Goal: Transaction & Acquisition: Purchase product/service

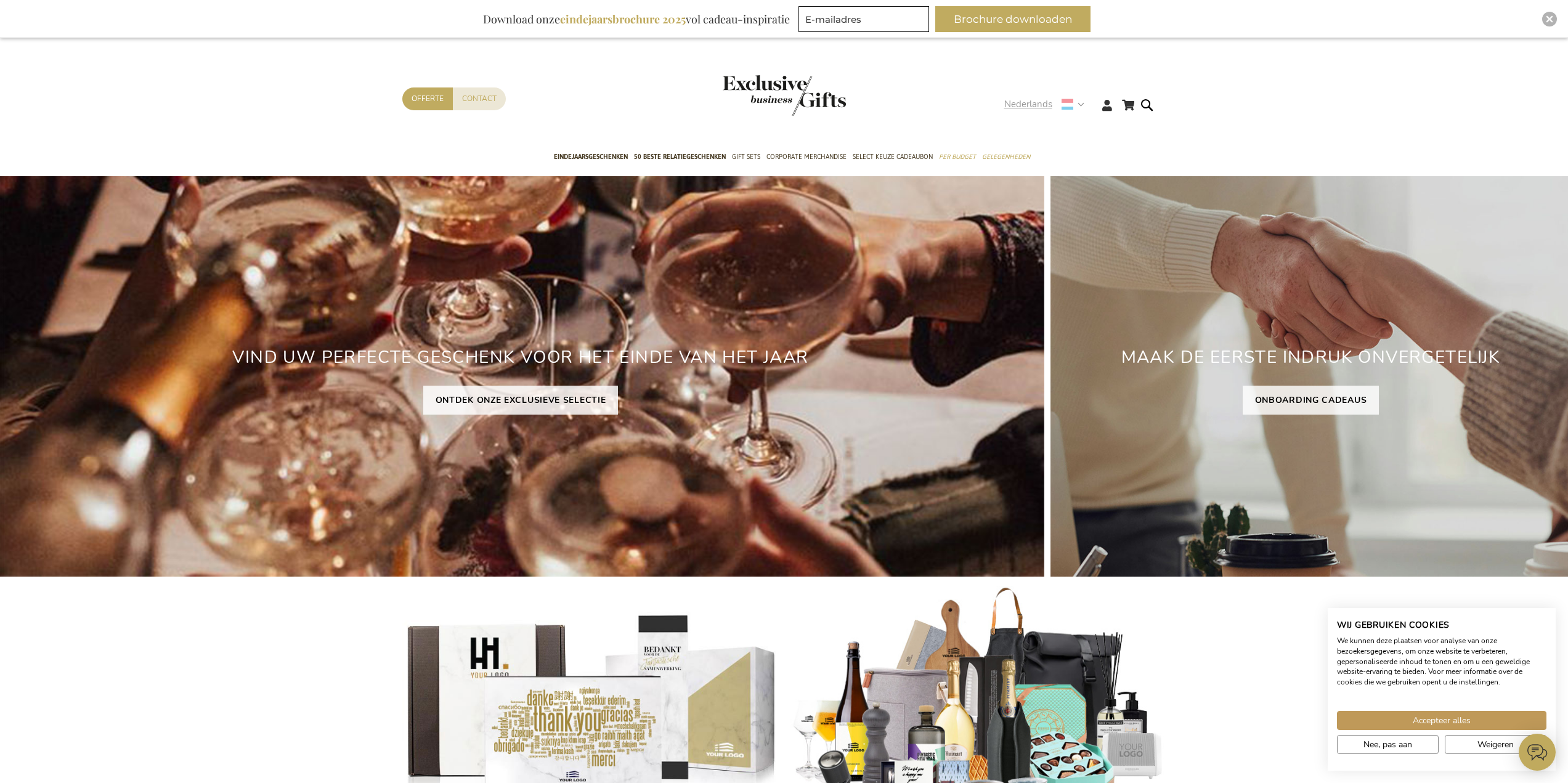
click at [1079, 106] on strong "Nederlands" at bounding box center [1044, 104] width 79 height 14
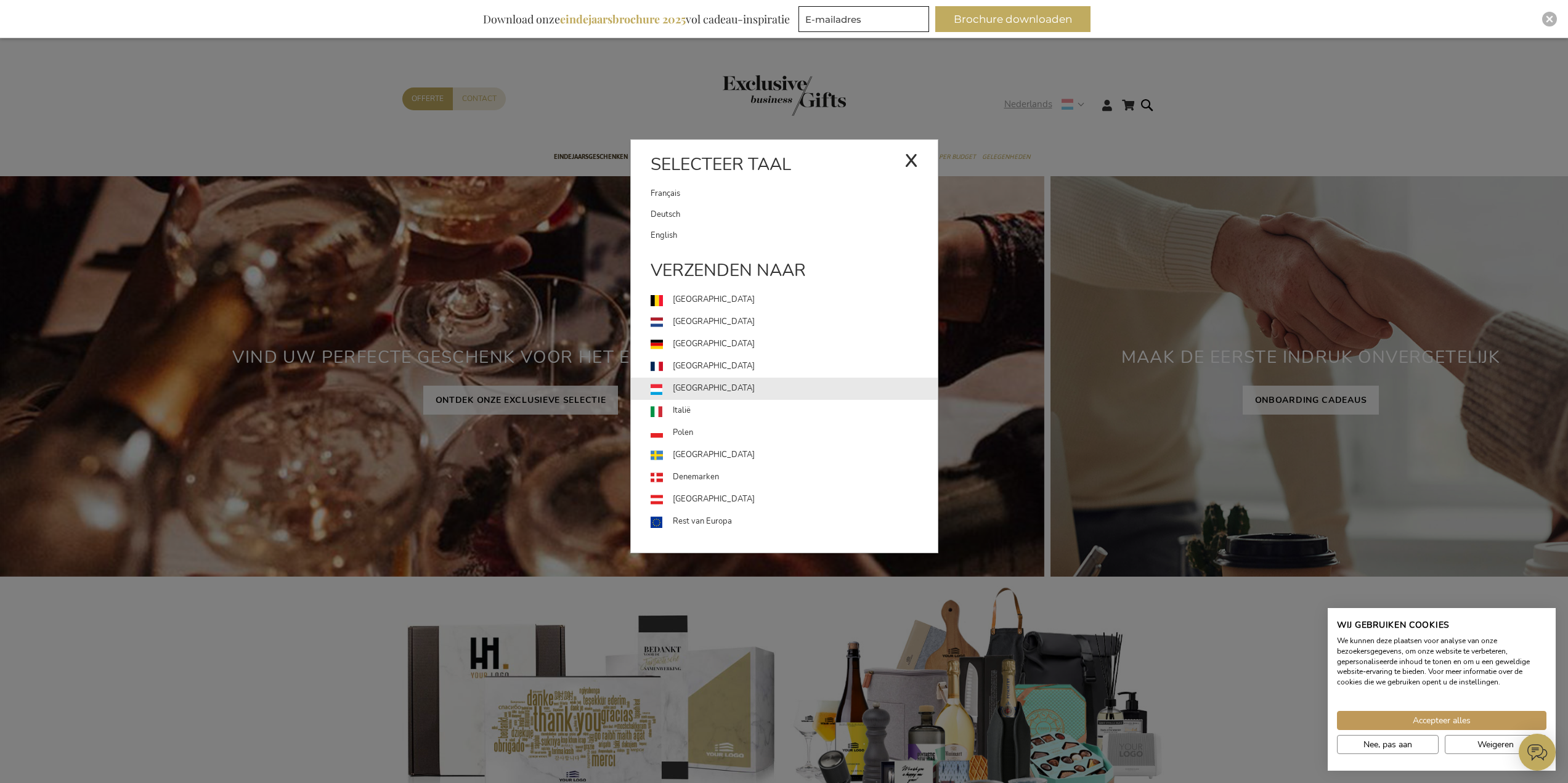
click at [698, 386] on link "Luxemburg" at bounding box center [794, 389] width 287 height 22
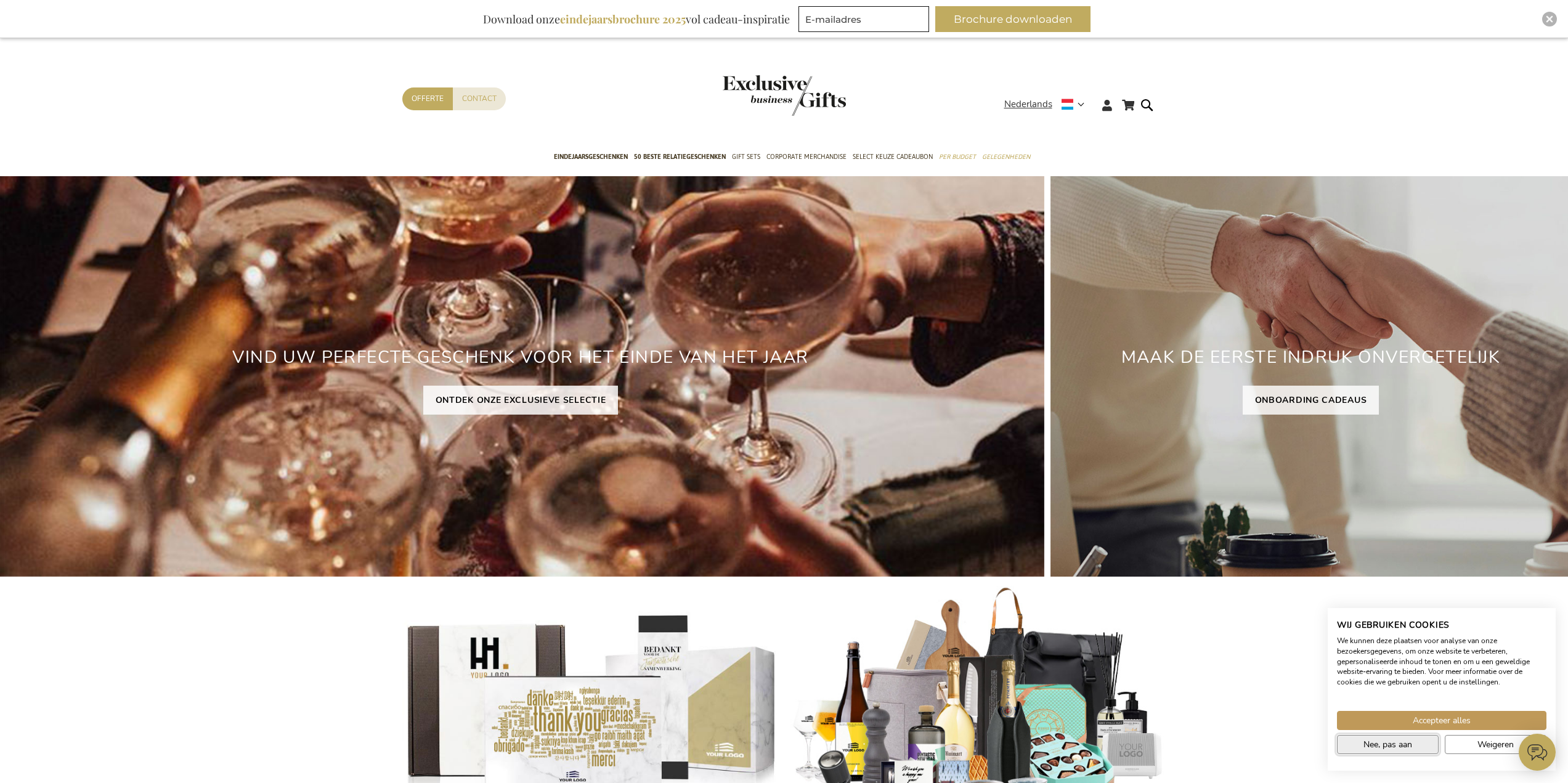
click at [1393, 746] on span "Nee, pas aan" at bounding box center [1388, 745] width 49 height 13
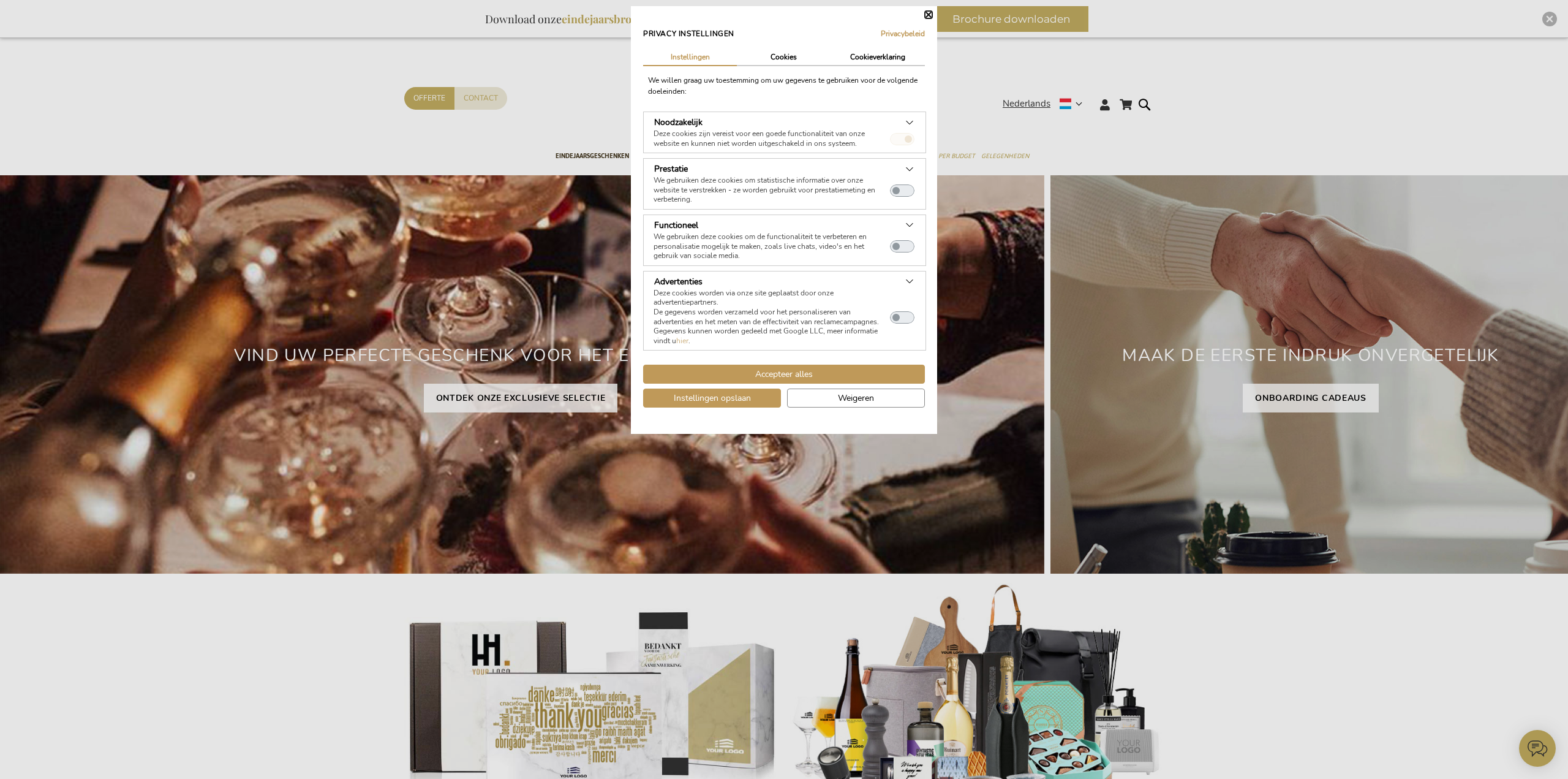
click at [919, 12] on div "Privacy instellingen Privacybeleid | Instellingen Cookies Cookieverklaring We w…" at bounding box center [784, 219] width 306 height 428
click at [929, 15] on button "Sluiten" at bounding box center [929, 15] width 7 height 7
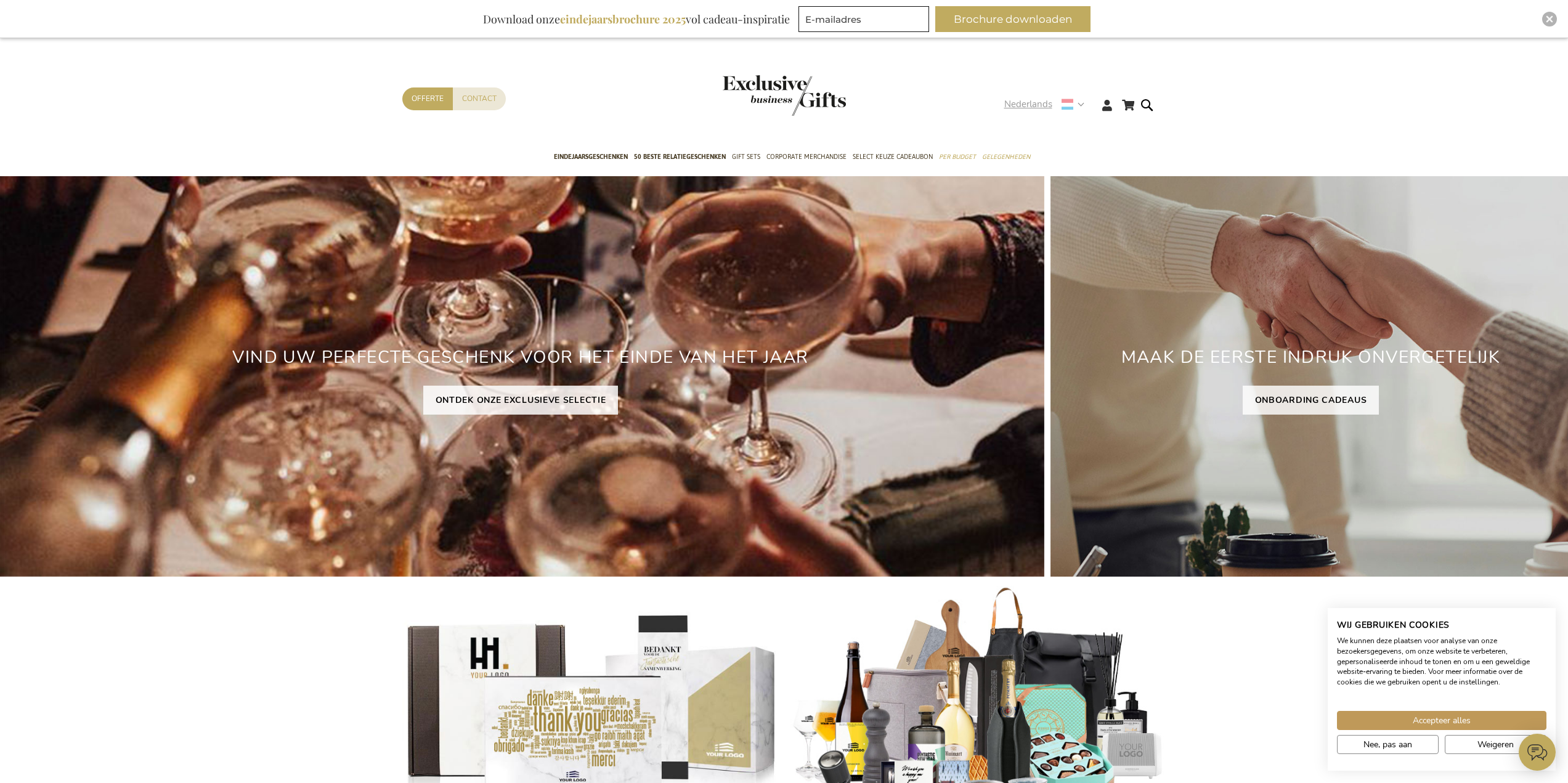
click at [1086, 106] on div "Nederlands" at bounding box center [1048, 104] width 88 height 14
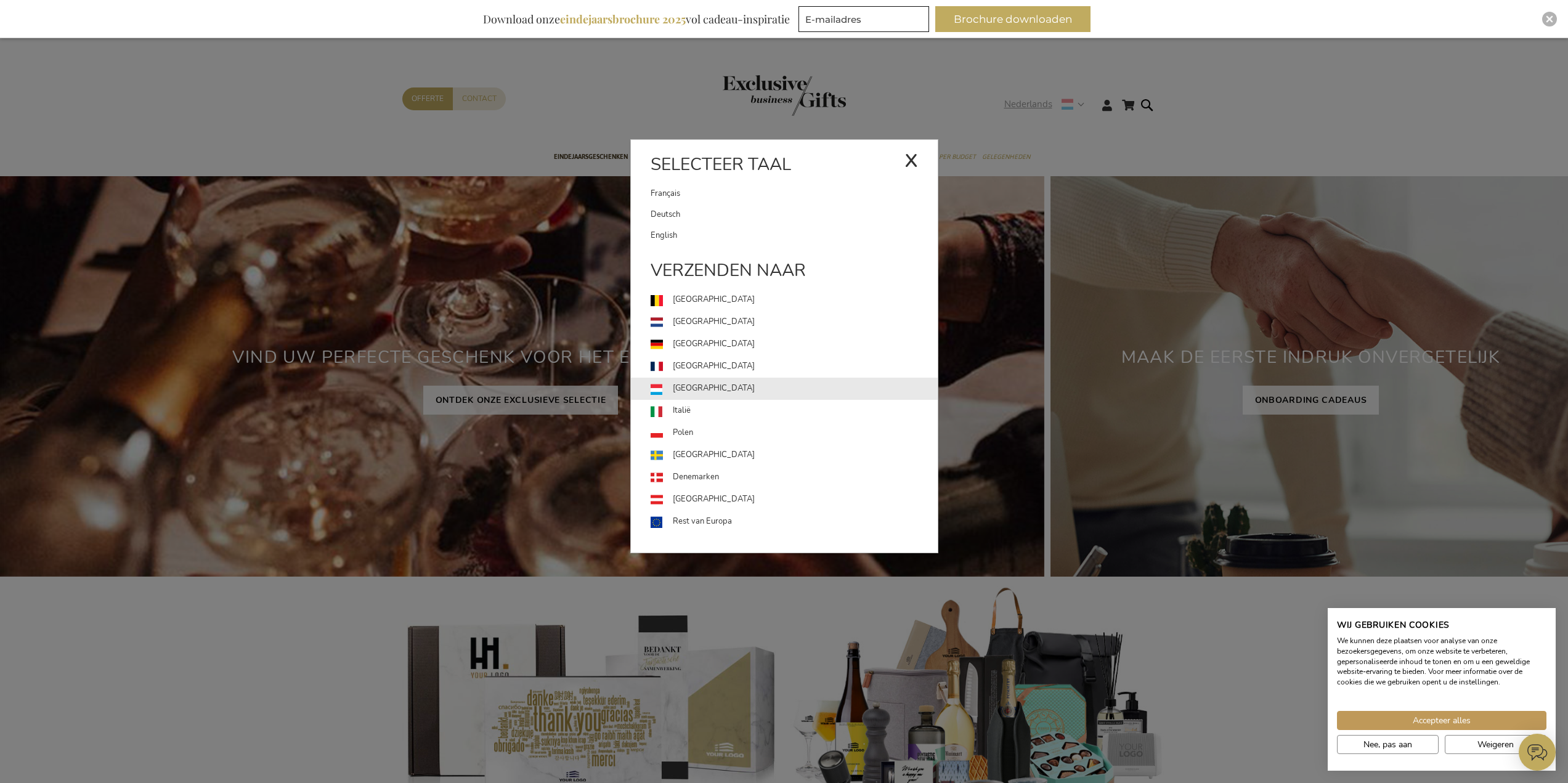
click at [691, 384] on link "Luxemburg" at bounding box center [794, 389] width 287 height 22
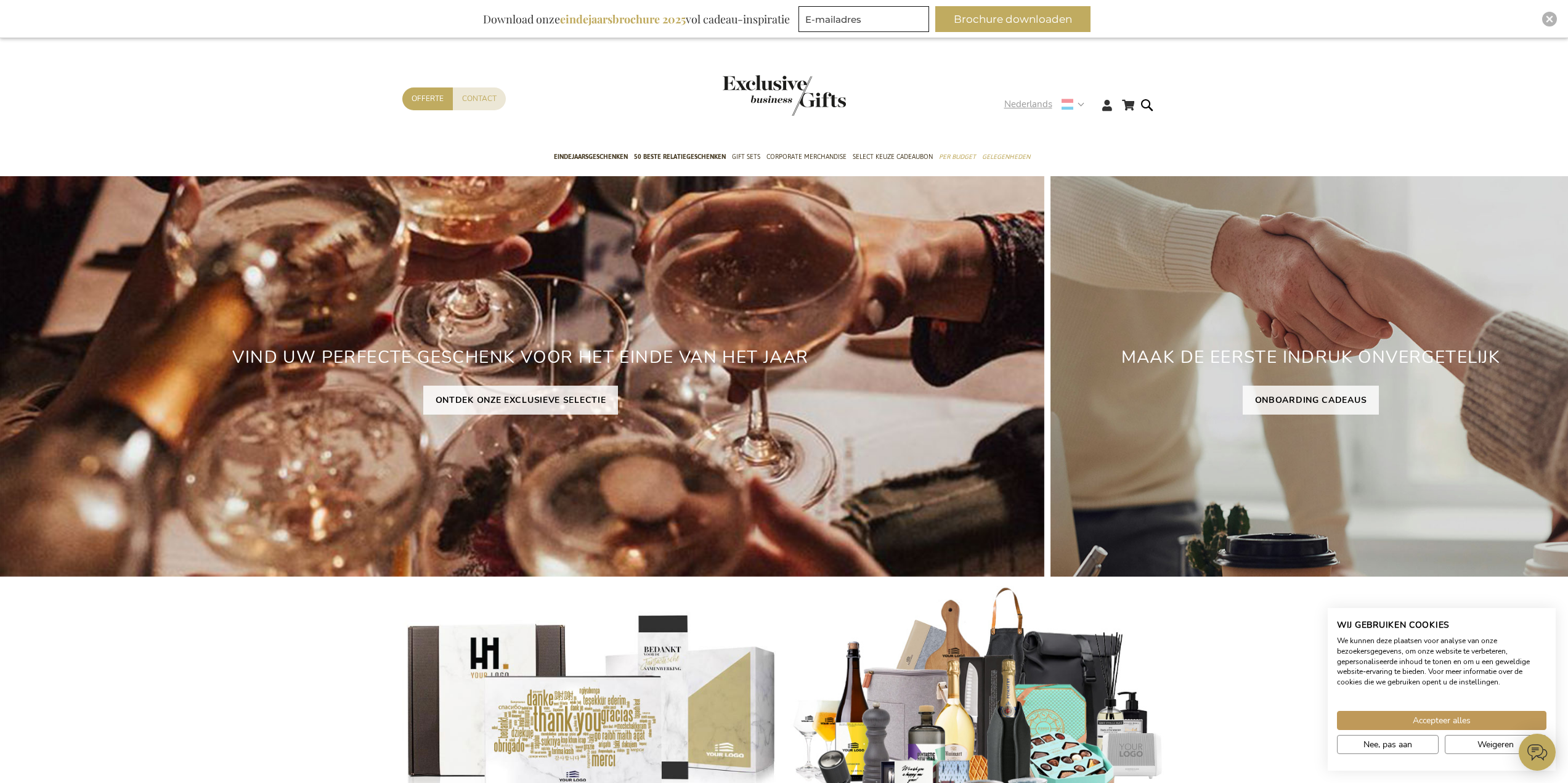
click at [1079, 105] on strong "Nederlands" at bounding box center [1044, 104] width 79 height 14
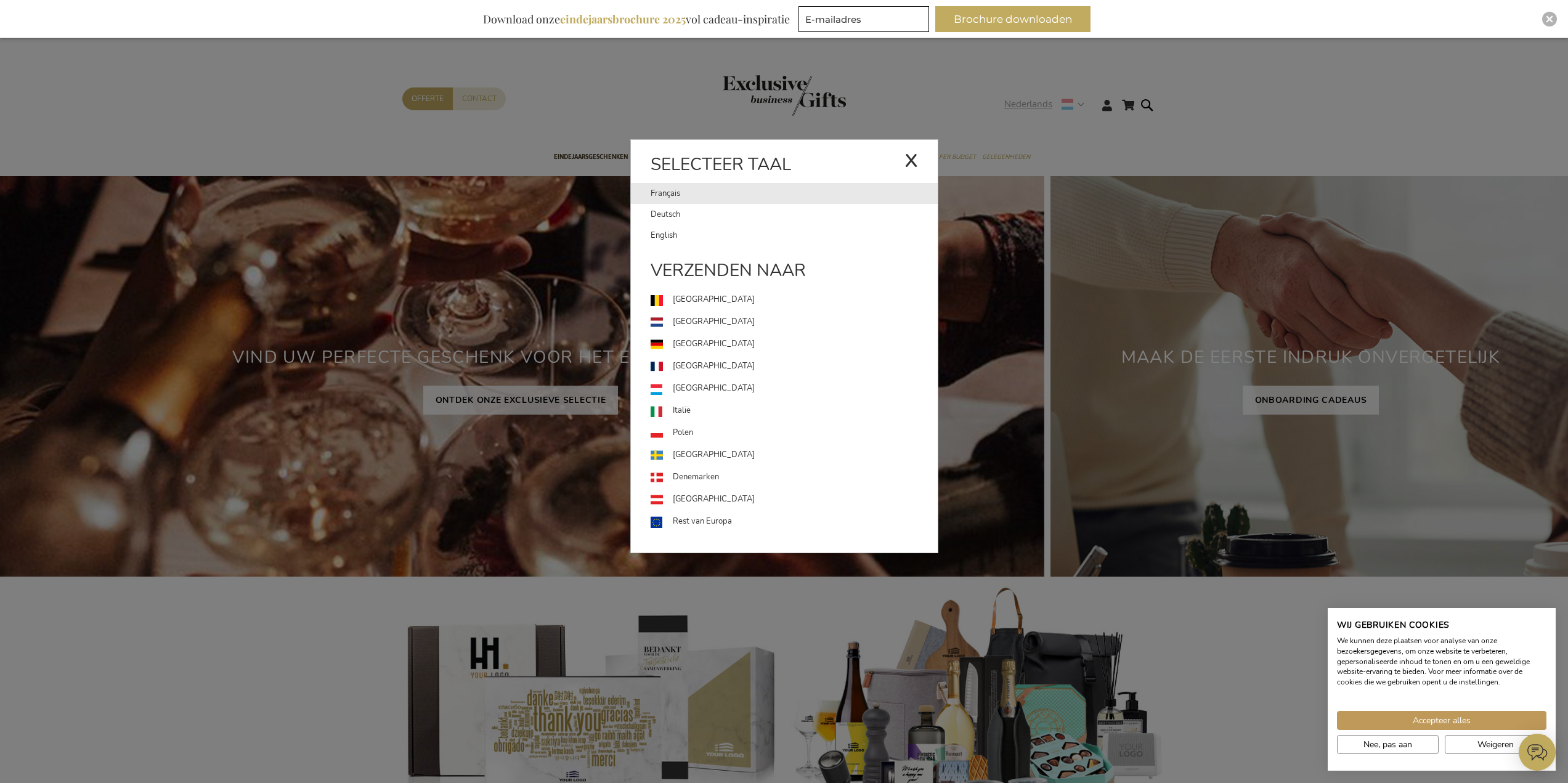
click at [691, 192] on link "Français" at bounding box center [777, 193] width 254 height 21
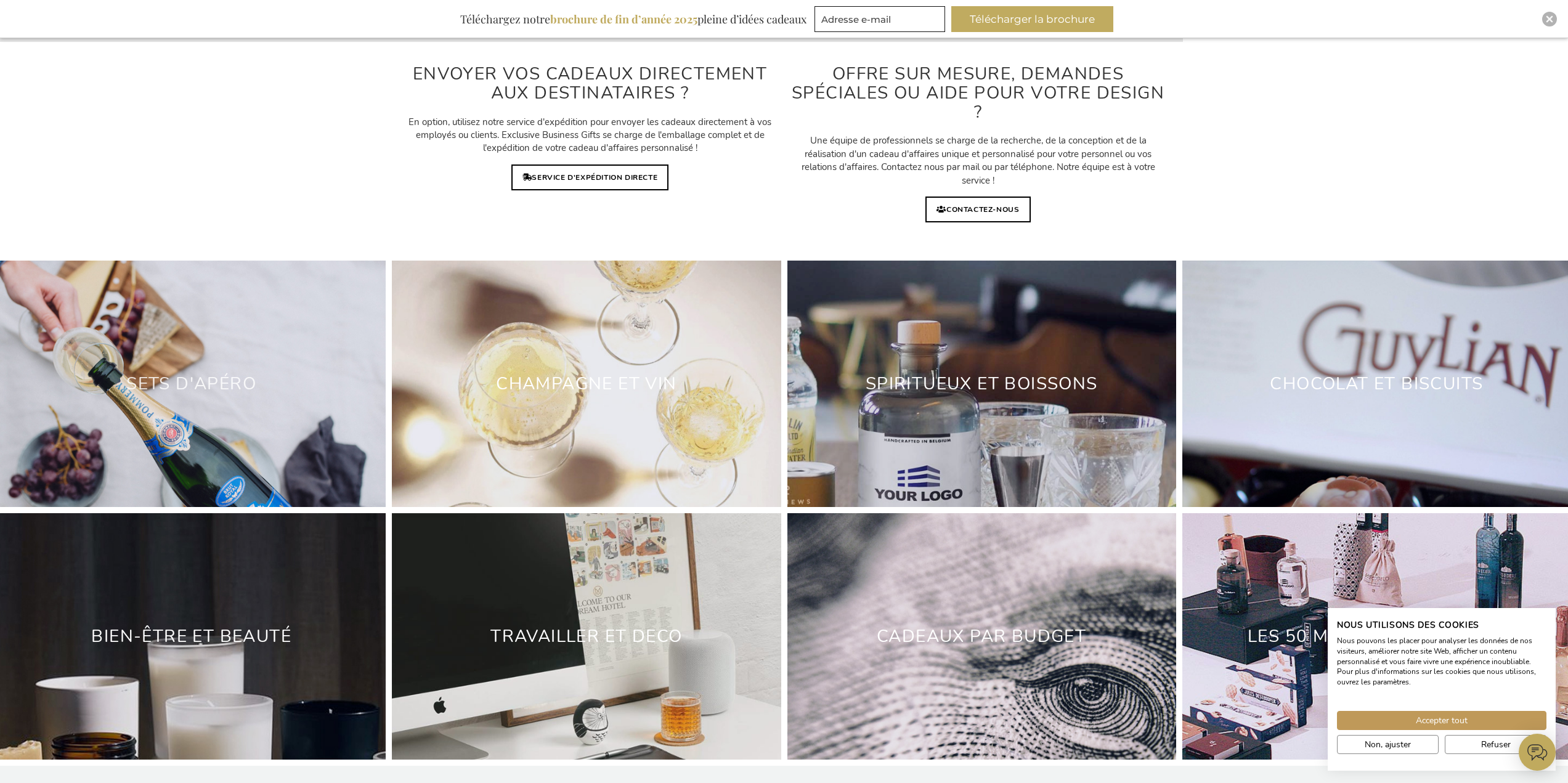
scroll to position [3463, 0]
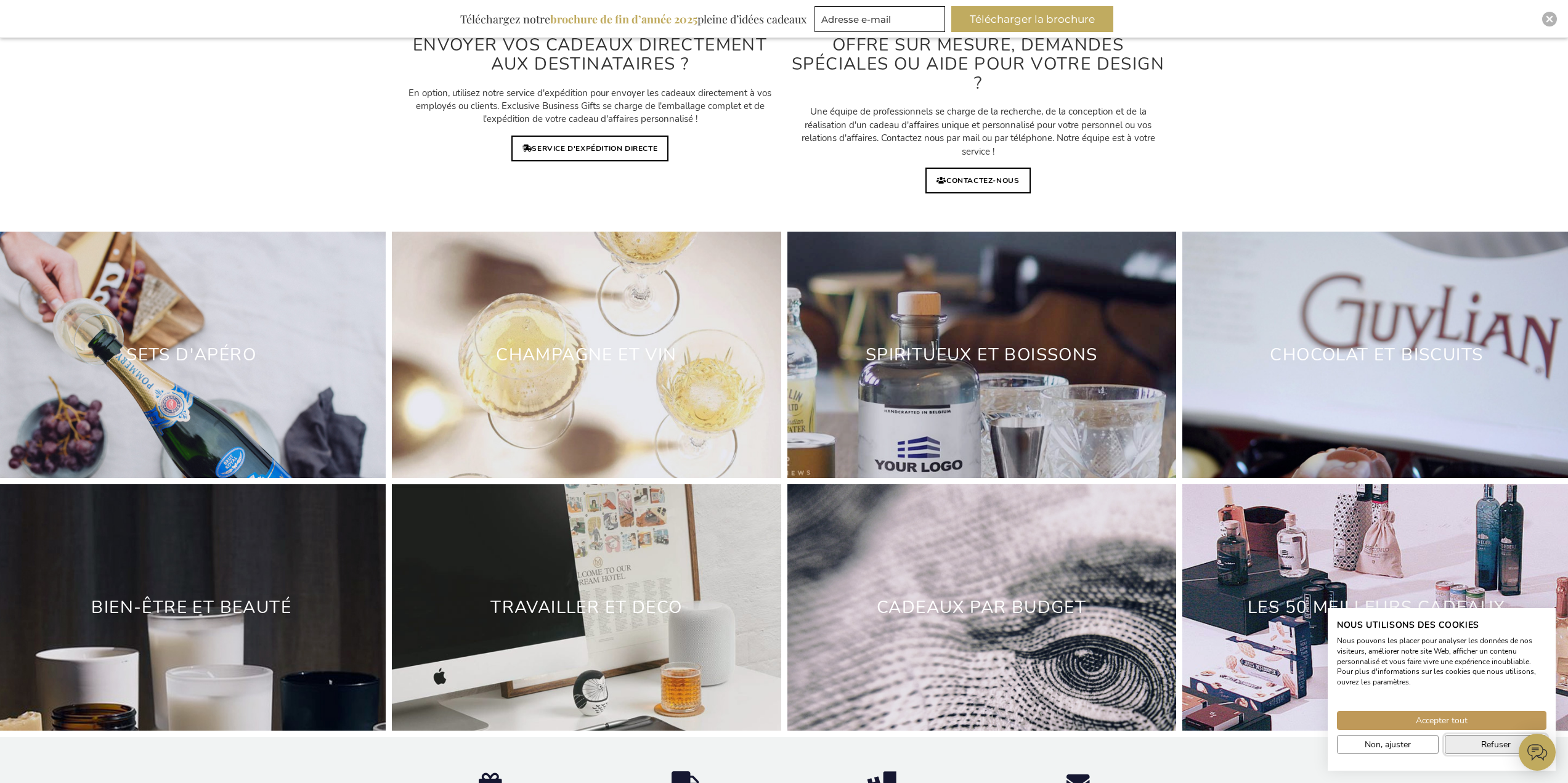
click at [1501, 747] on span "Refuser" at bounding box center [1496, 745] width 30 height 13
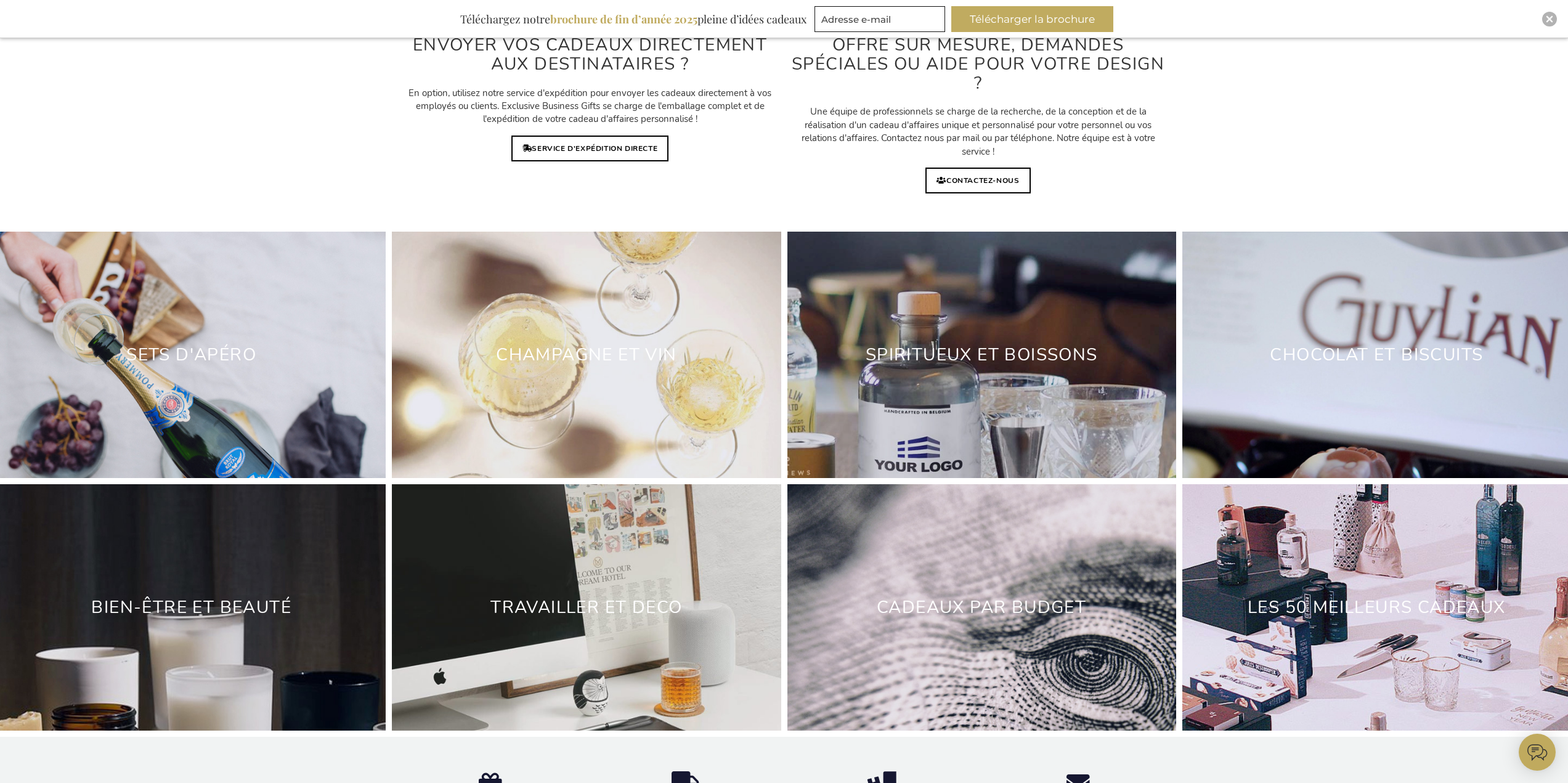
drag, startPoint x: 1238, startPoint y: 572, endPoint x: 1302, endPoint y: 632, distance: 87.7
click at [1302, 632] on div "LES 50 MEILLEURS CADEAUX" at bounding box center [1376, 608] width 389 height 246
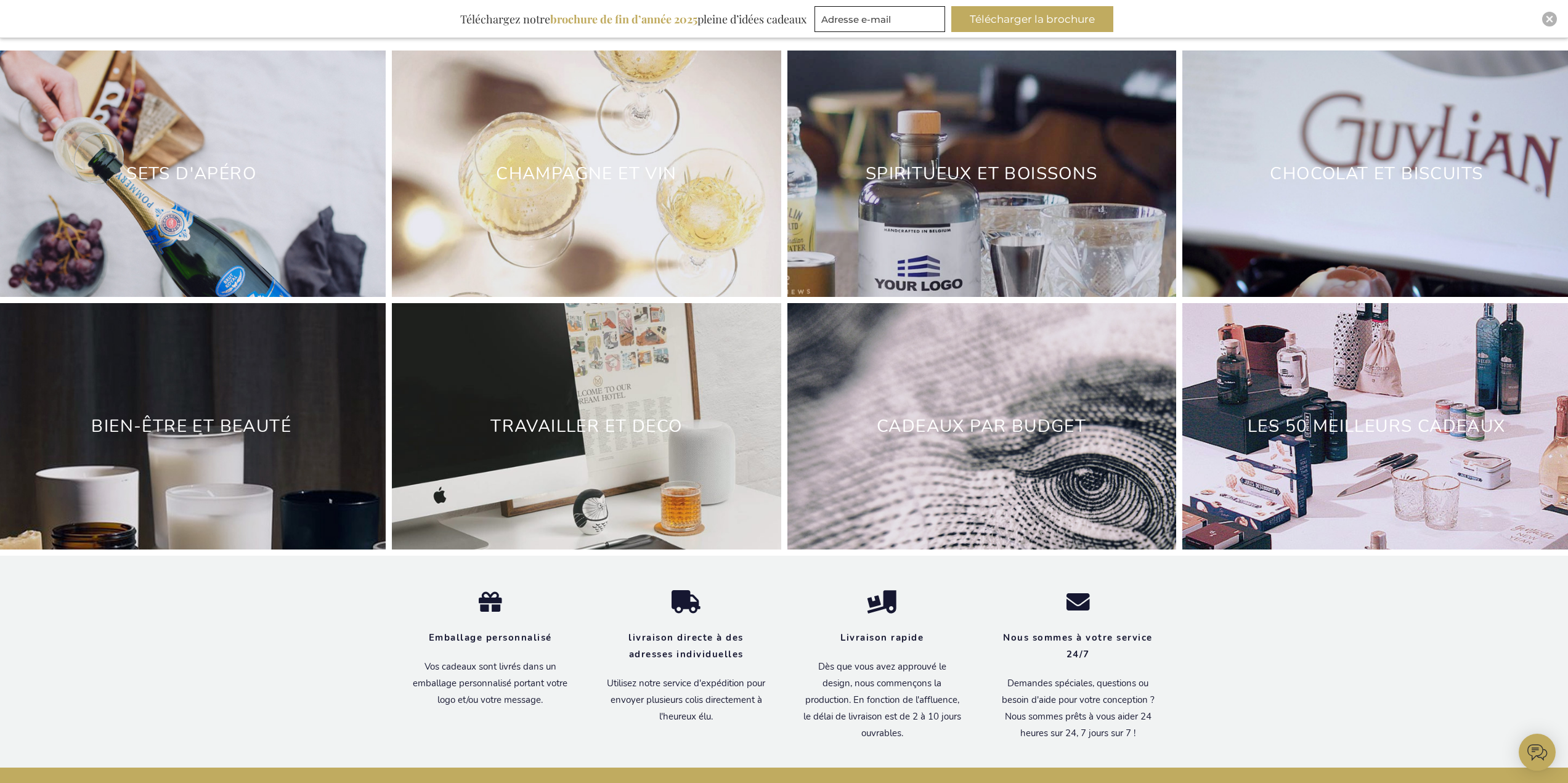
scroll to position [3648, 0]
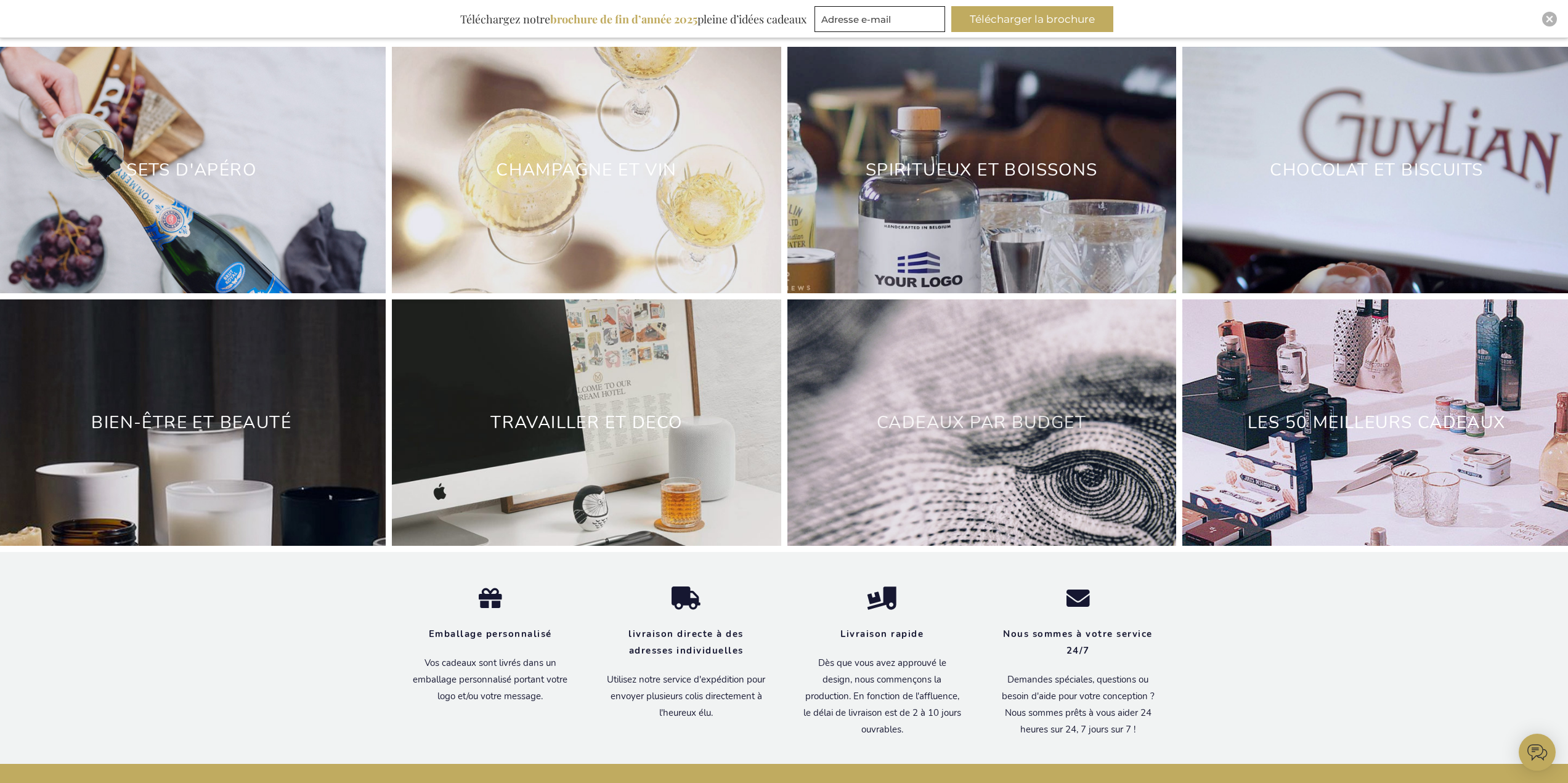
click at [1010, 422] on link "Cadeaux par budget" at bounding box center [982, 422] width 209 height 24
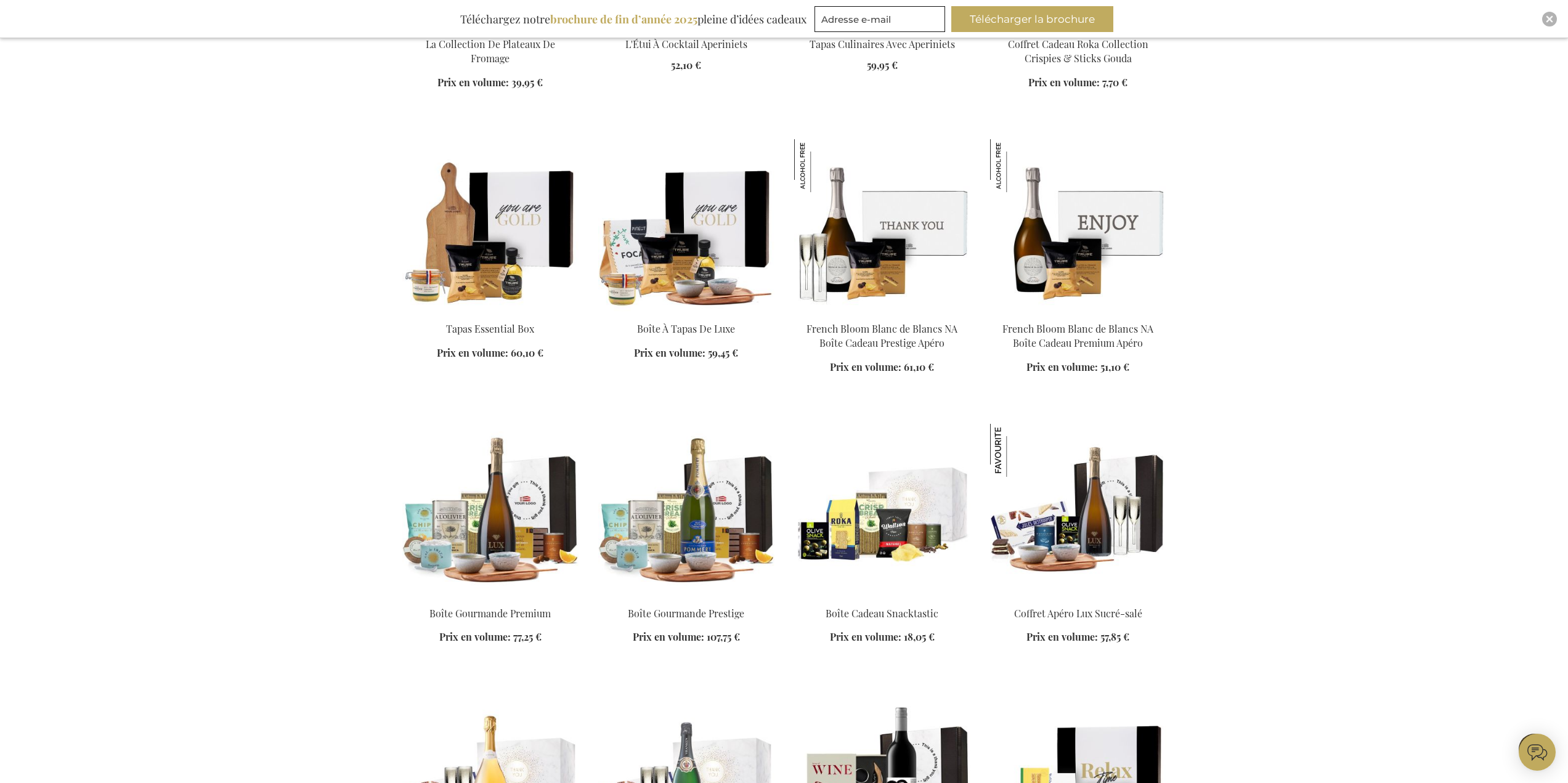
scroll to position [1171, 0]
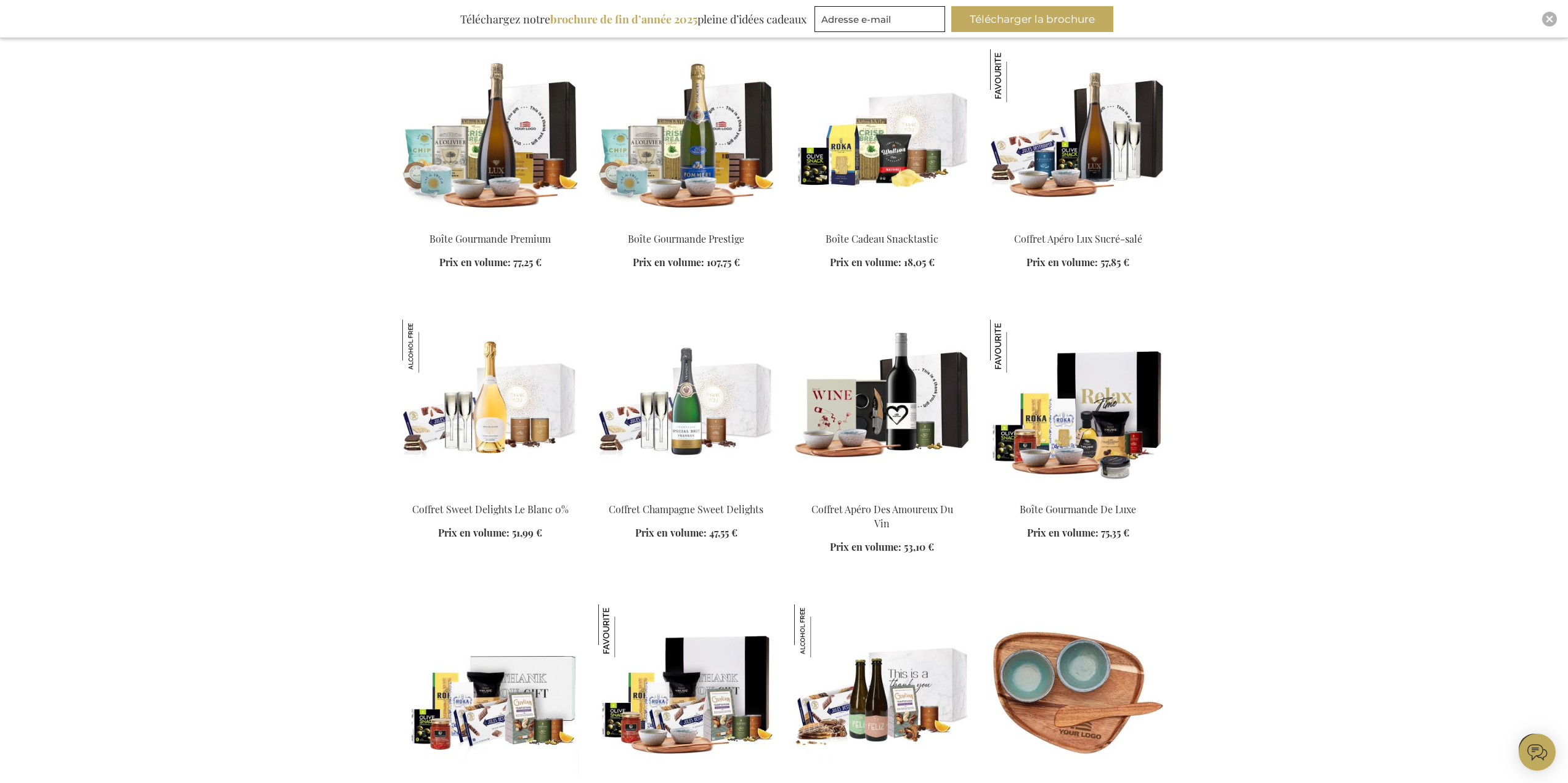
scroll to position [1601, 0]
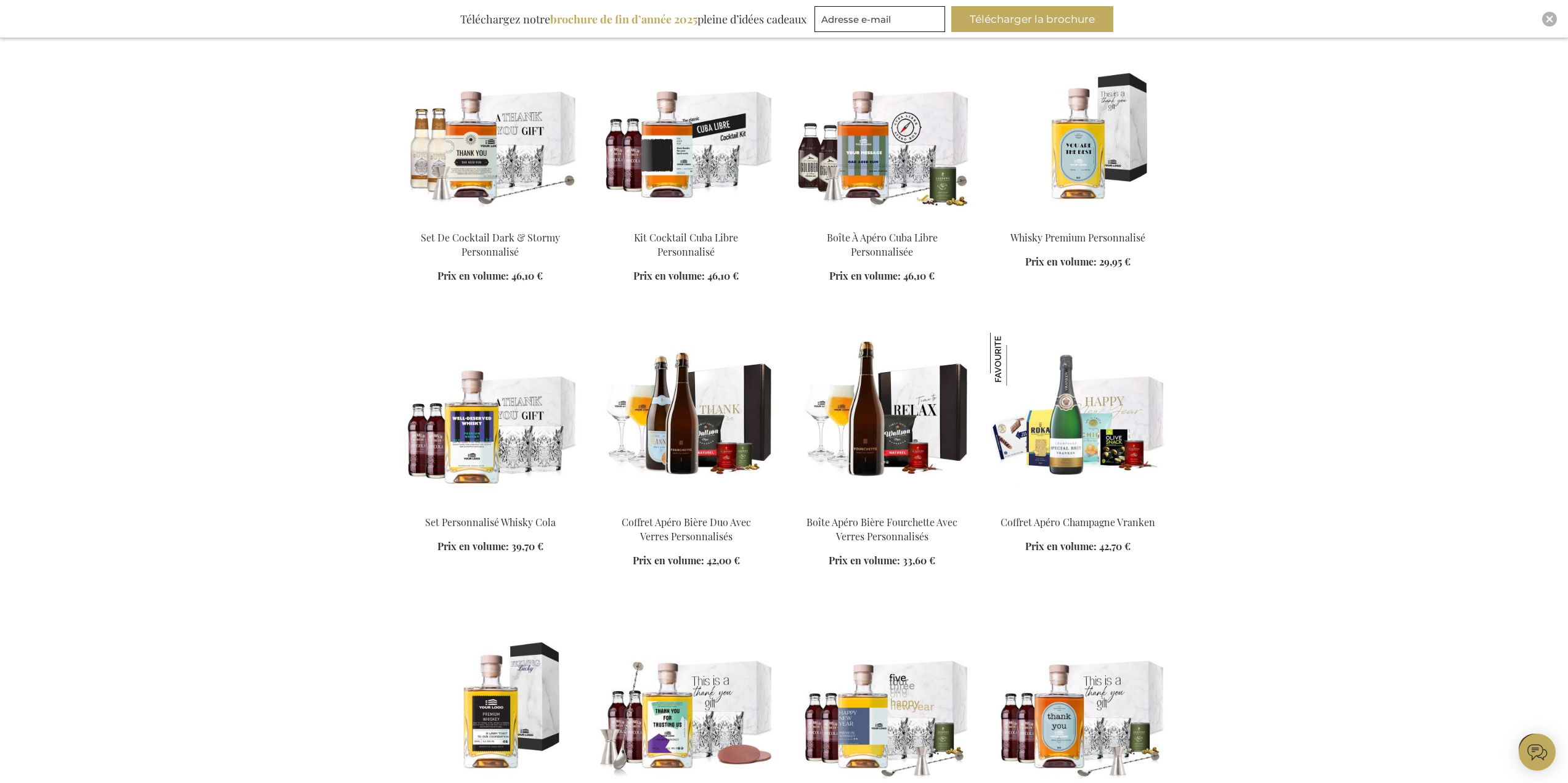
scroll to position [2957, 0]
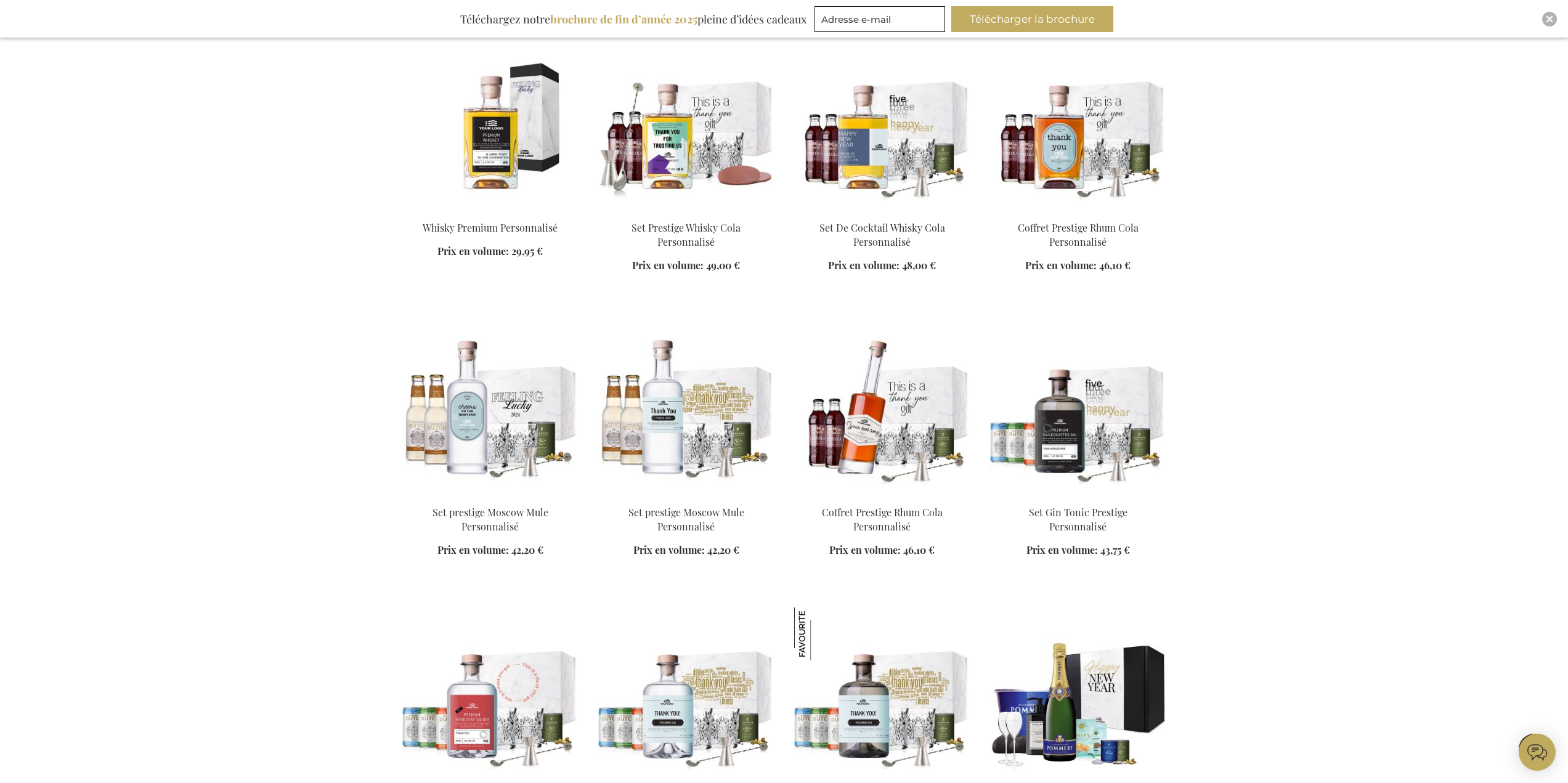
scroll to position [3327, 0]
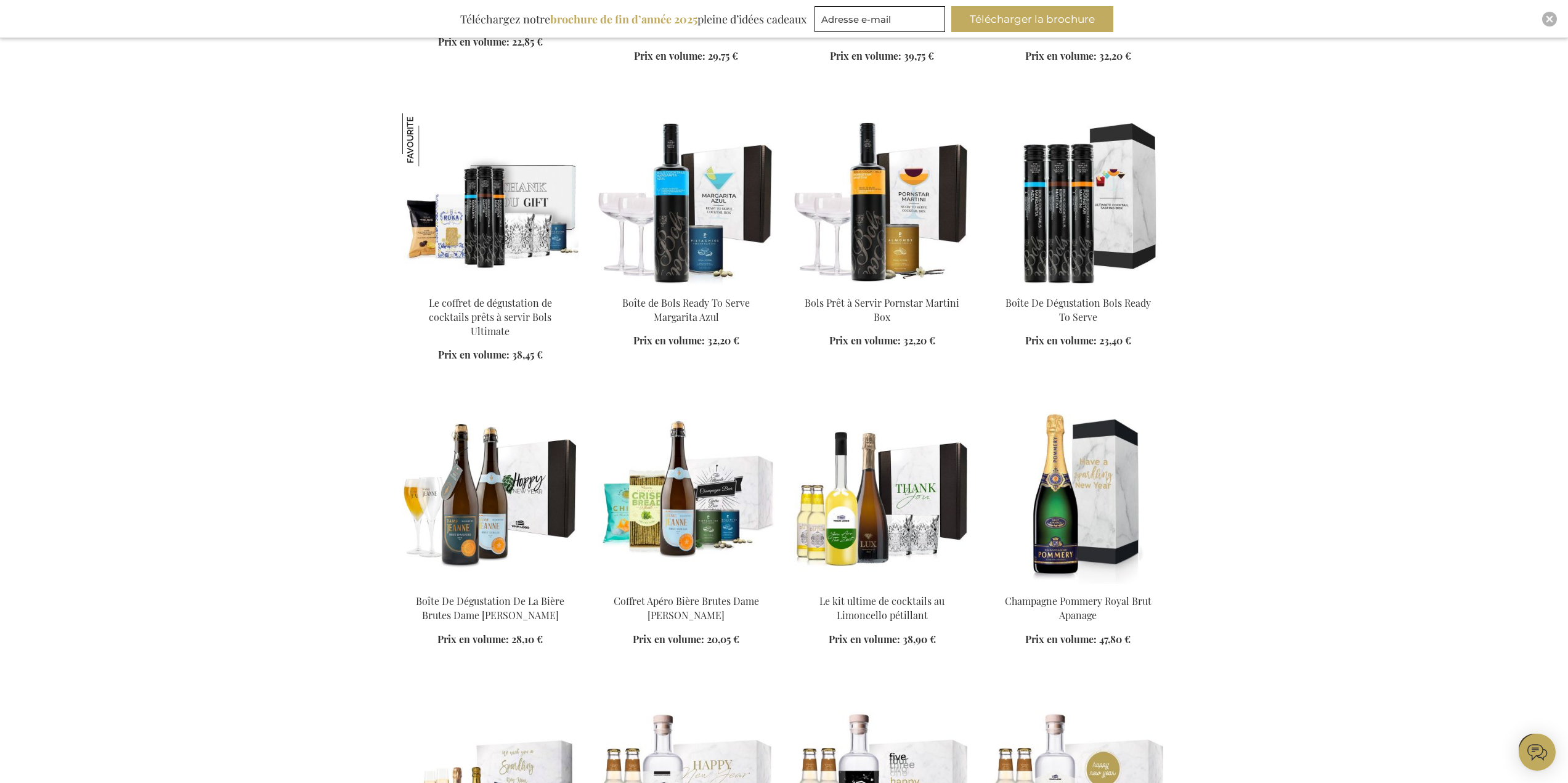
scroll to position [8748, 0]
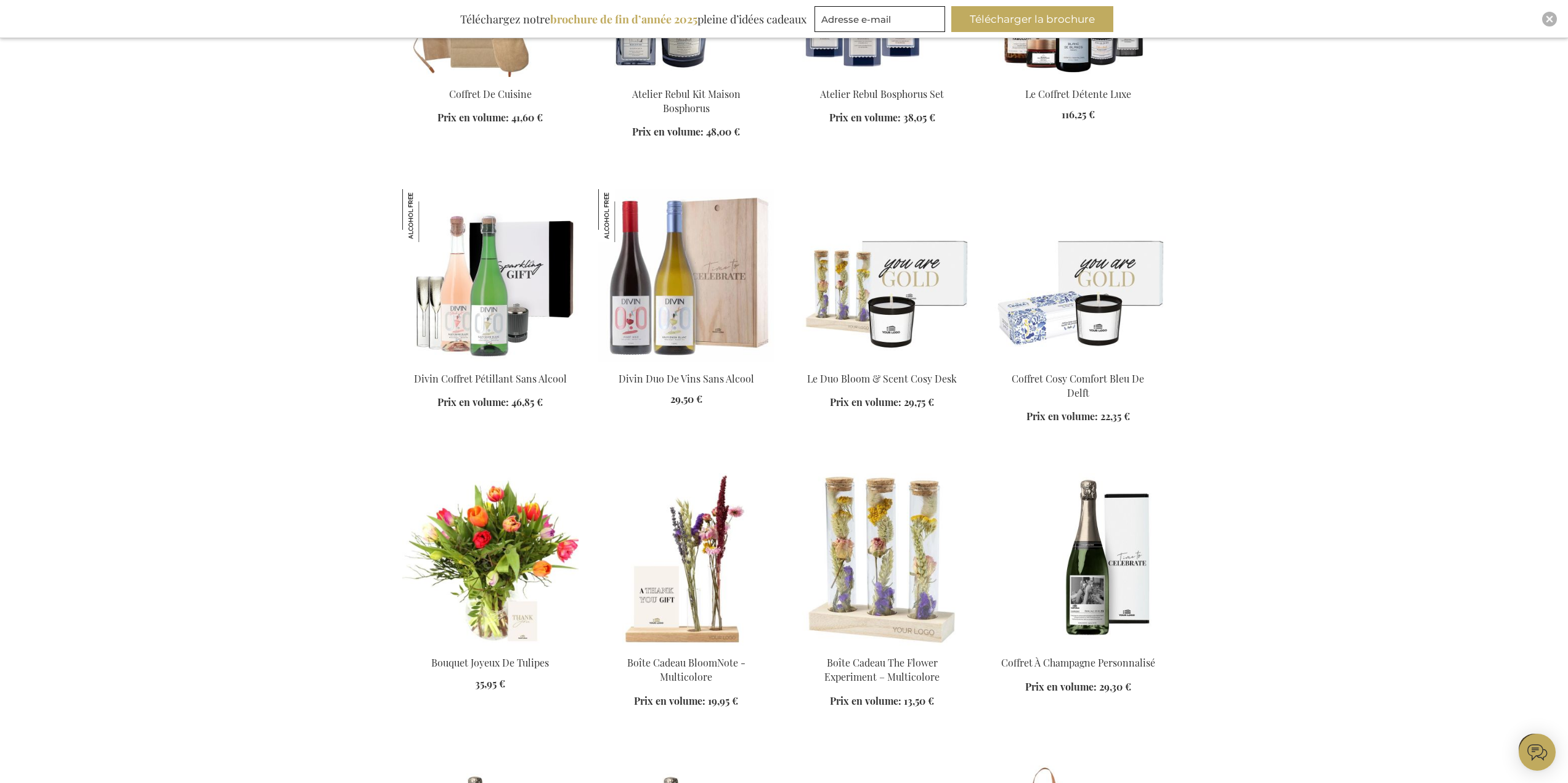
scroll to position [1786, 0]
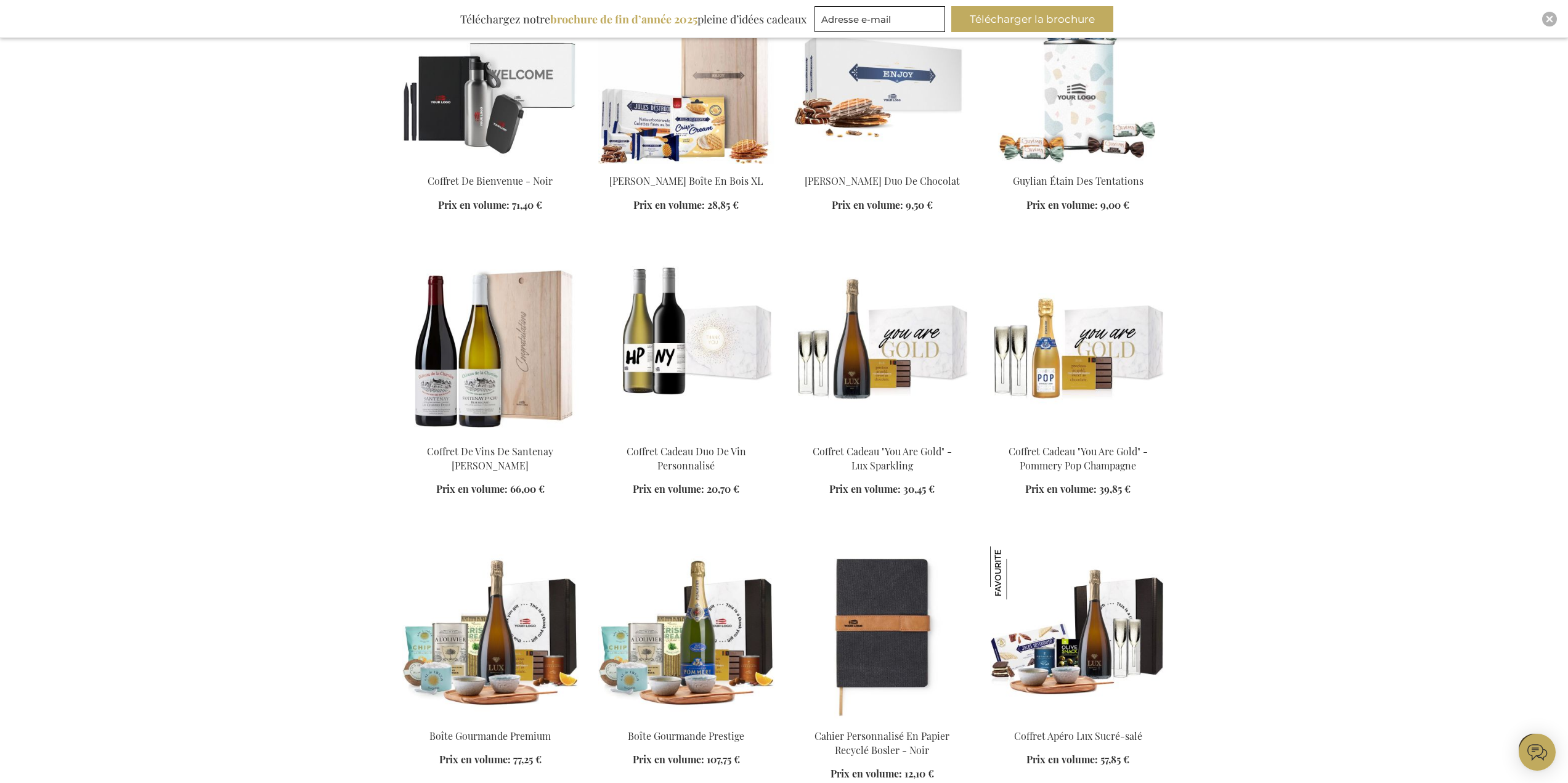
scroll to position [3265, 0]
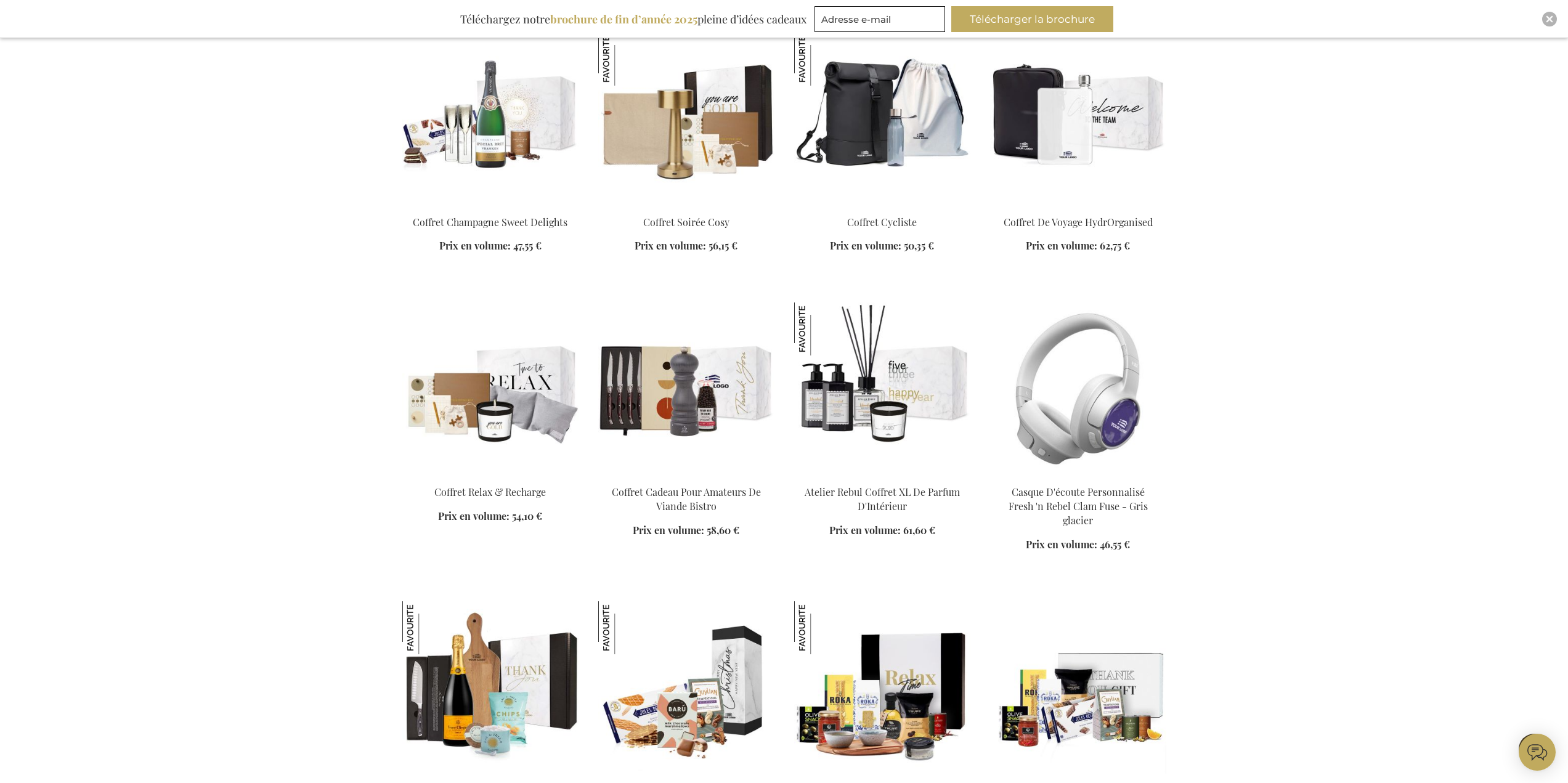
scroll to position [3635, 0]
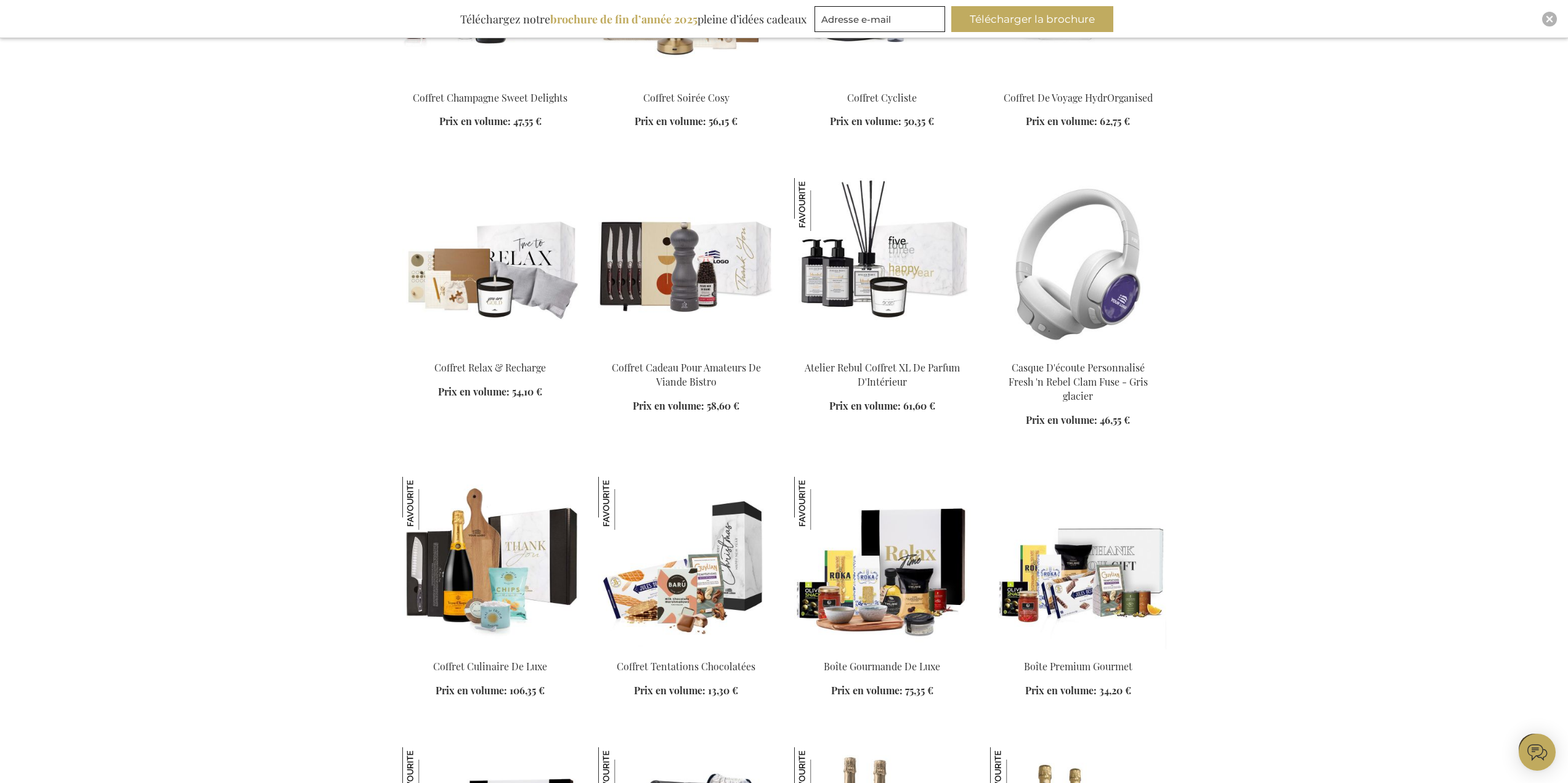
scroll to position [3758, 0]
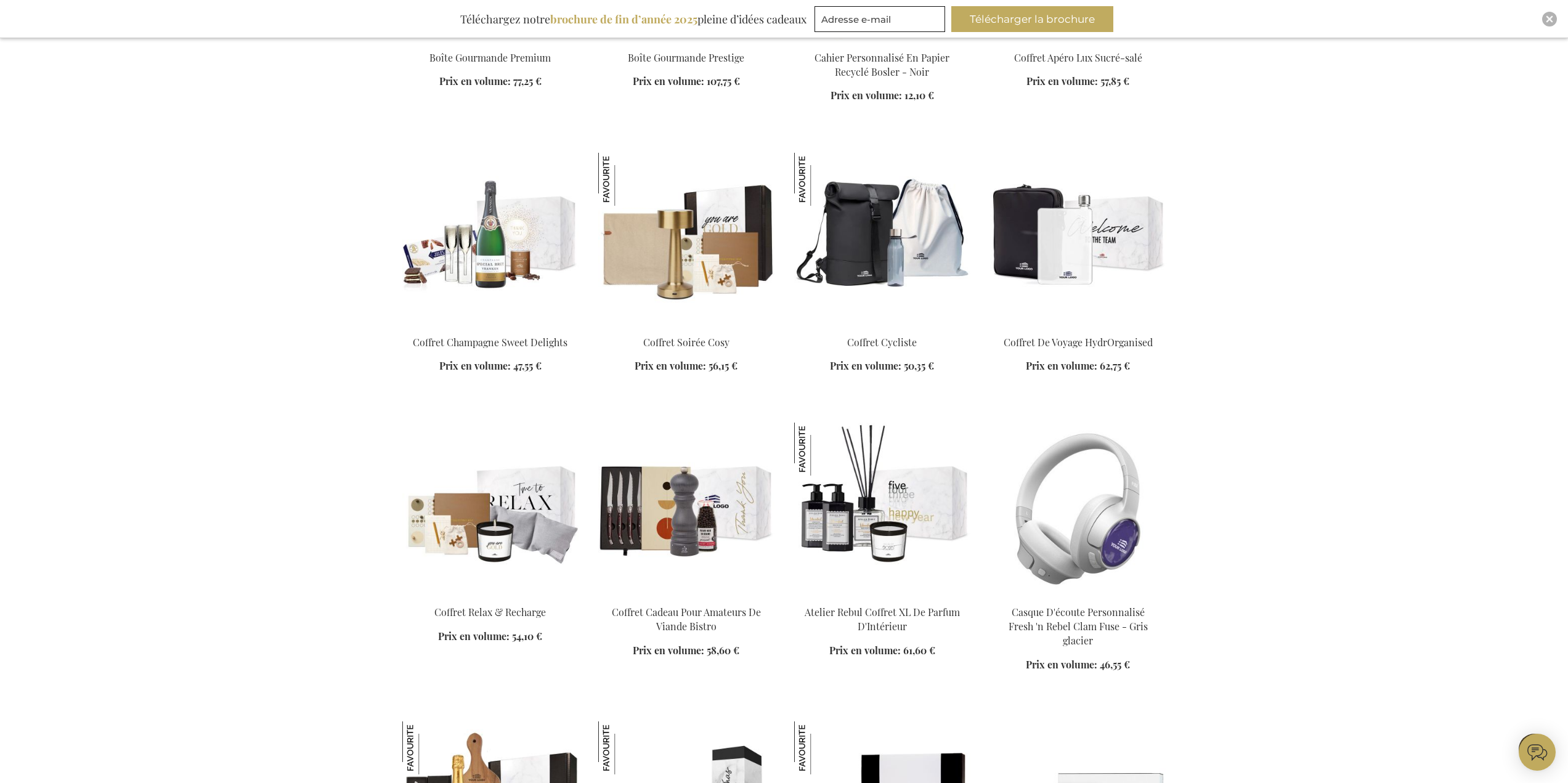
scroll to position [3512, 0]
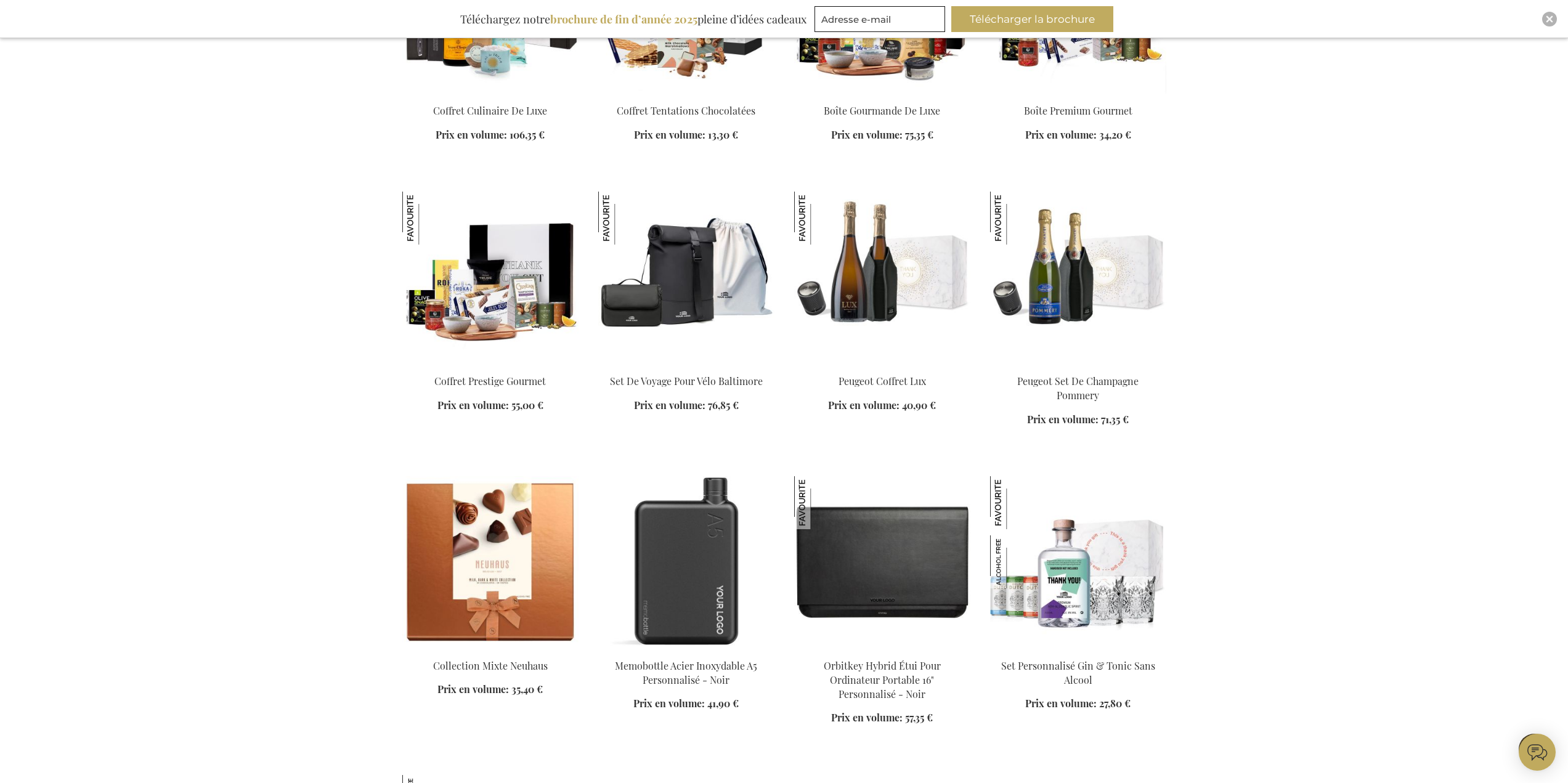
scroll to position [4374, 0]
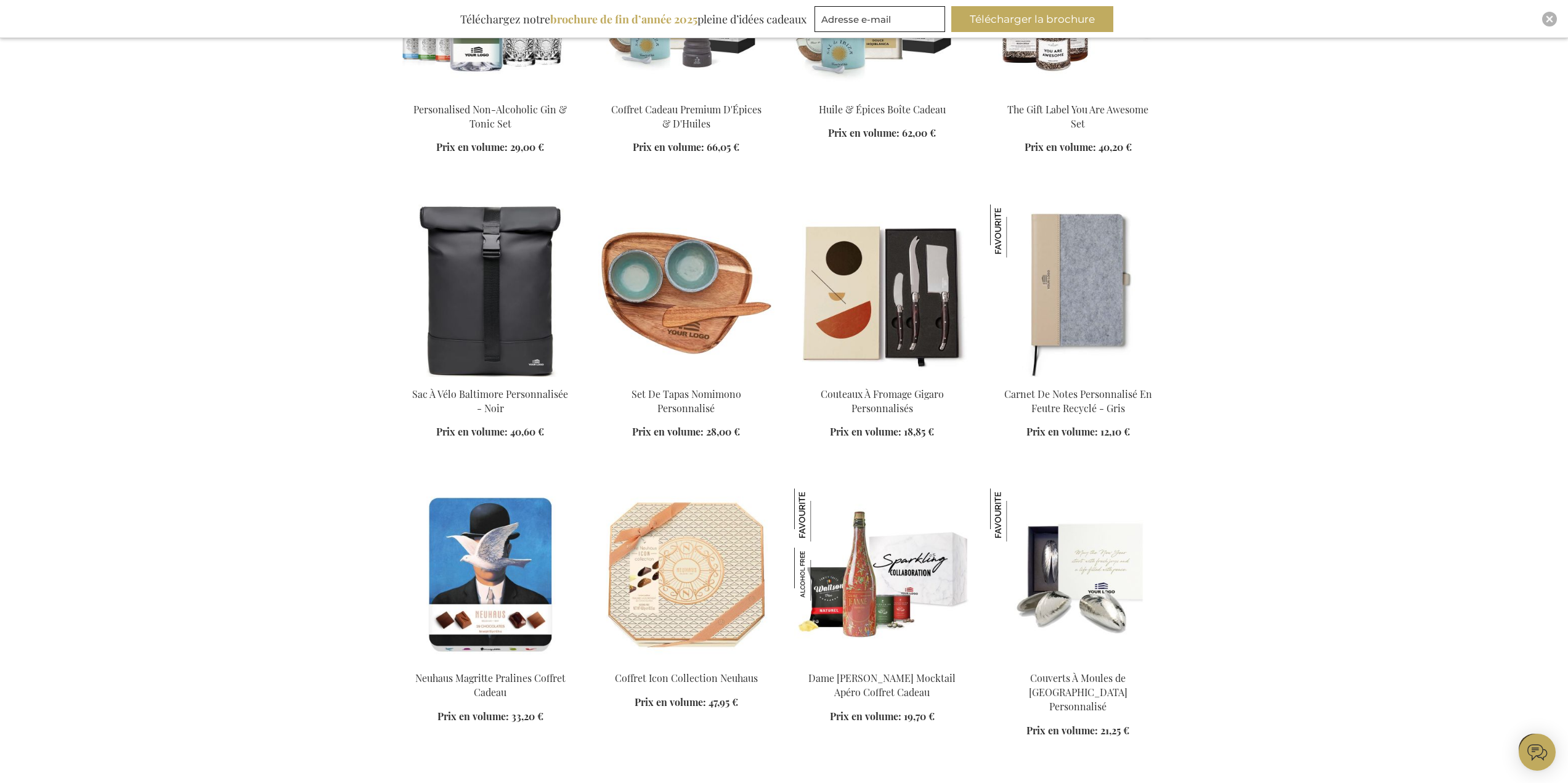
scroll to position [5298, 0]
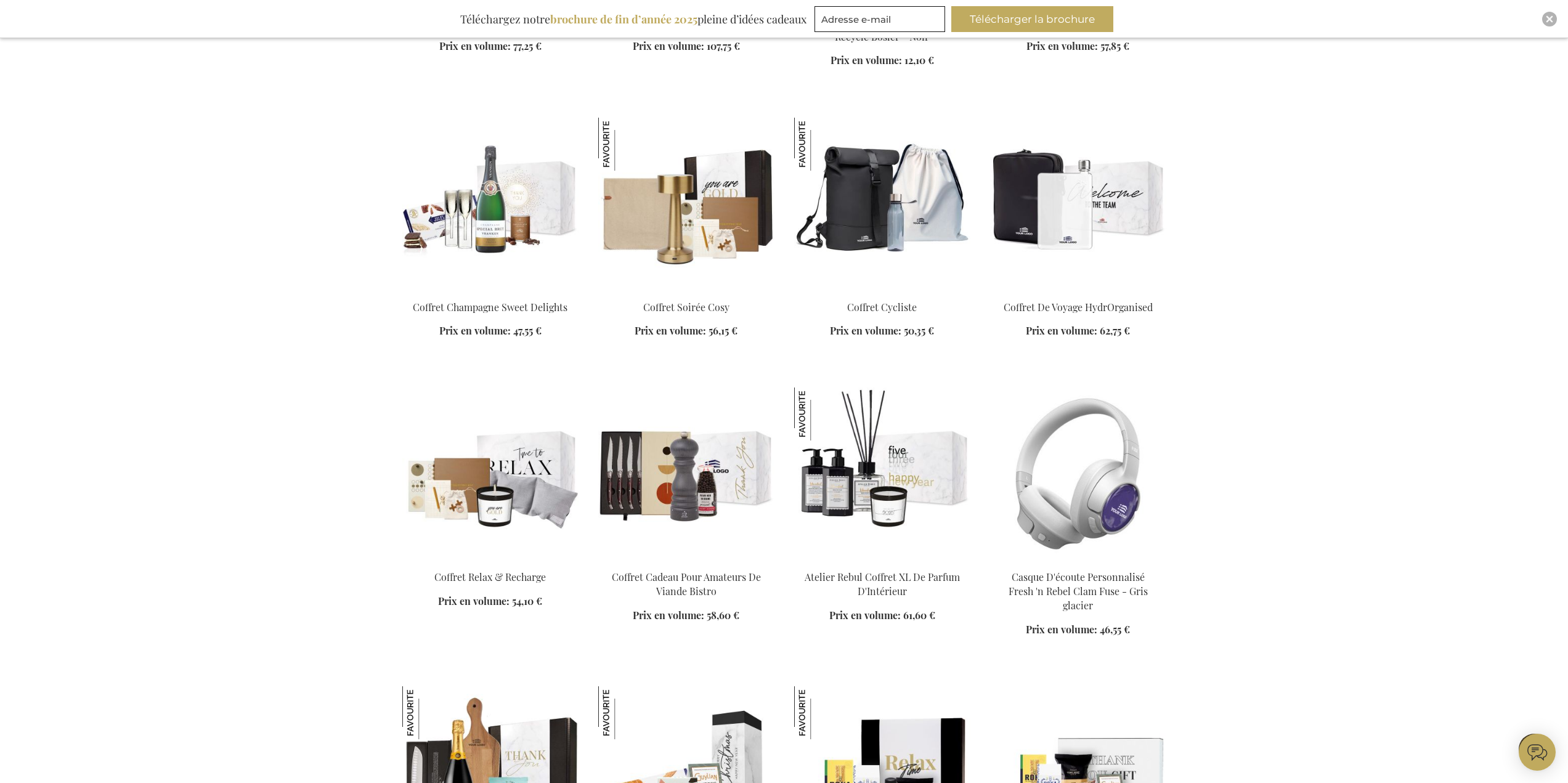
scroll to position [3512, 0]
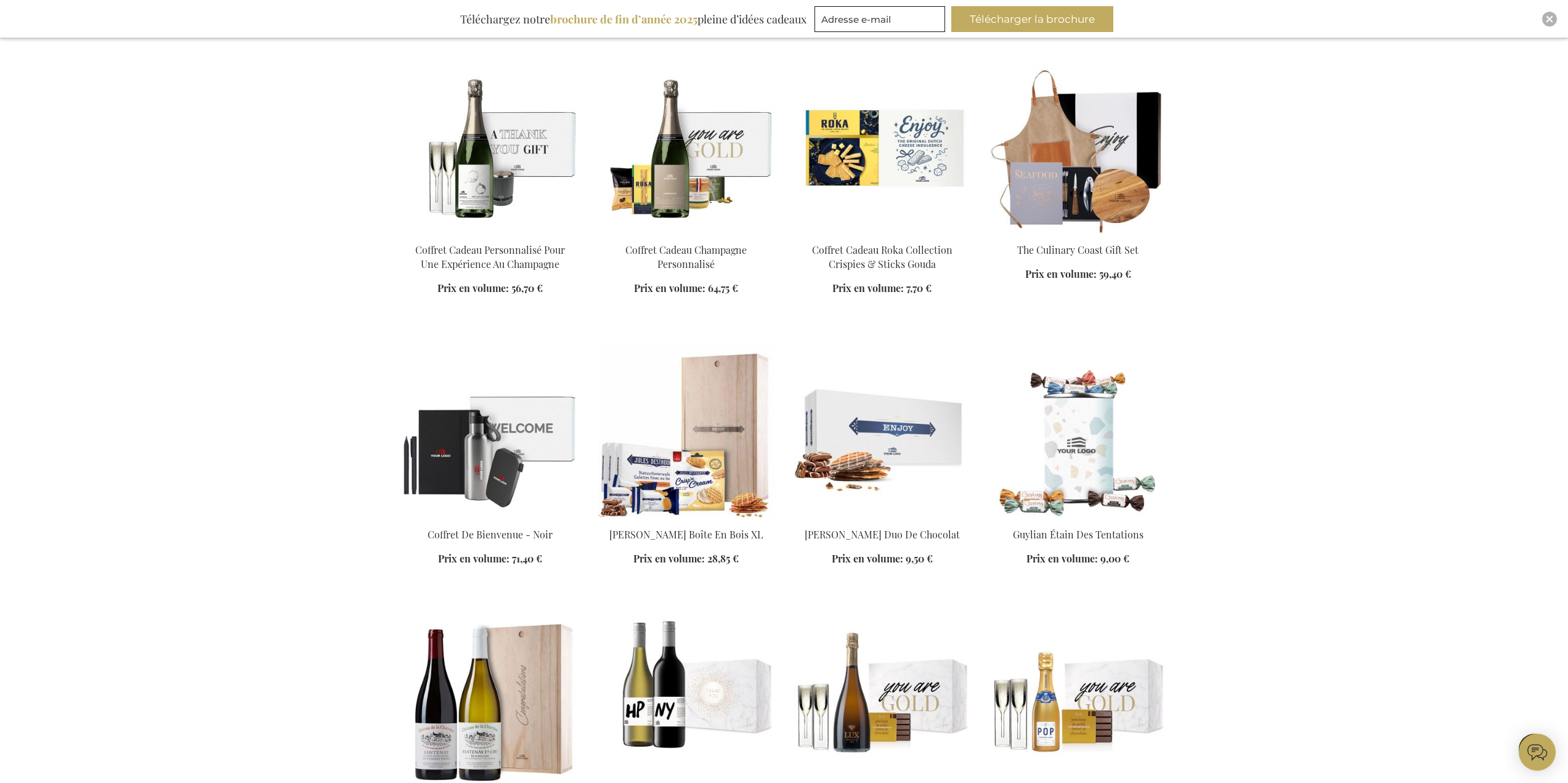
scroll to position [2464, 0]
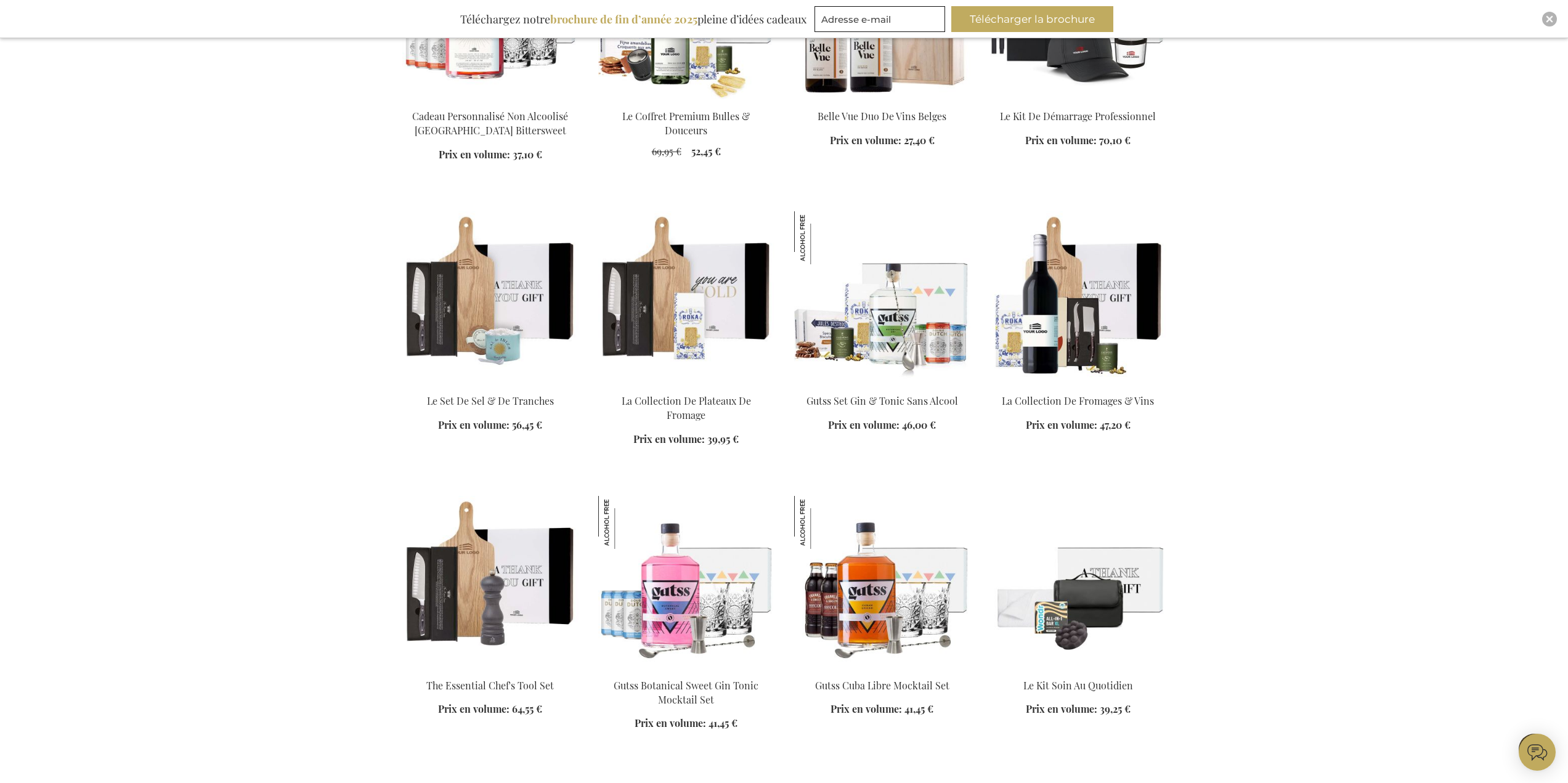
scroll to position [740, 0]
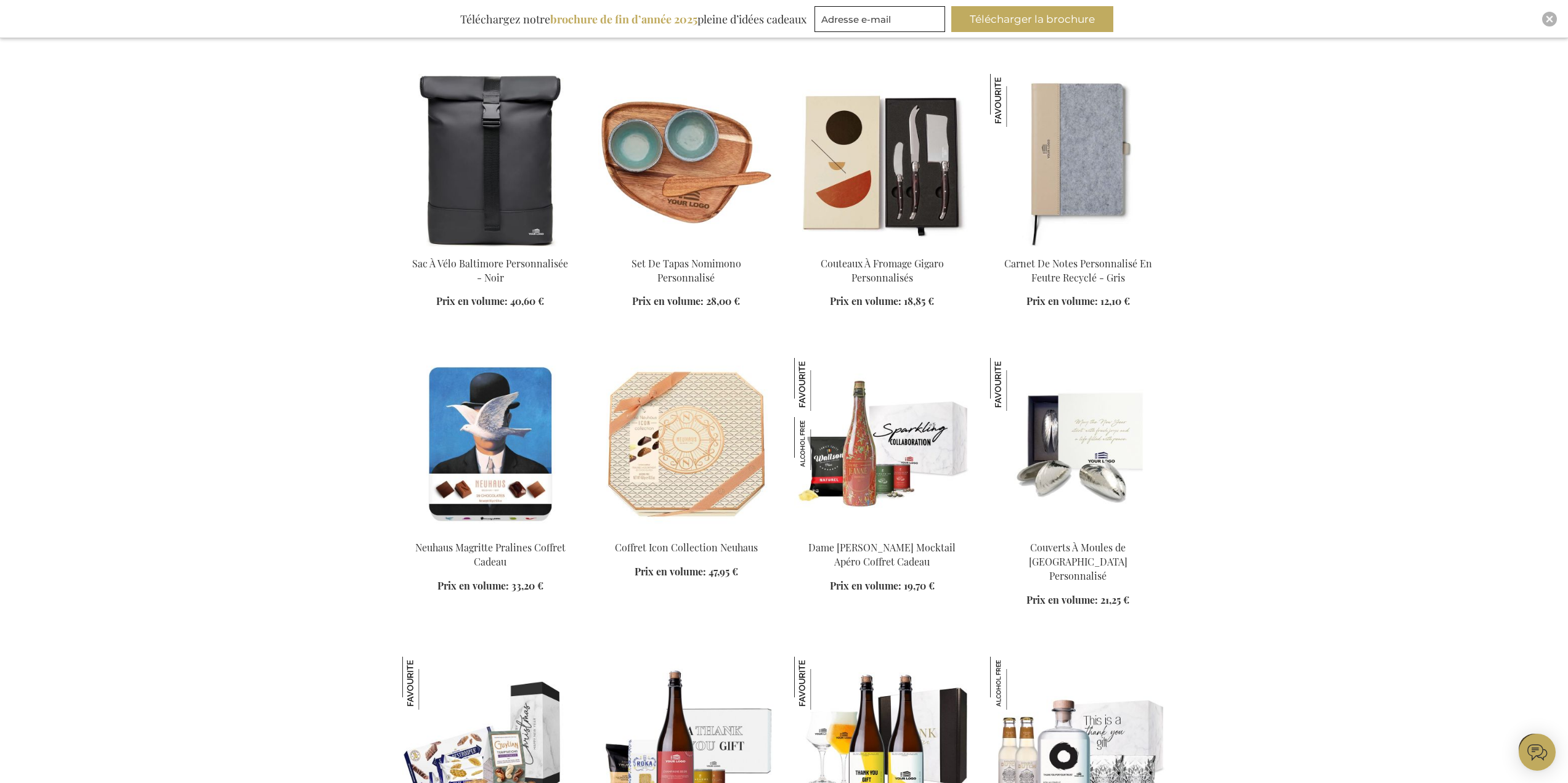
scroll to position [5668, 0]
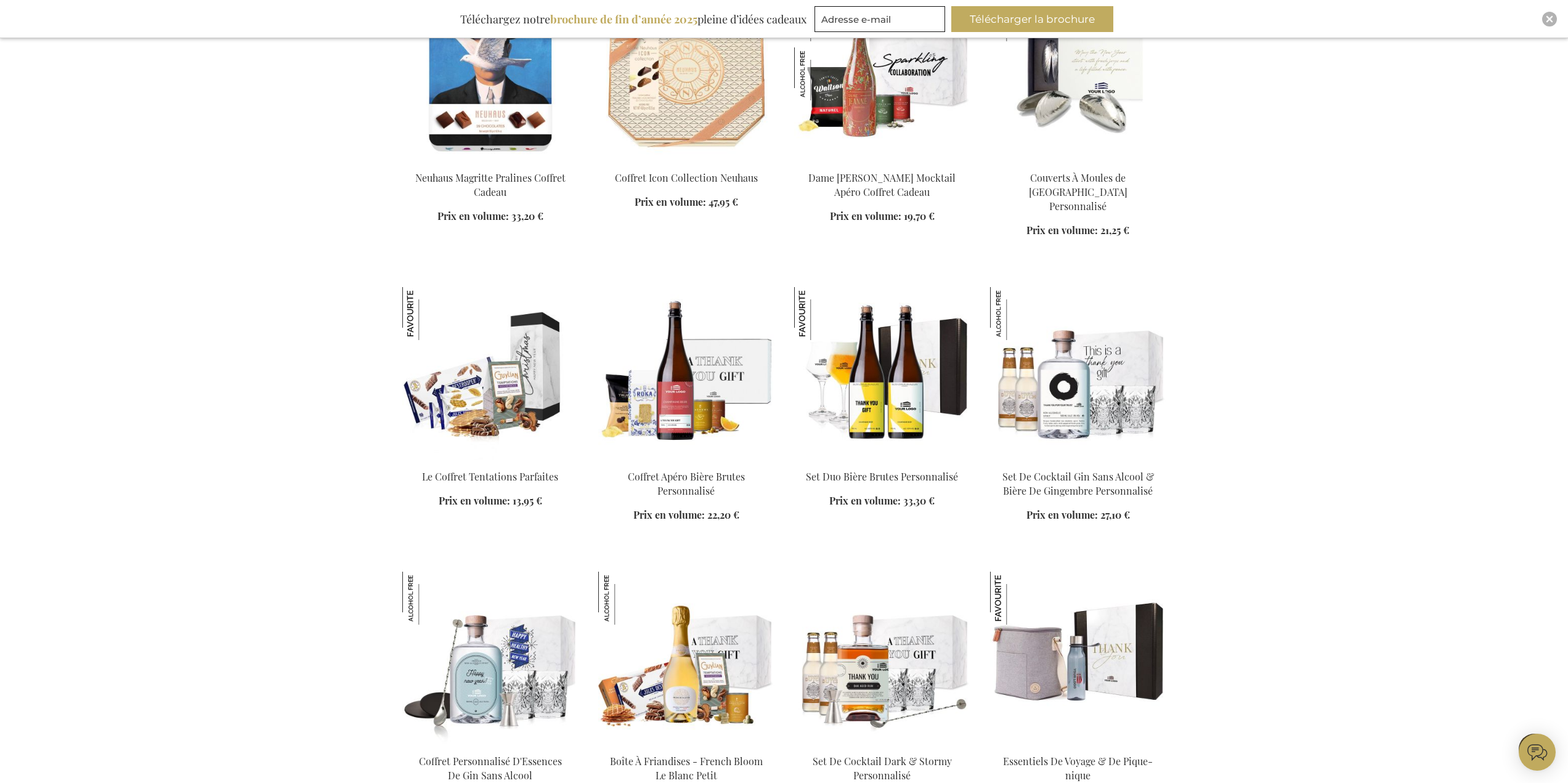
scroll to position [6037, 0]
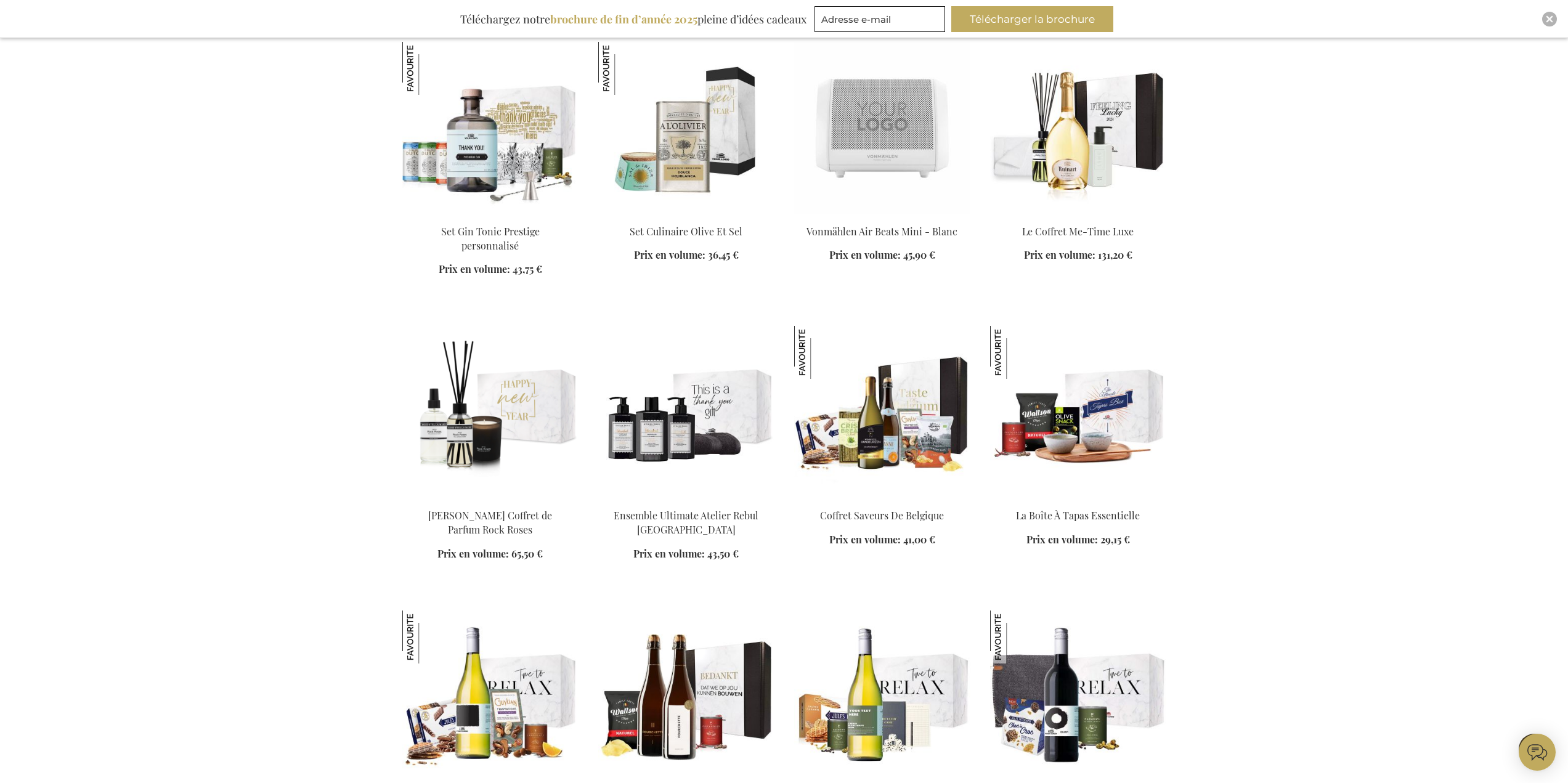
scroll to position [7085, 0]
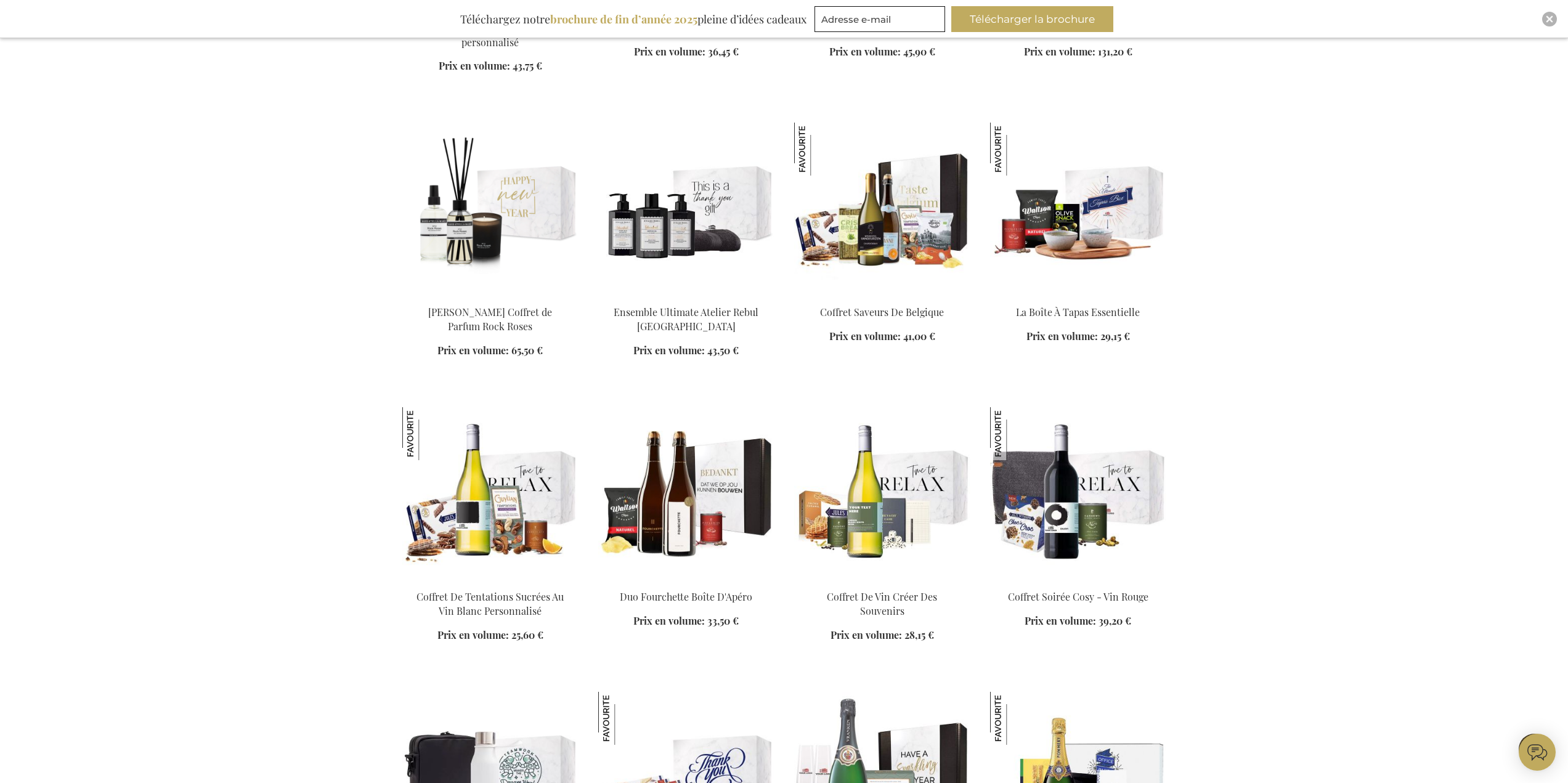
scroll to position [7331, 0]
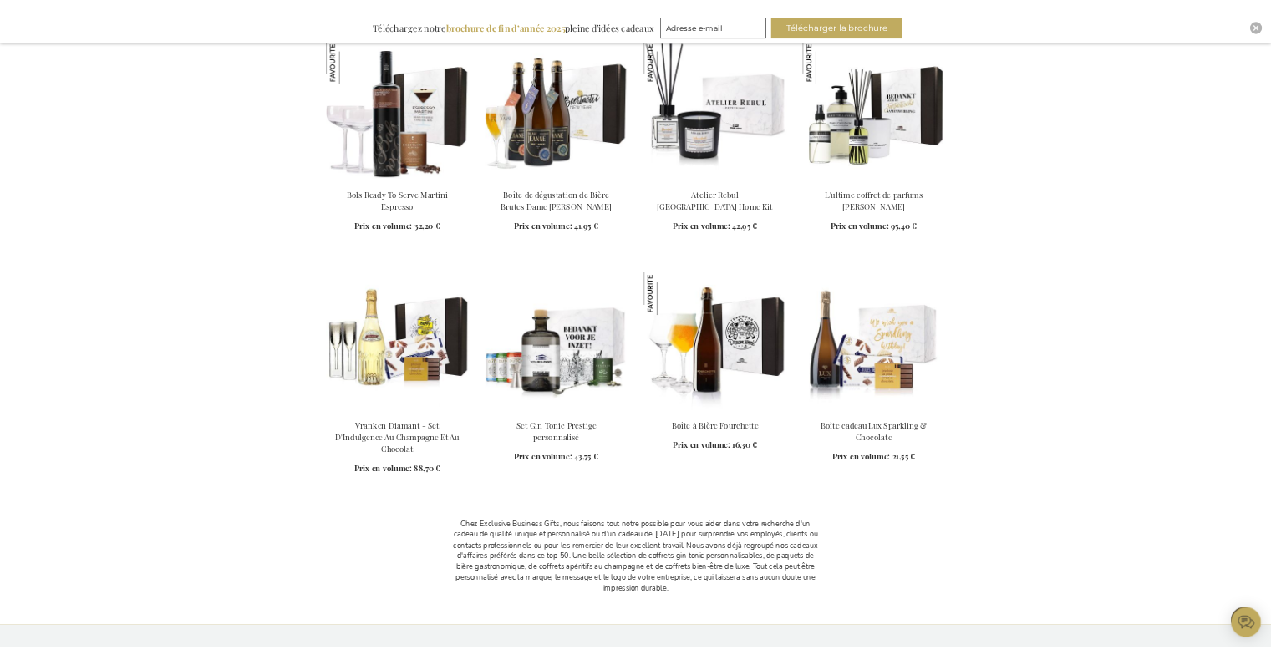
scroll to position [13118, 0]
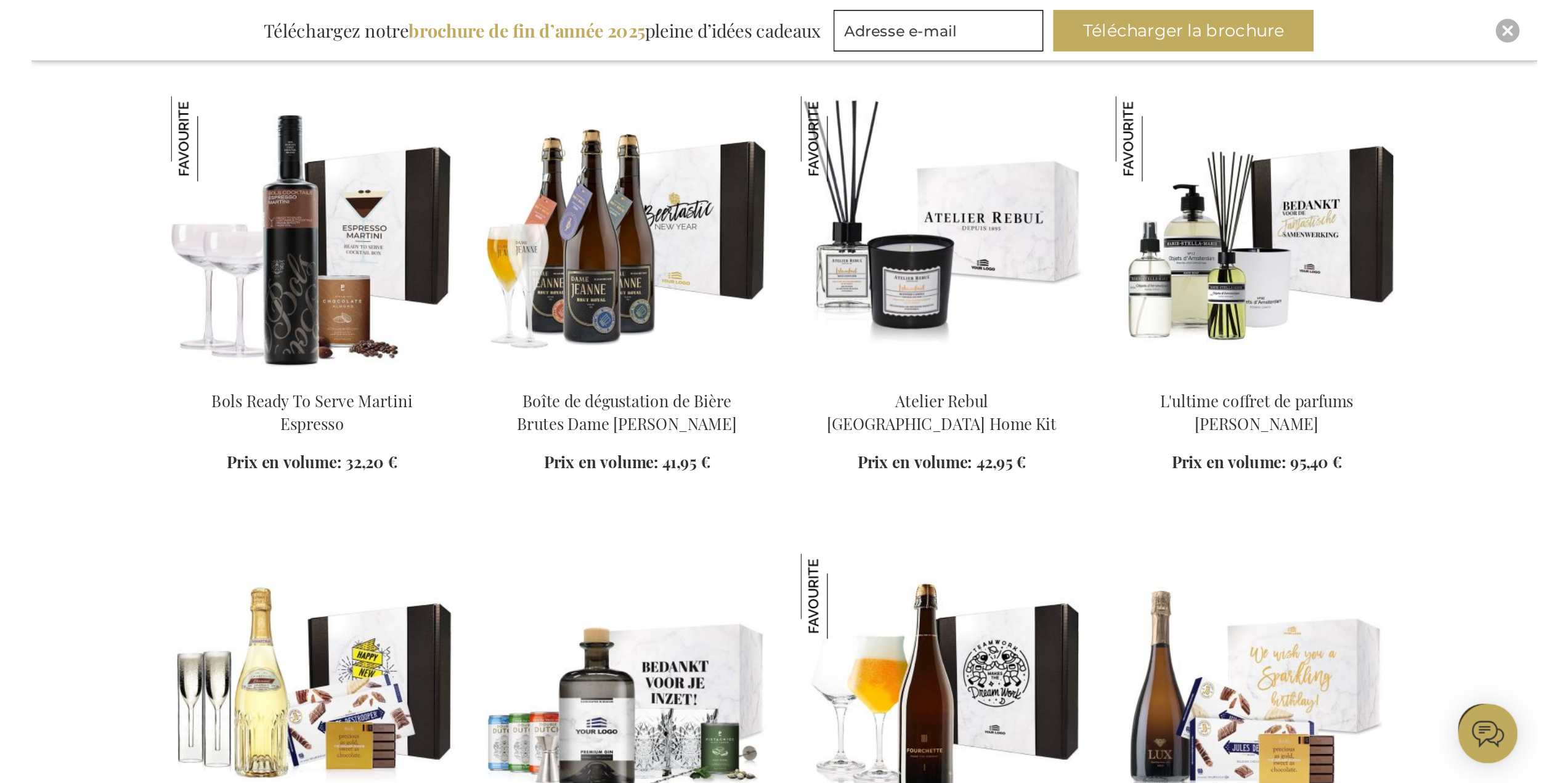
scroll to position [9573, 0]
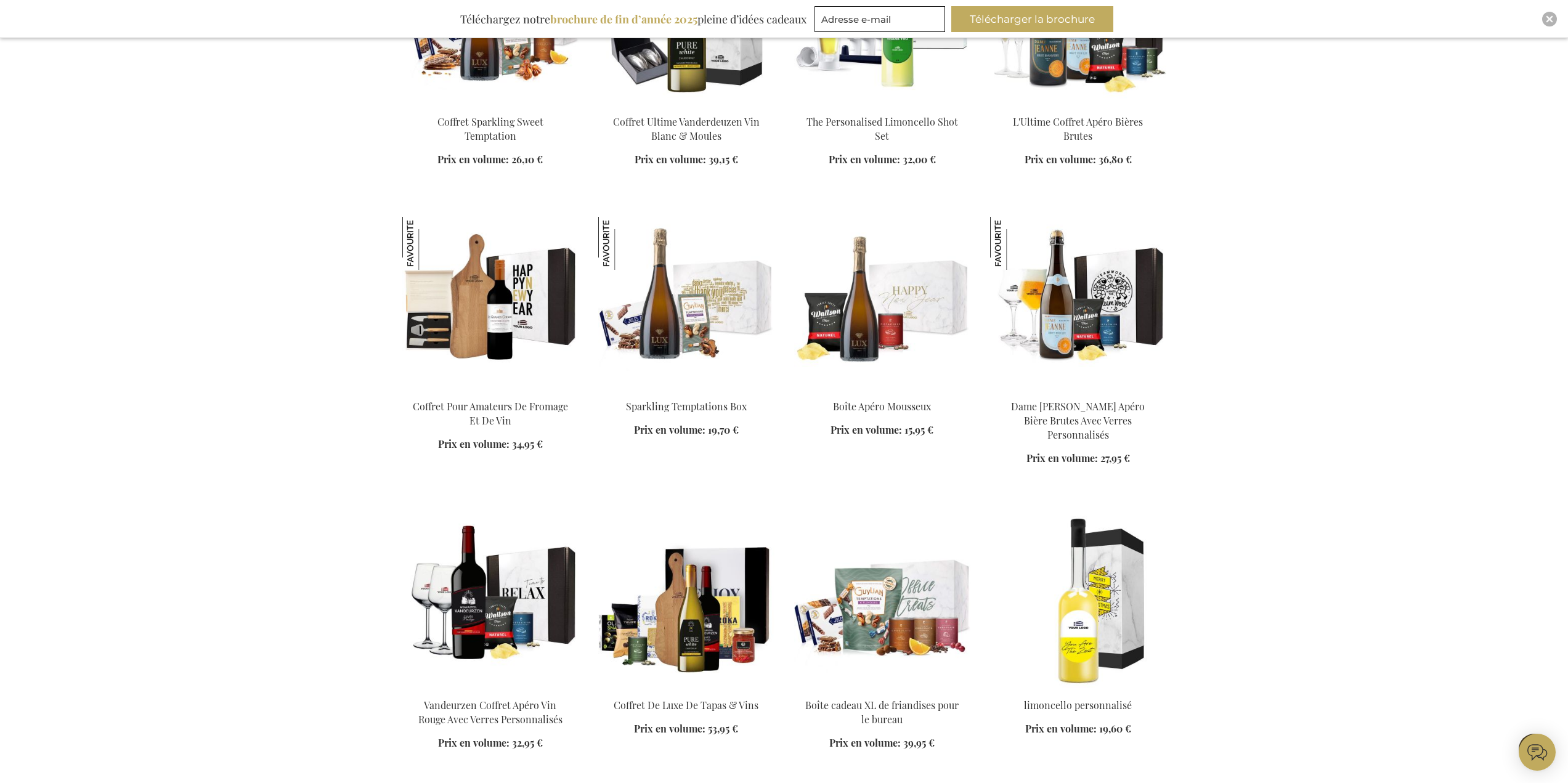
scroll to position [8156, 0]
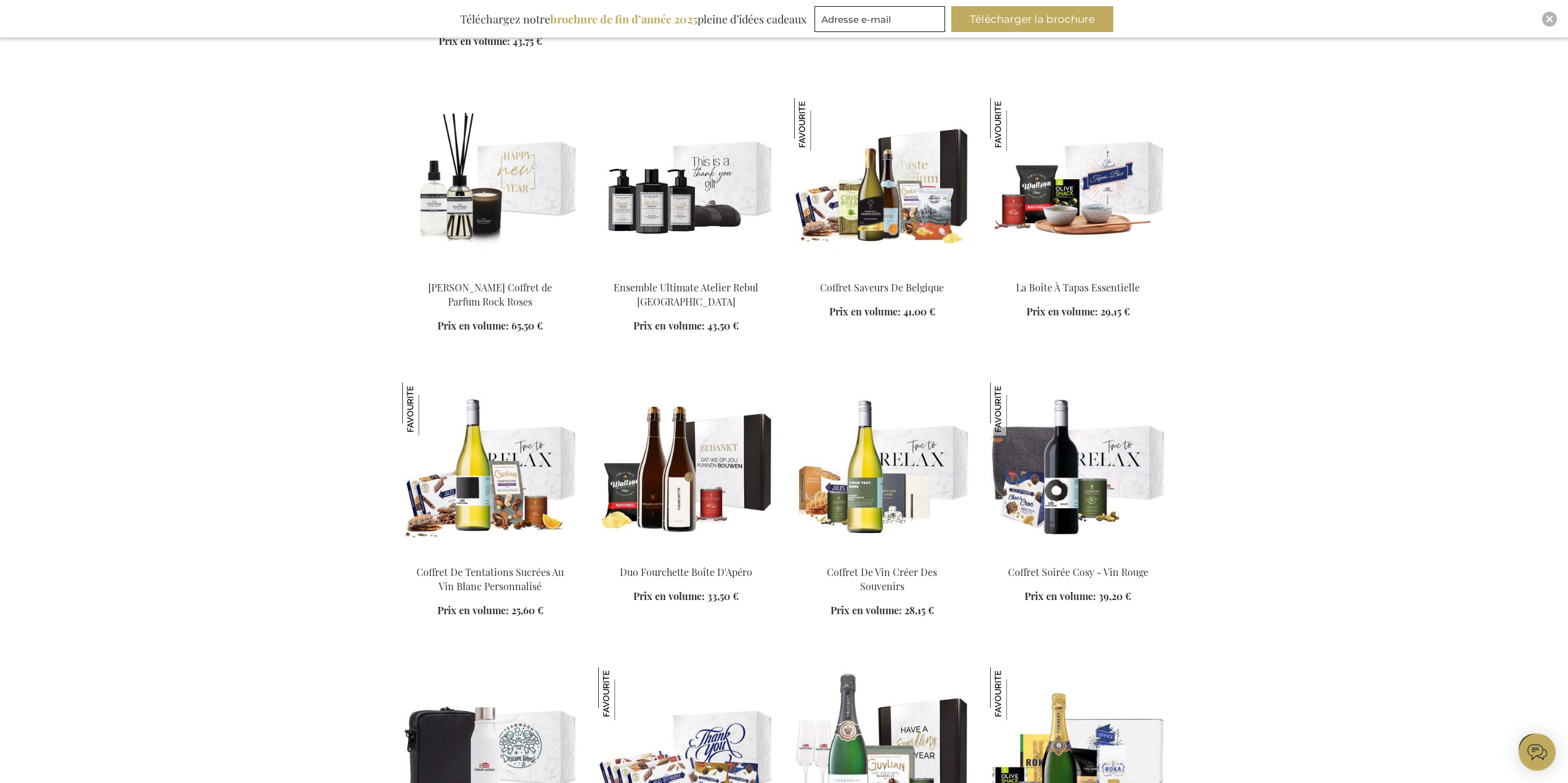
scroll to position [6801, 0]
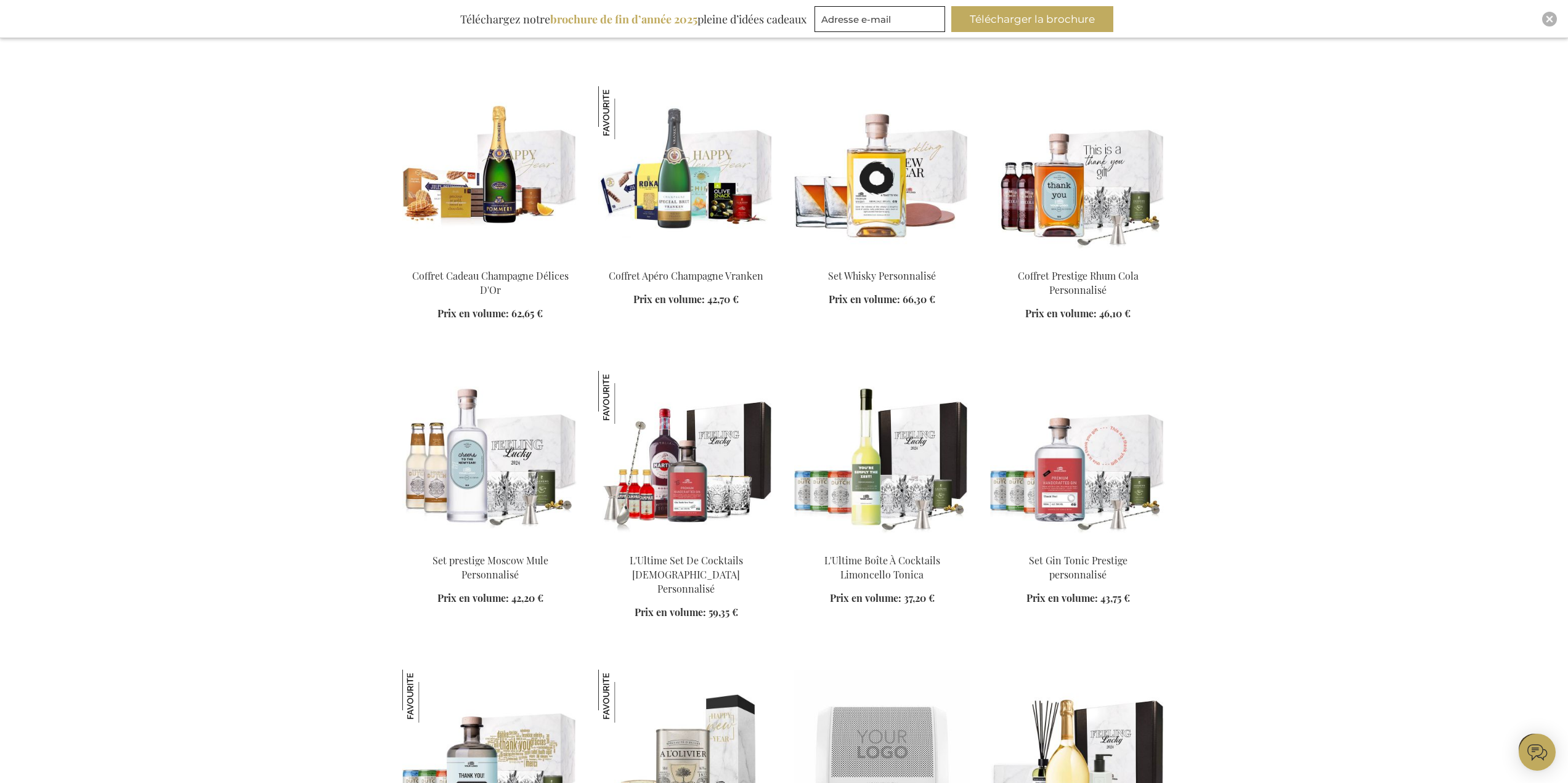
scroll to position [6431, 0]
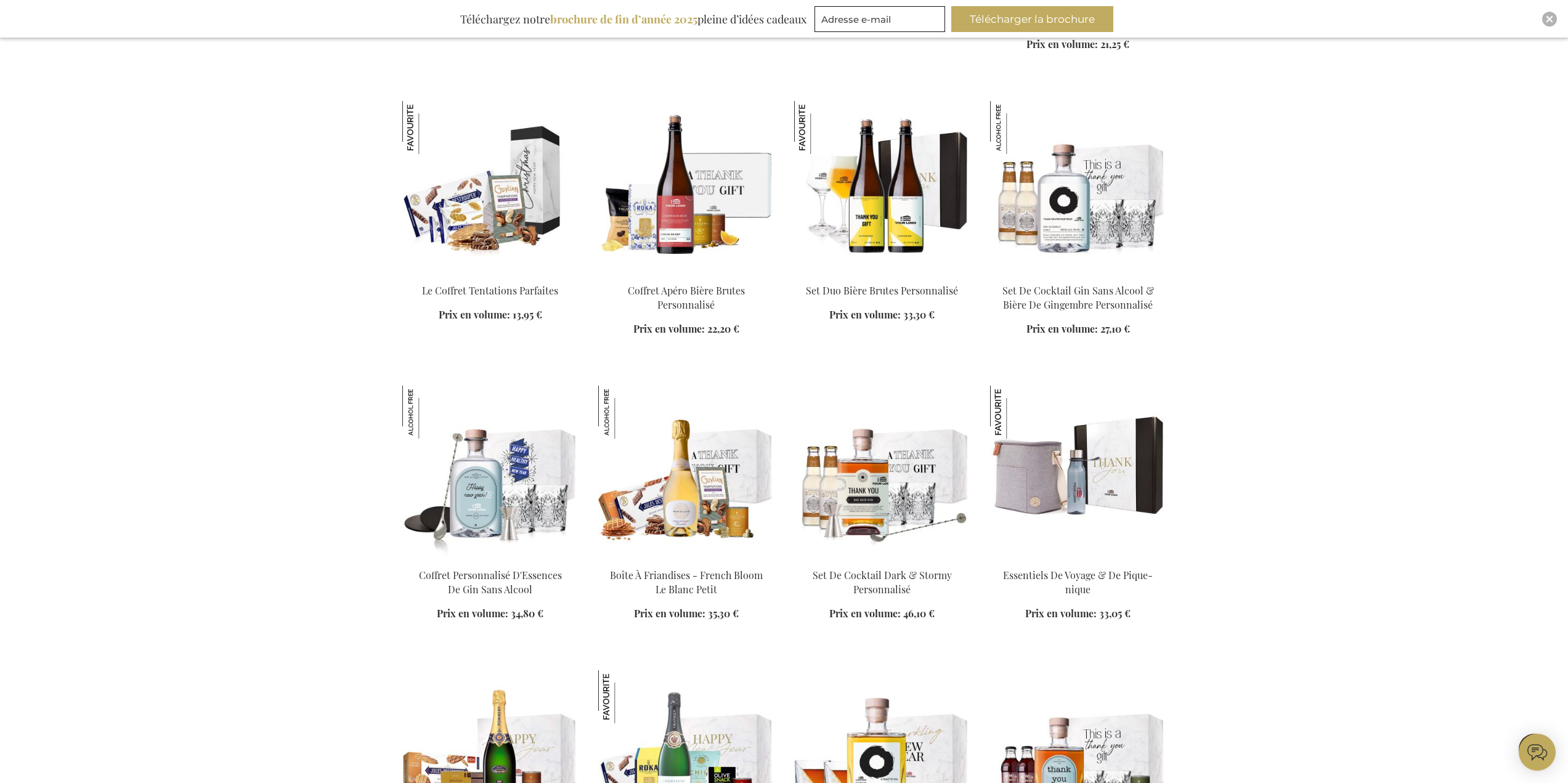
scroll to position [5815, 0]
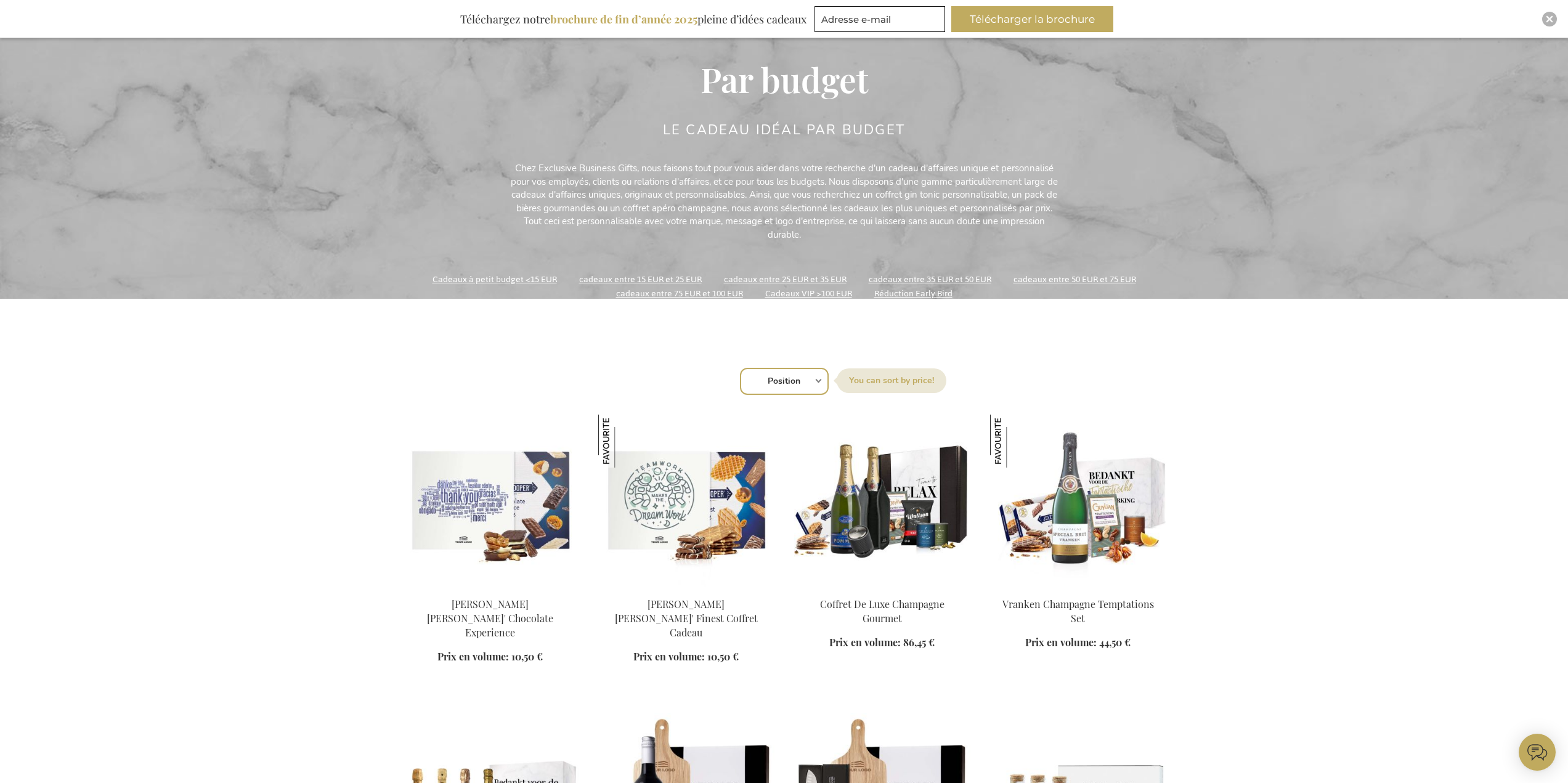
scroll to position [123, 0]
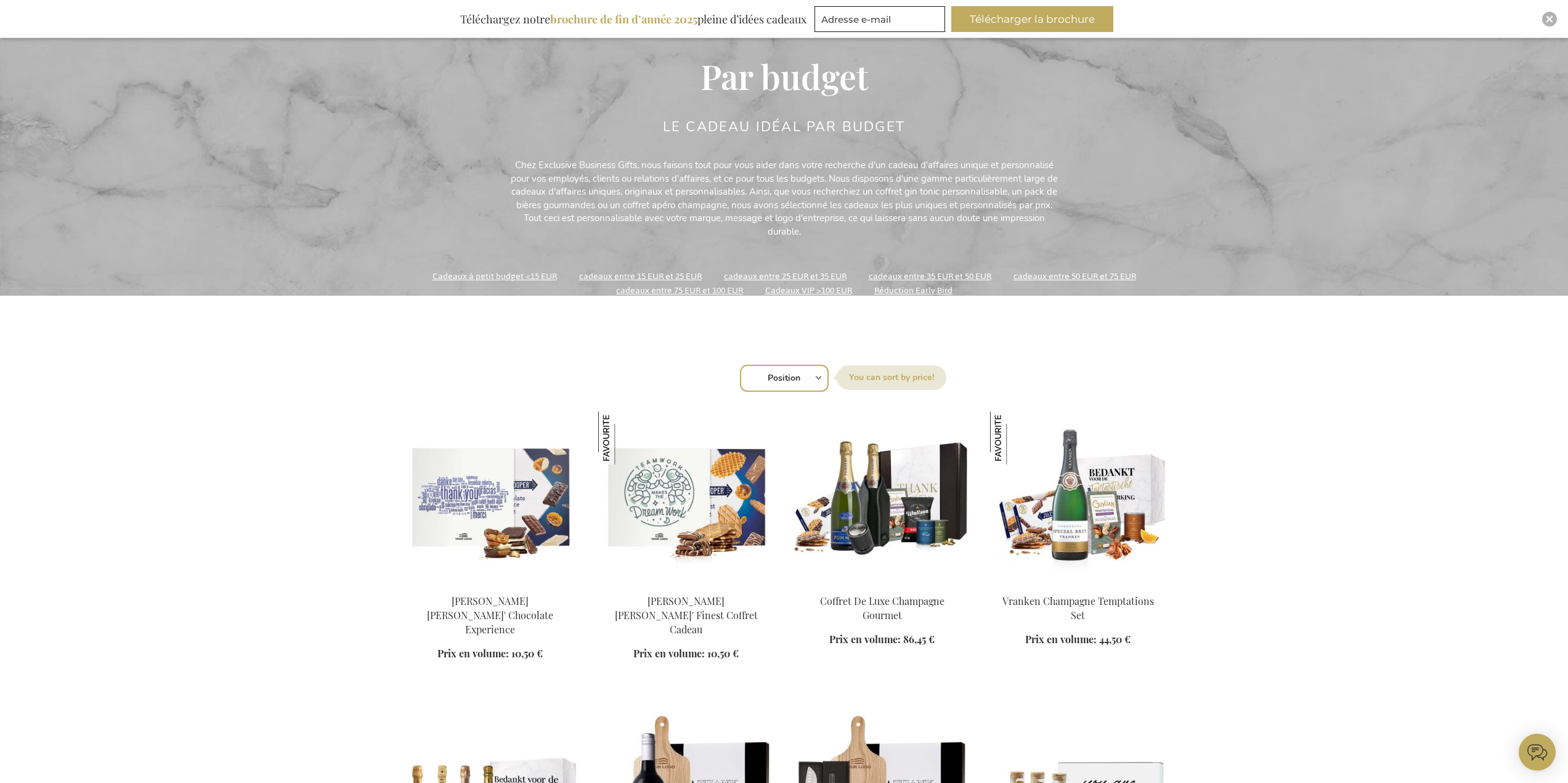
click at [802, 384] on select "Position Best Sellers Les plus consultés Nouveau Biggest Saving Price: low to h…" at bounding box center [784, 378] width 89 height 27
click at [819, 512] on img at bounding box center [882, 498] width 176 height 173
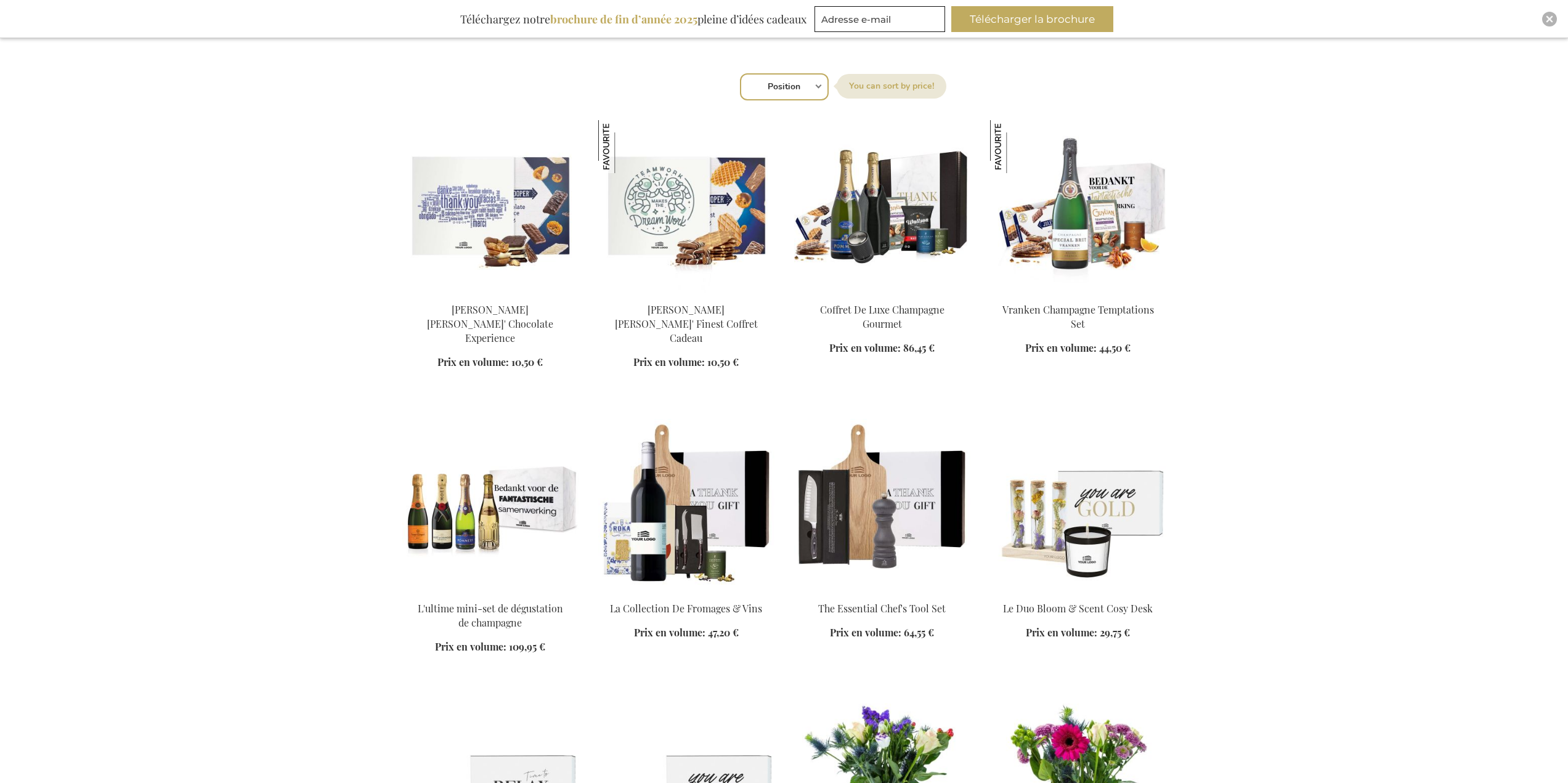
click at [785, 415] on ol "[PERSON_NAME] [PERSON_NAME]' Chocolate Experience Prix en volume: À partir de 1…" at bounding box center [785, 551] width 764 height 863
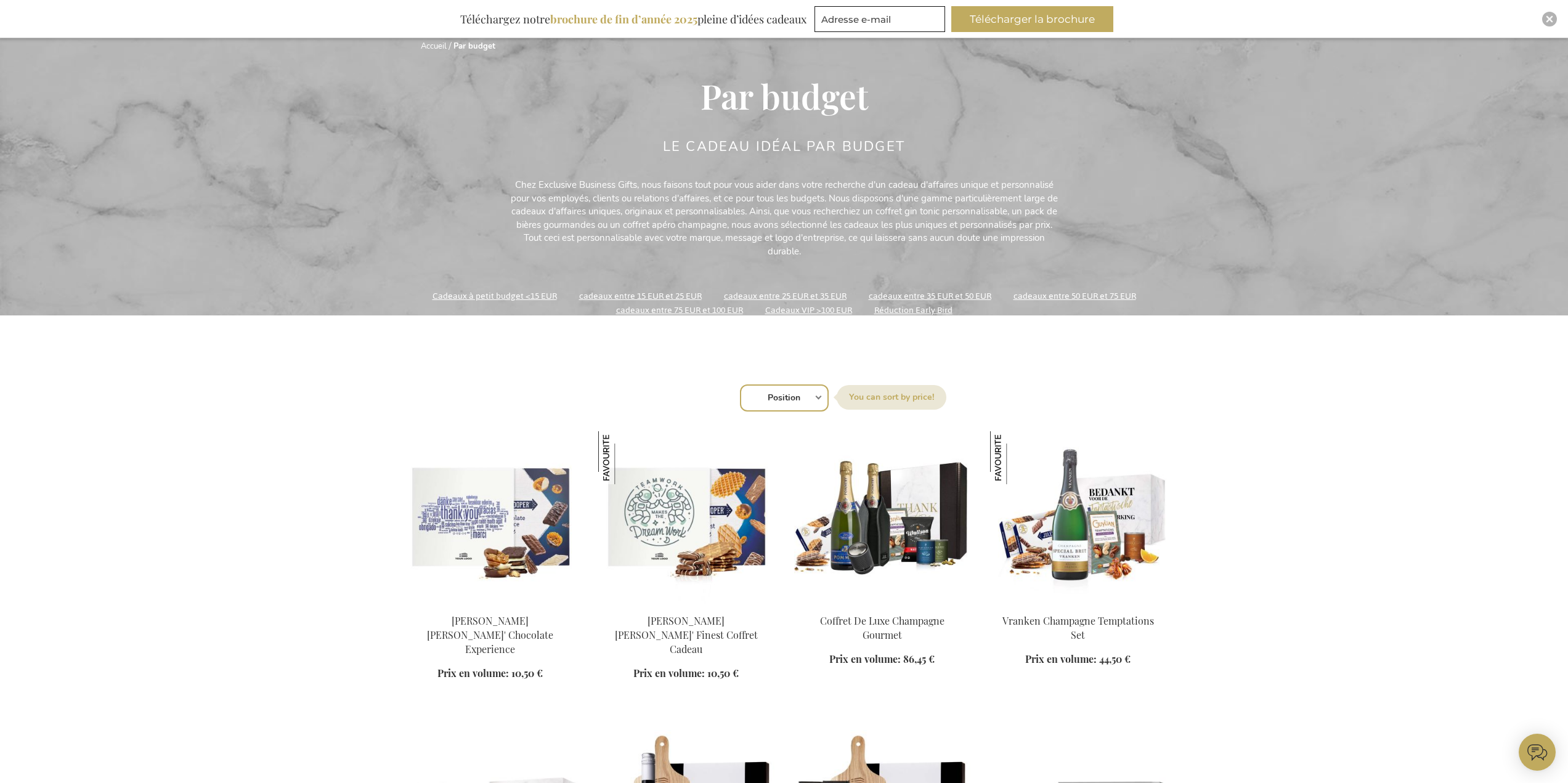
click at [802, 398] on select "Position Best Sellers Les plus consultés Nouveau Biggest Saving Price: low to h…" at bounding box center [784, 397] width 89 height 27
select select "price_desc"
click at [740, 384] on select "Position Best Sellers Les plus consultés Nouveau Biggest Saving Price: low to h…" at bounding box center [784, 397] width 89 height 27
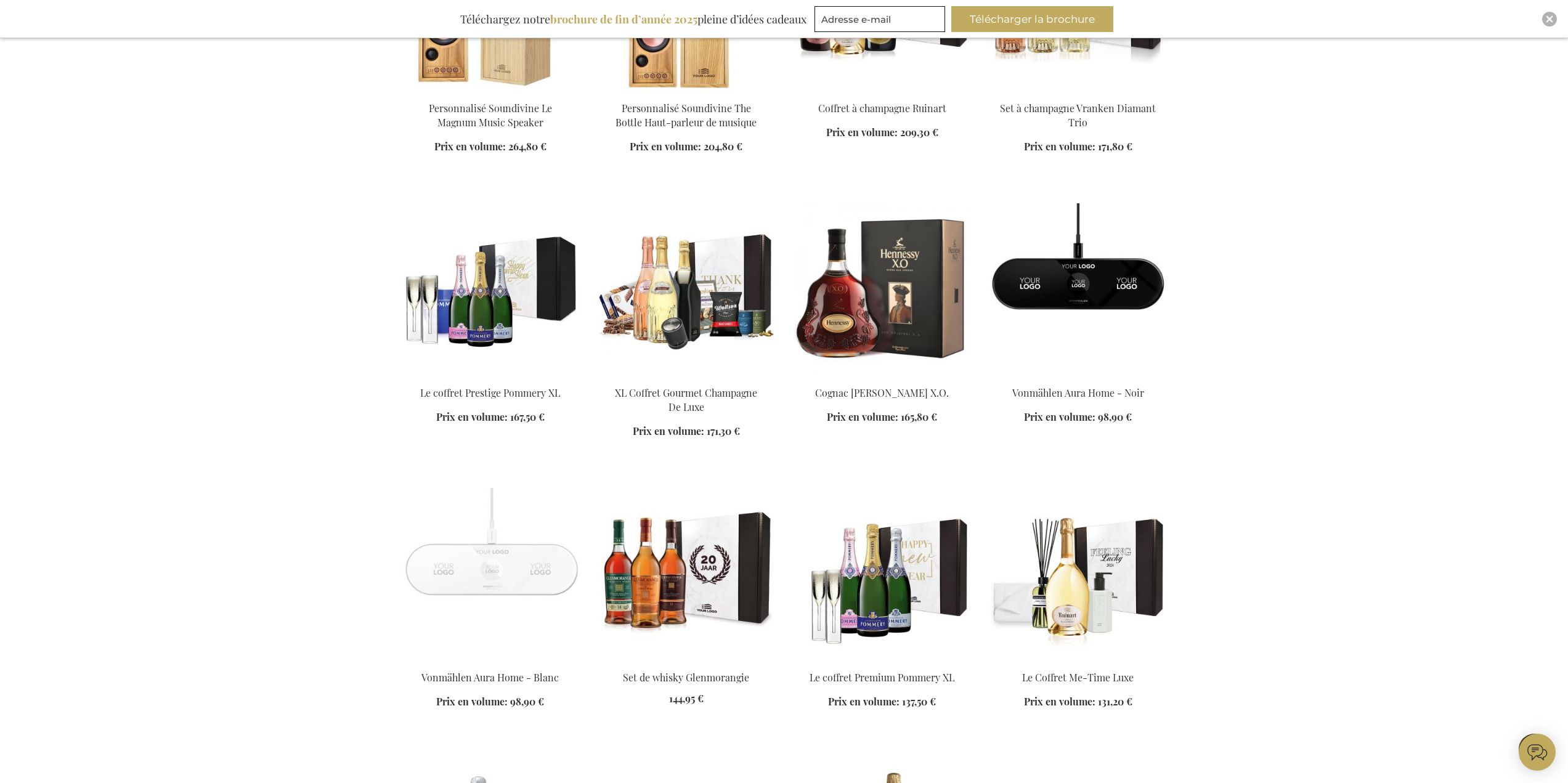
scroll to position [863, 0]
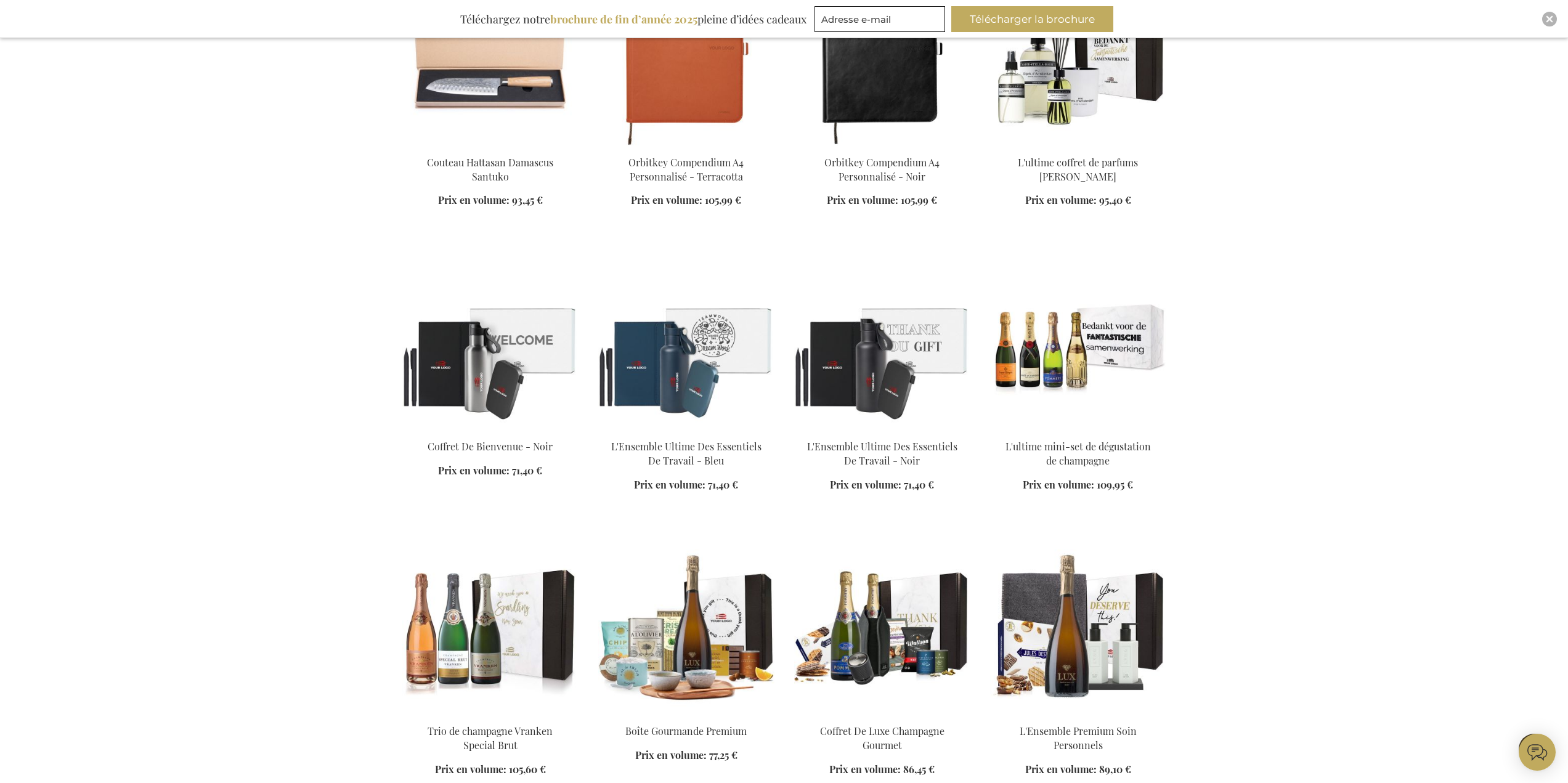
scroll to position [1972, 0]
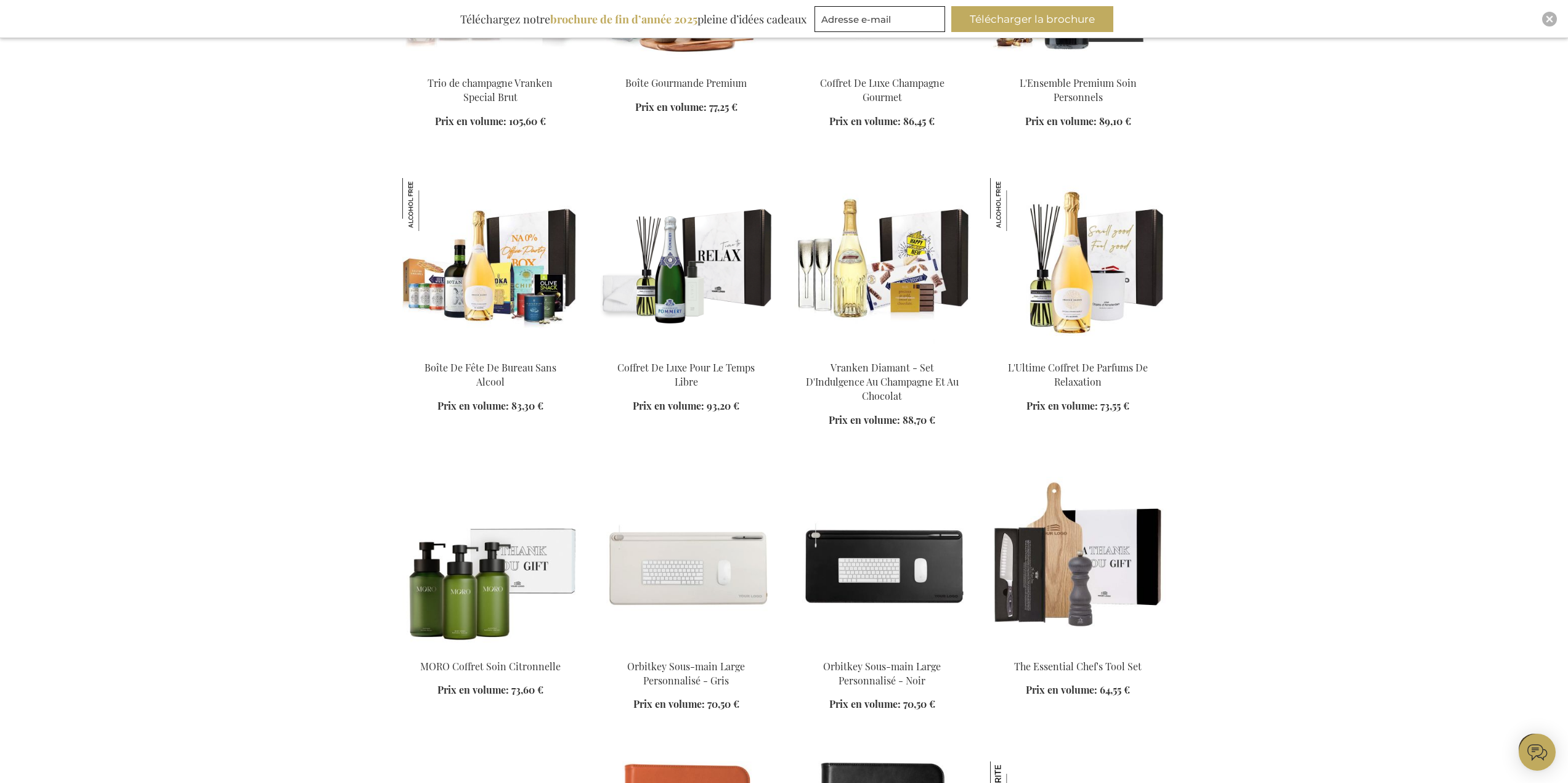
scroll to position [2710, 0]
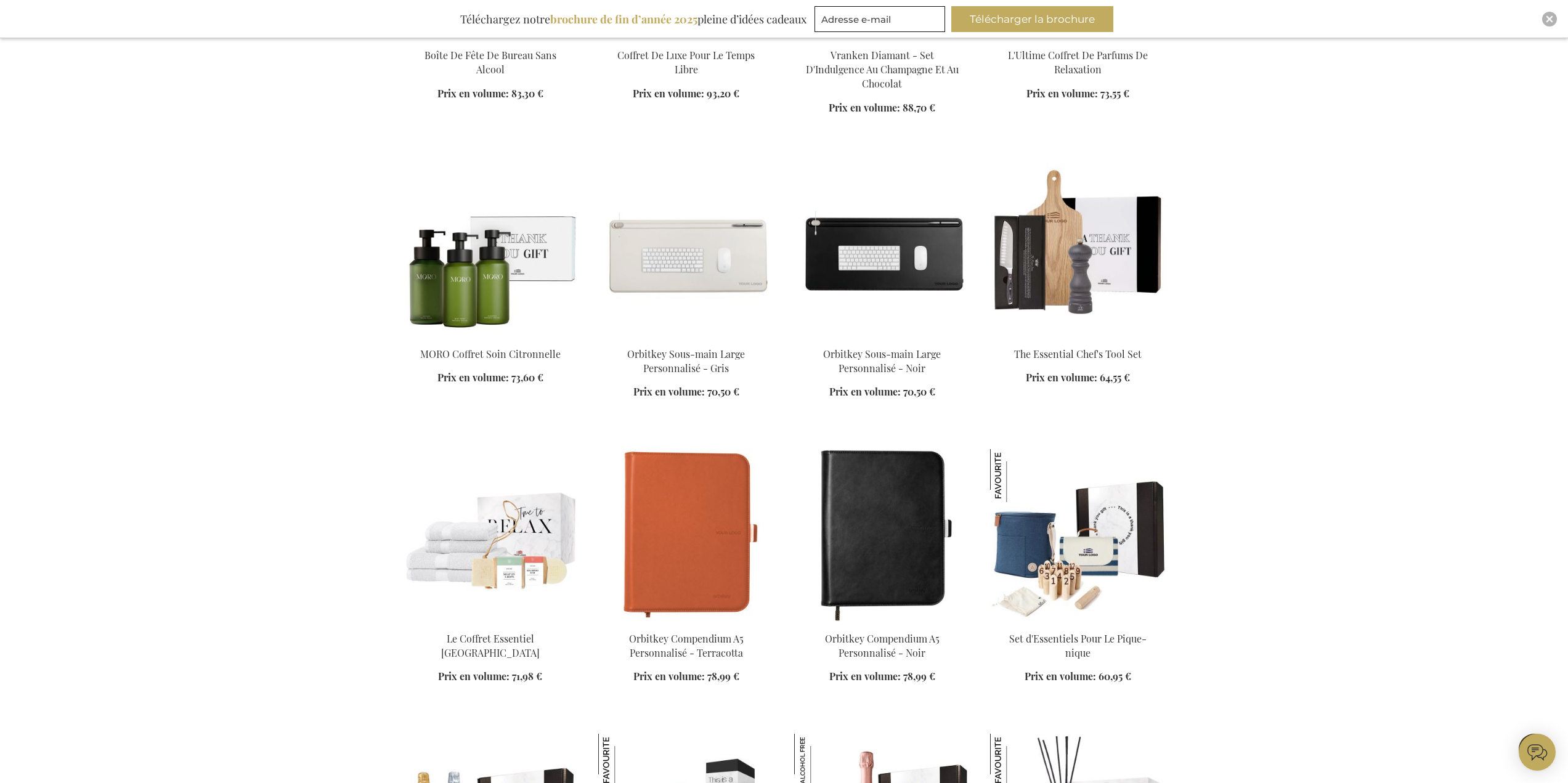
scroll to position [3018, 0]
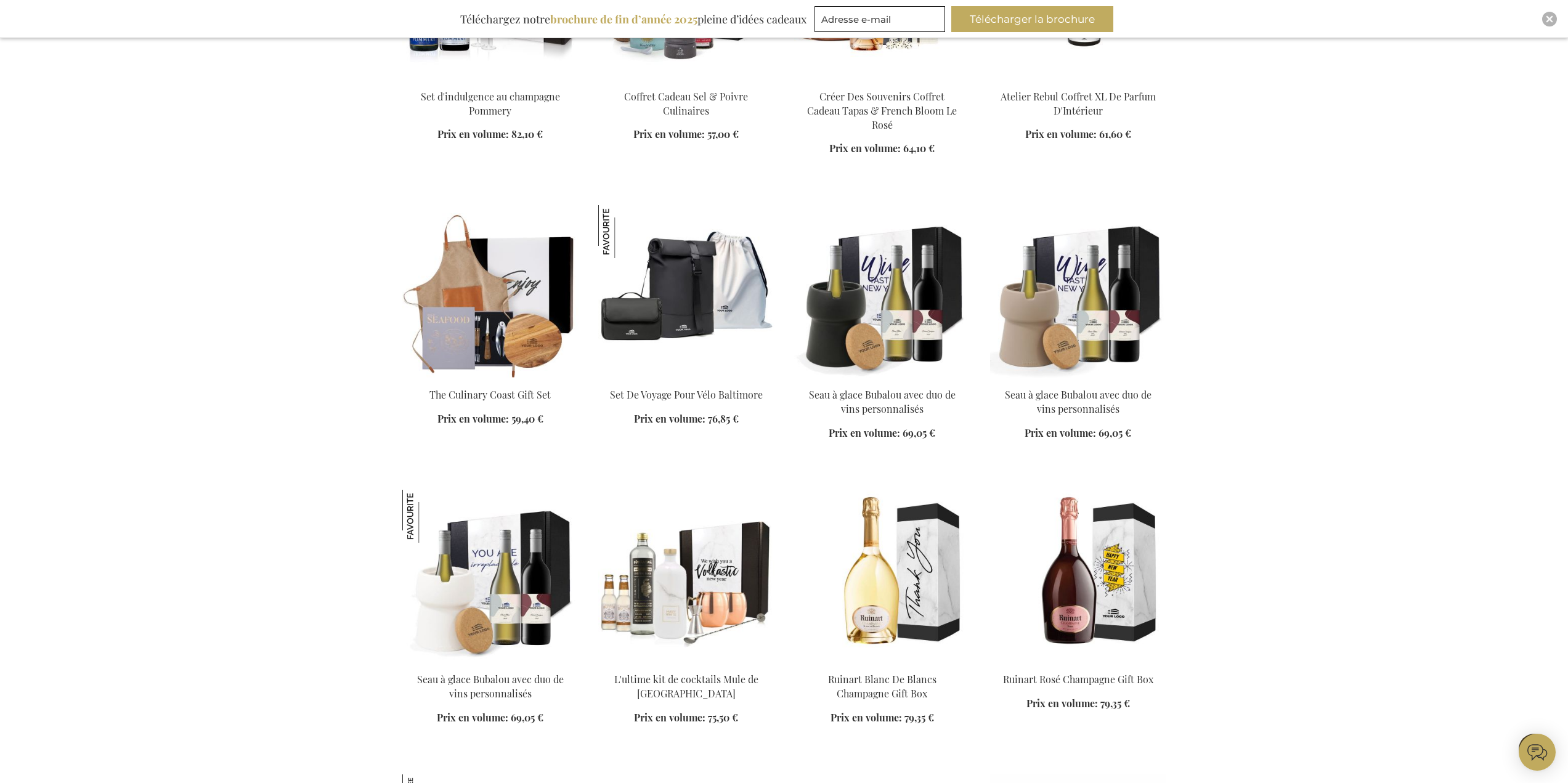
scroll to position [4189, 0]
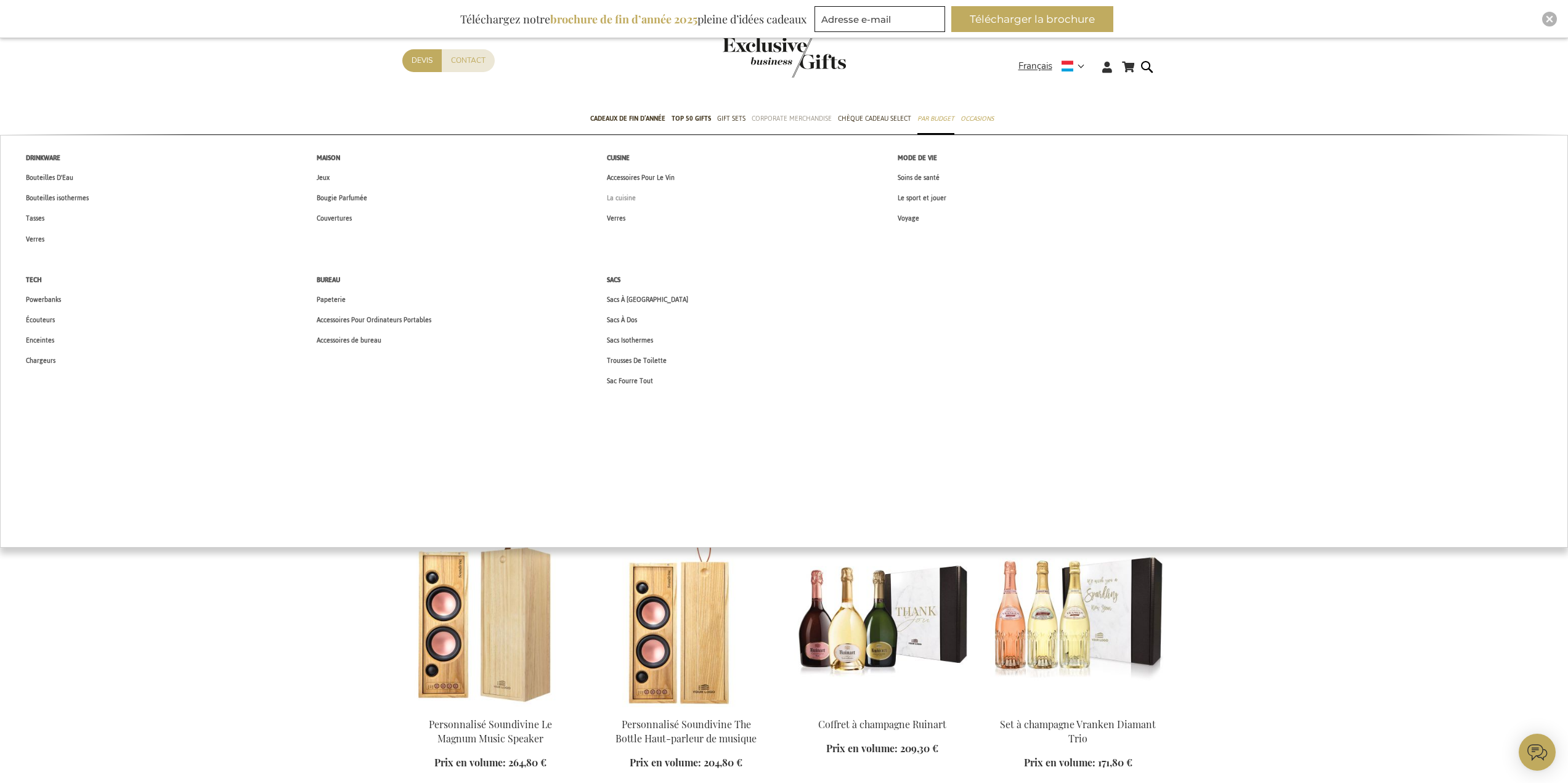
click at [630, 195] on span "La cuisine" at bounding box center [621, 198] width 29 height 13
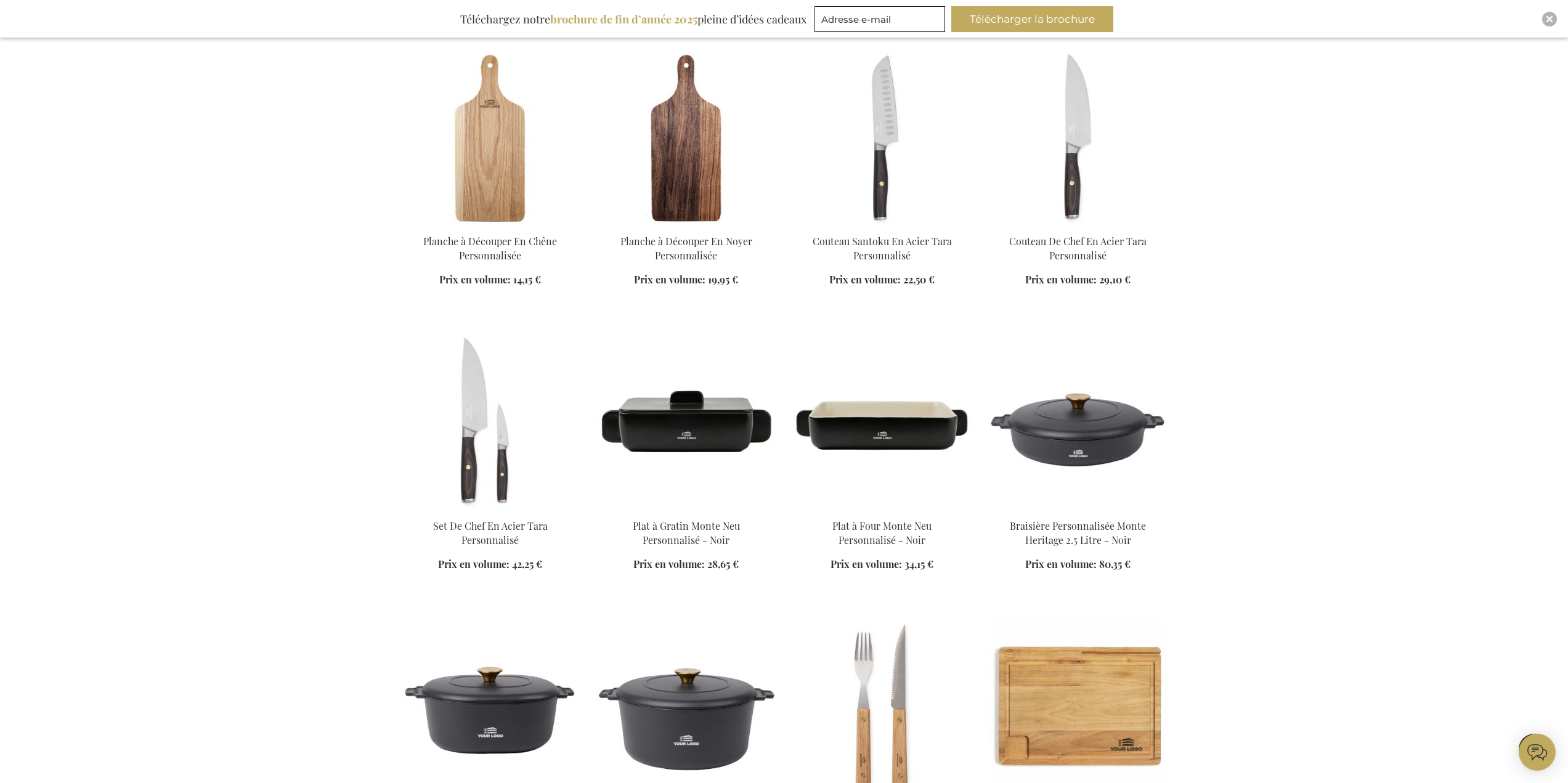
scroll to position [678, 0]
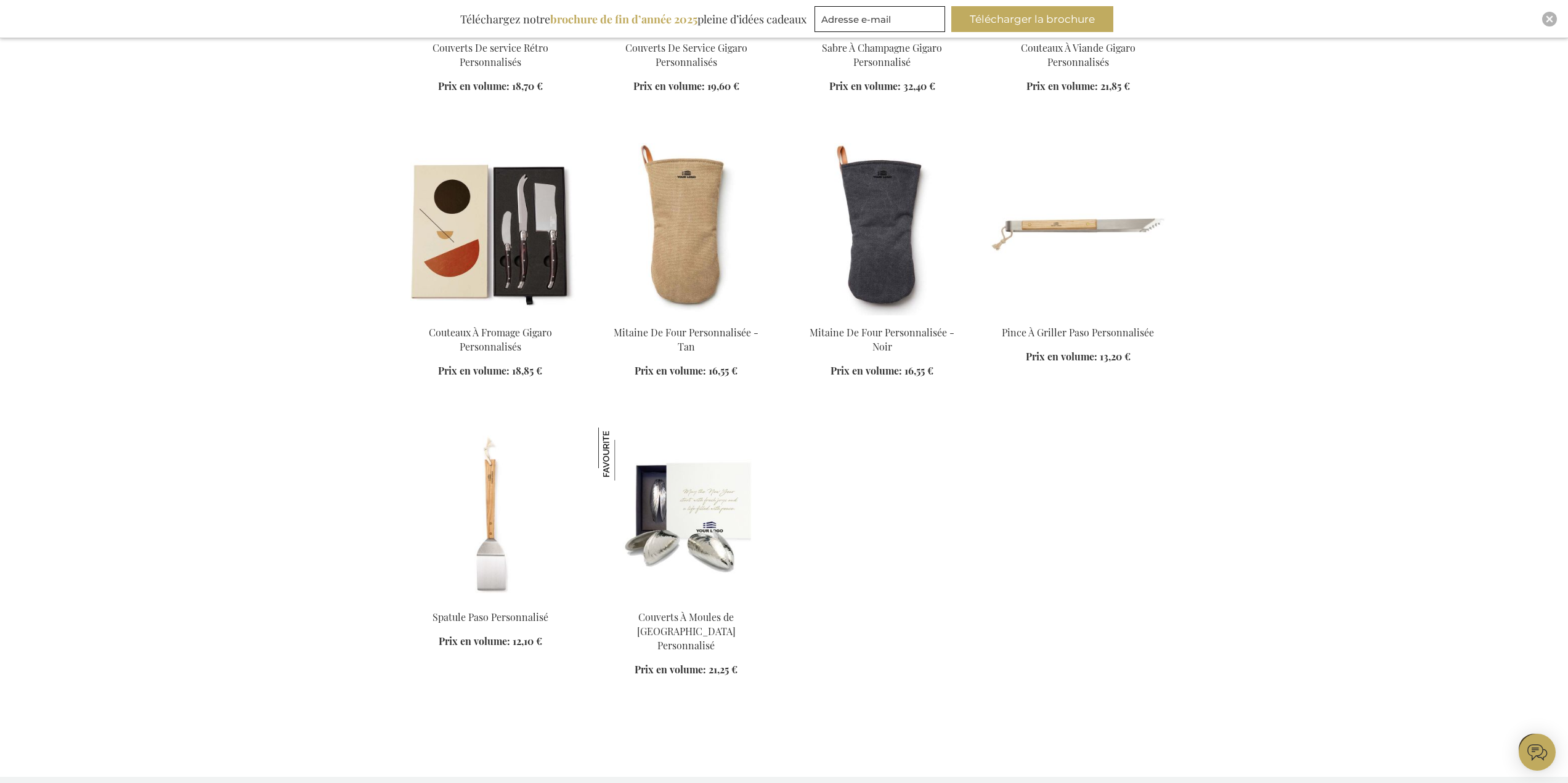
scroll to position [2403, 0]
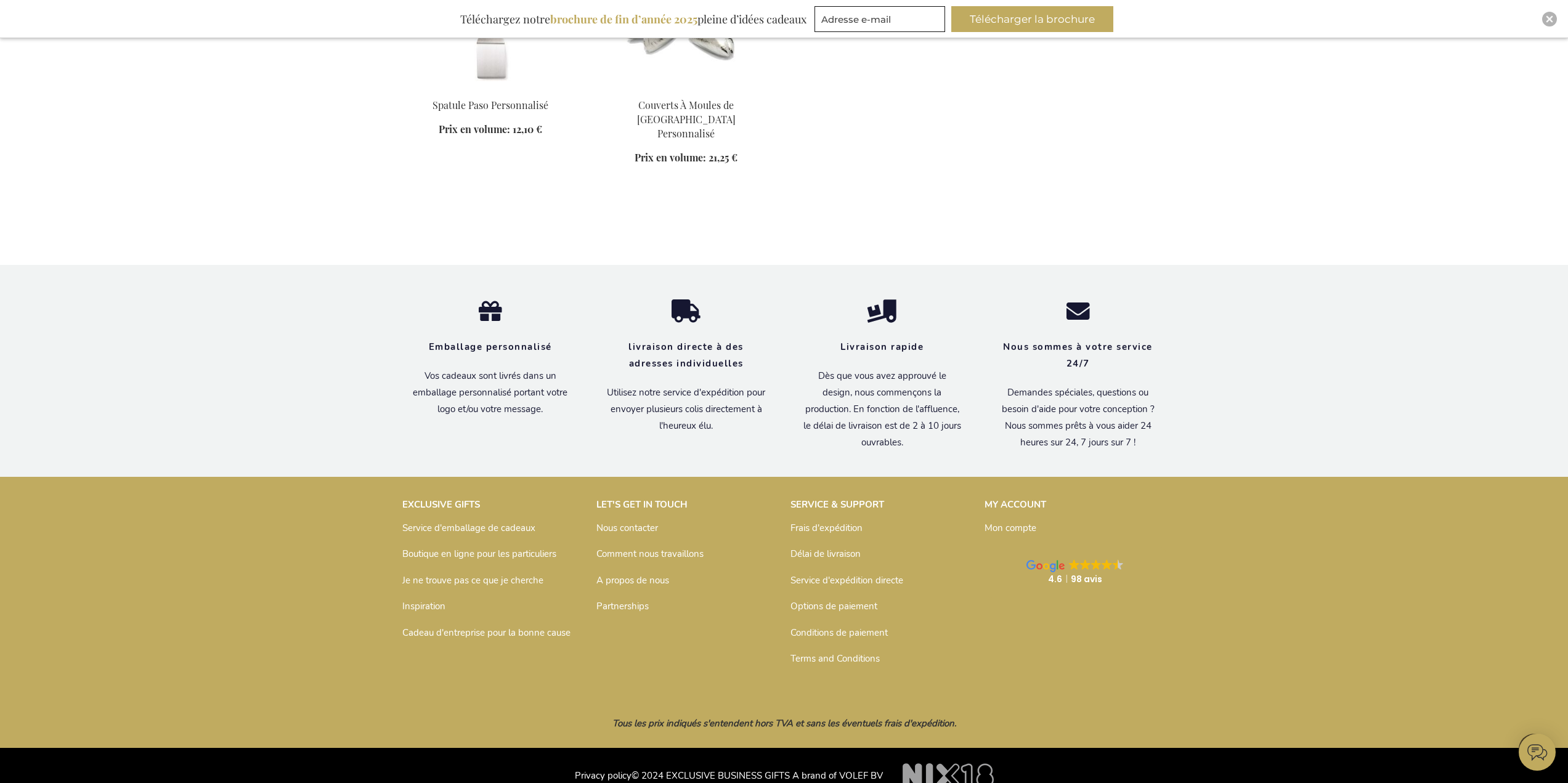
scroll to position [2902, 0]
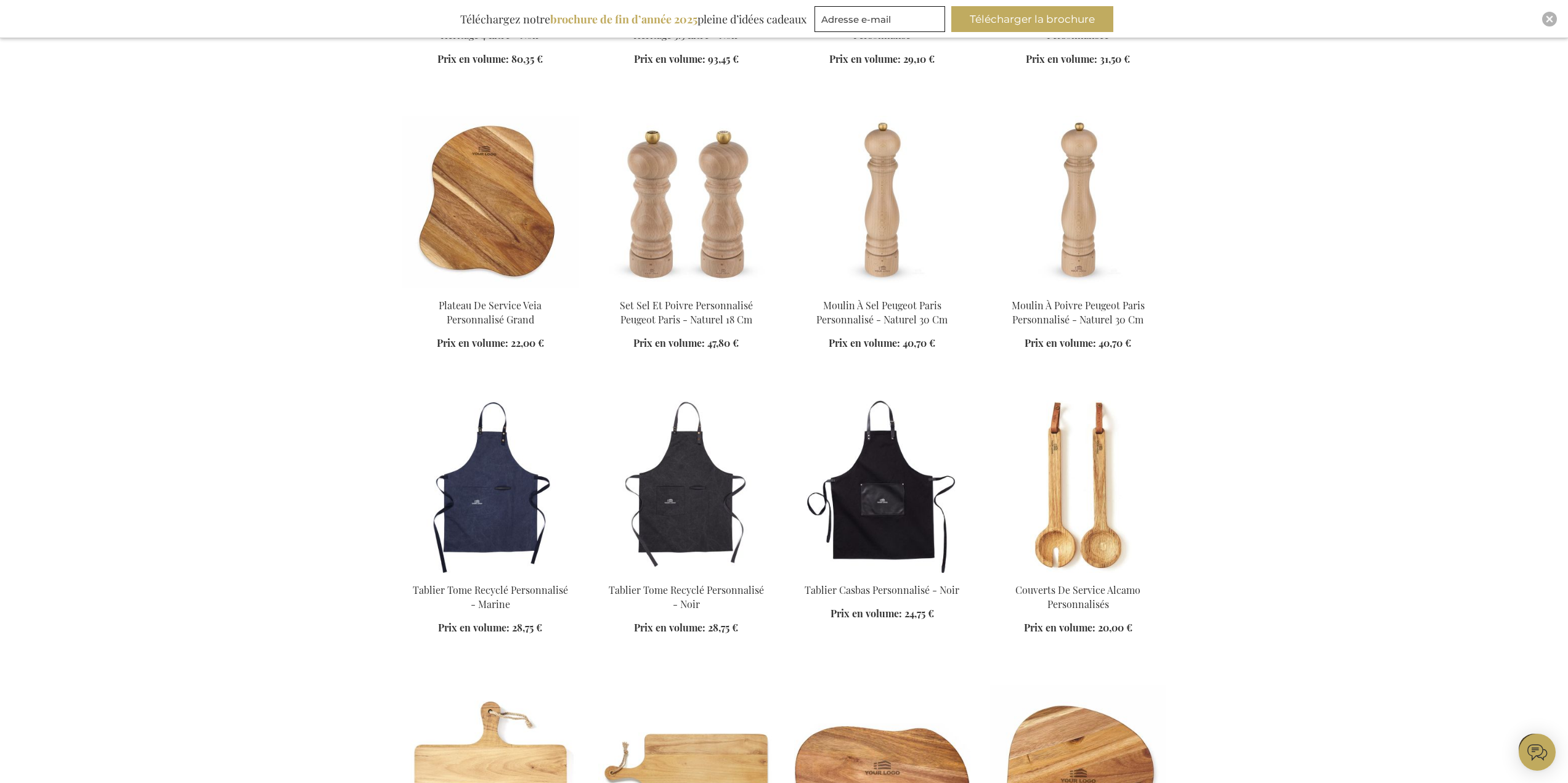
scroll to position [1116, 0]
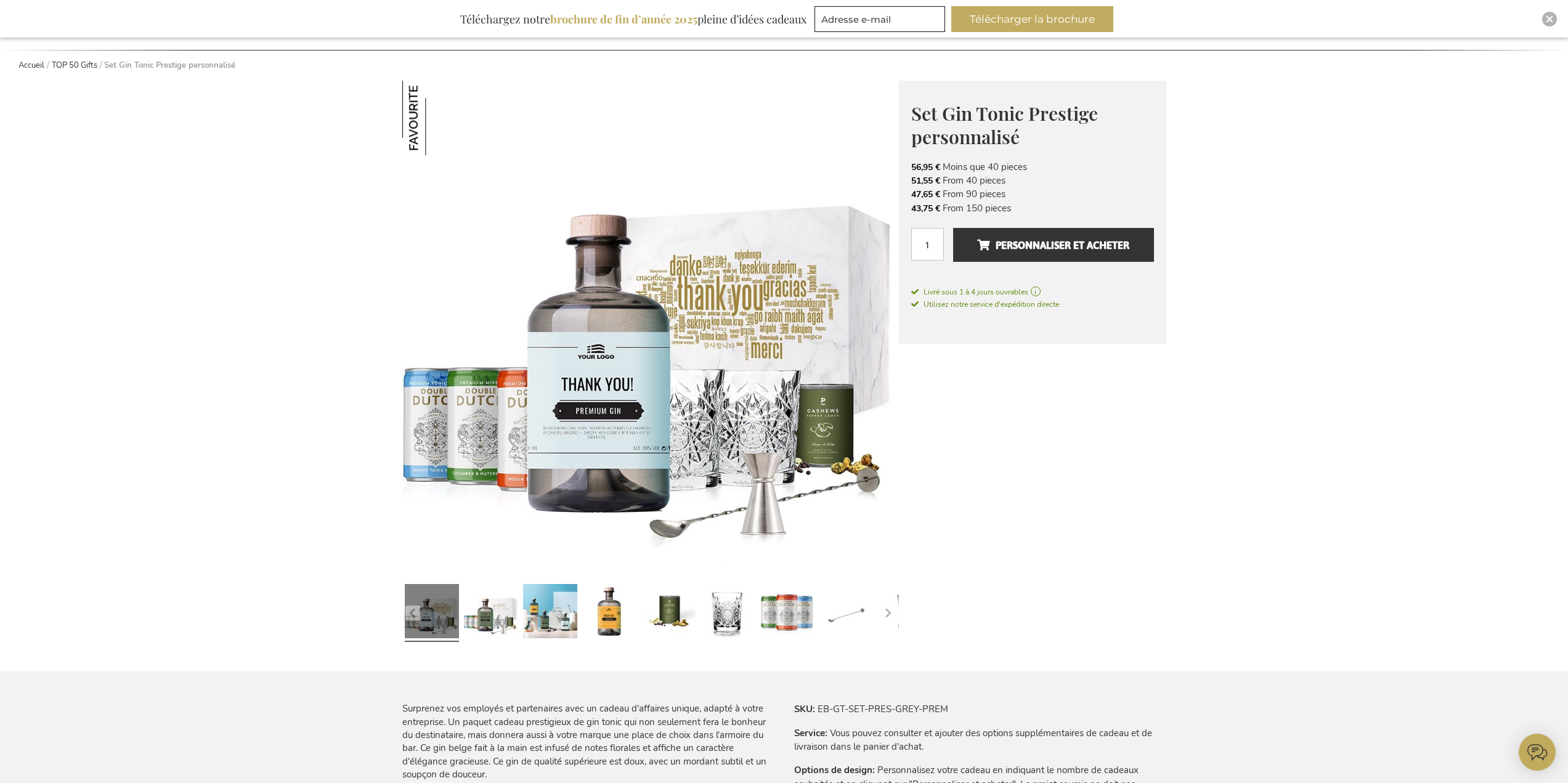
scroll to position [123, 0]
click at [467, 624] on link at bounding box center [491, 613] width 55 height 68
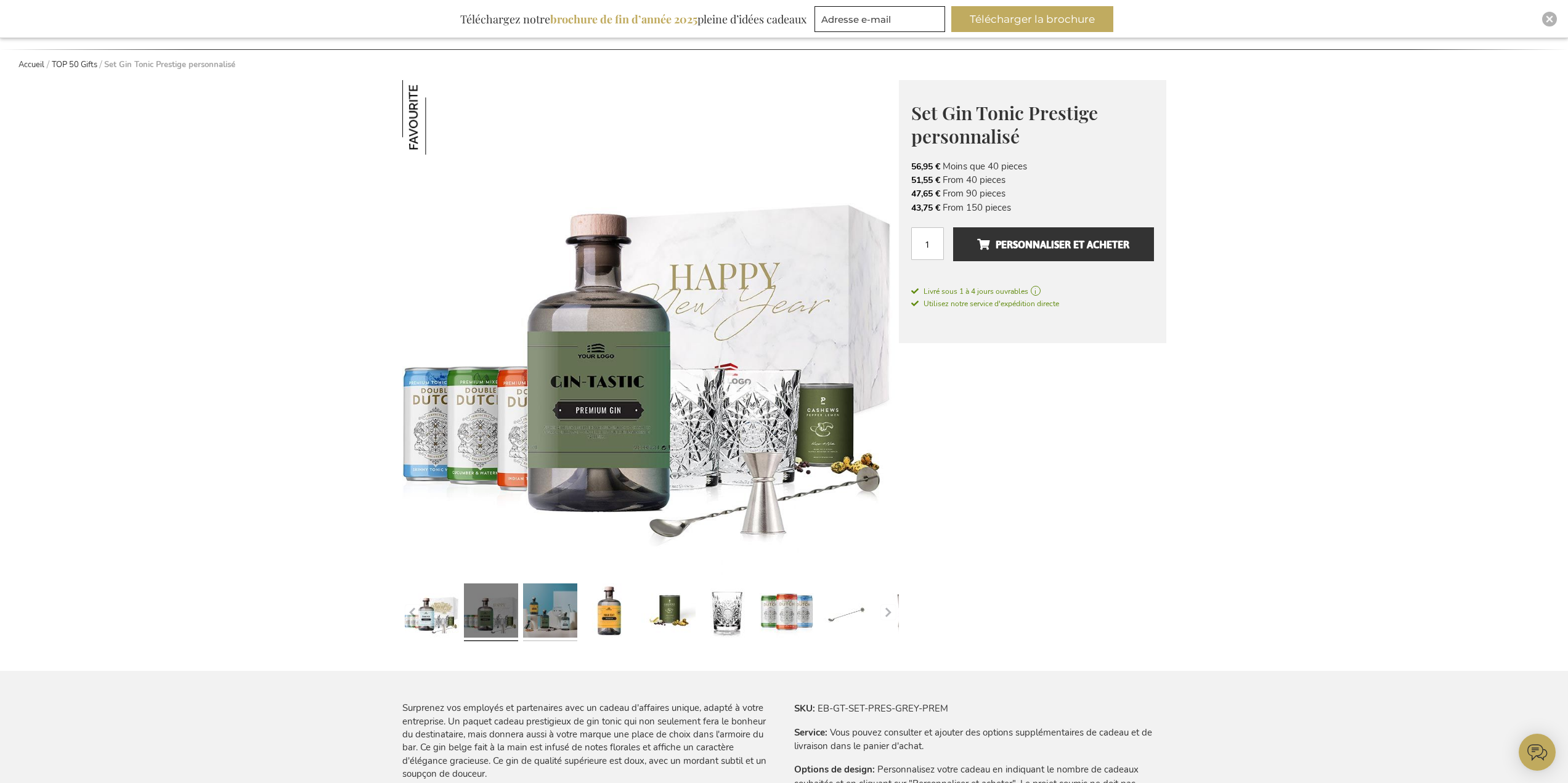
click at [549, 618] on link at bounding box center [550, 613] width 55 height 68
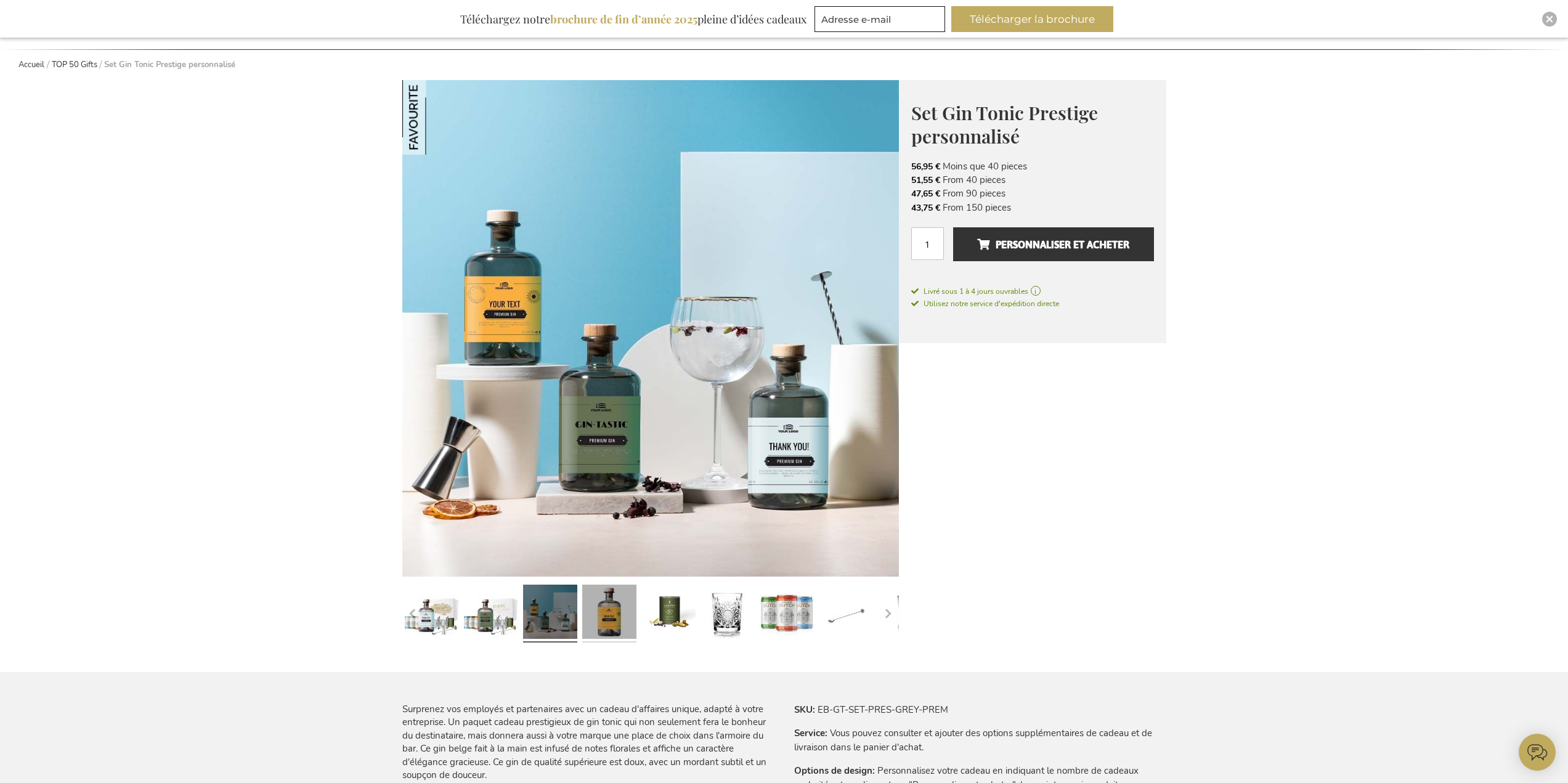
click at [606, 608] on link at bounding box center [610, 613] width 55 height 68
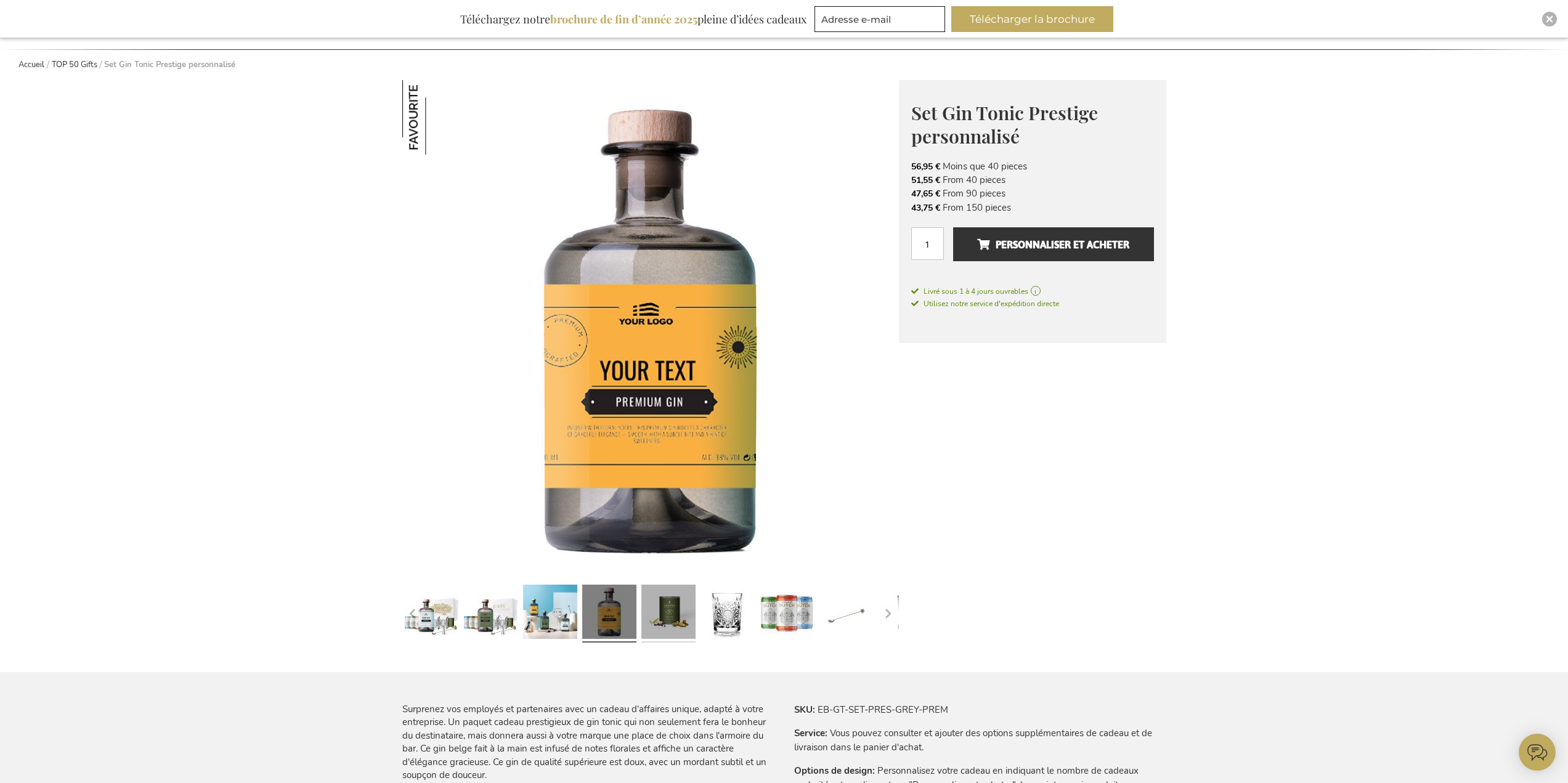
click at [663, 617] on link at bounding box center [669, 613] width 55 height 68
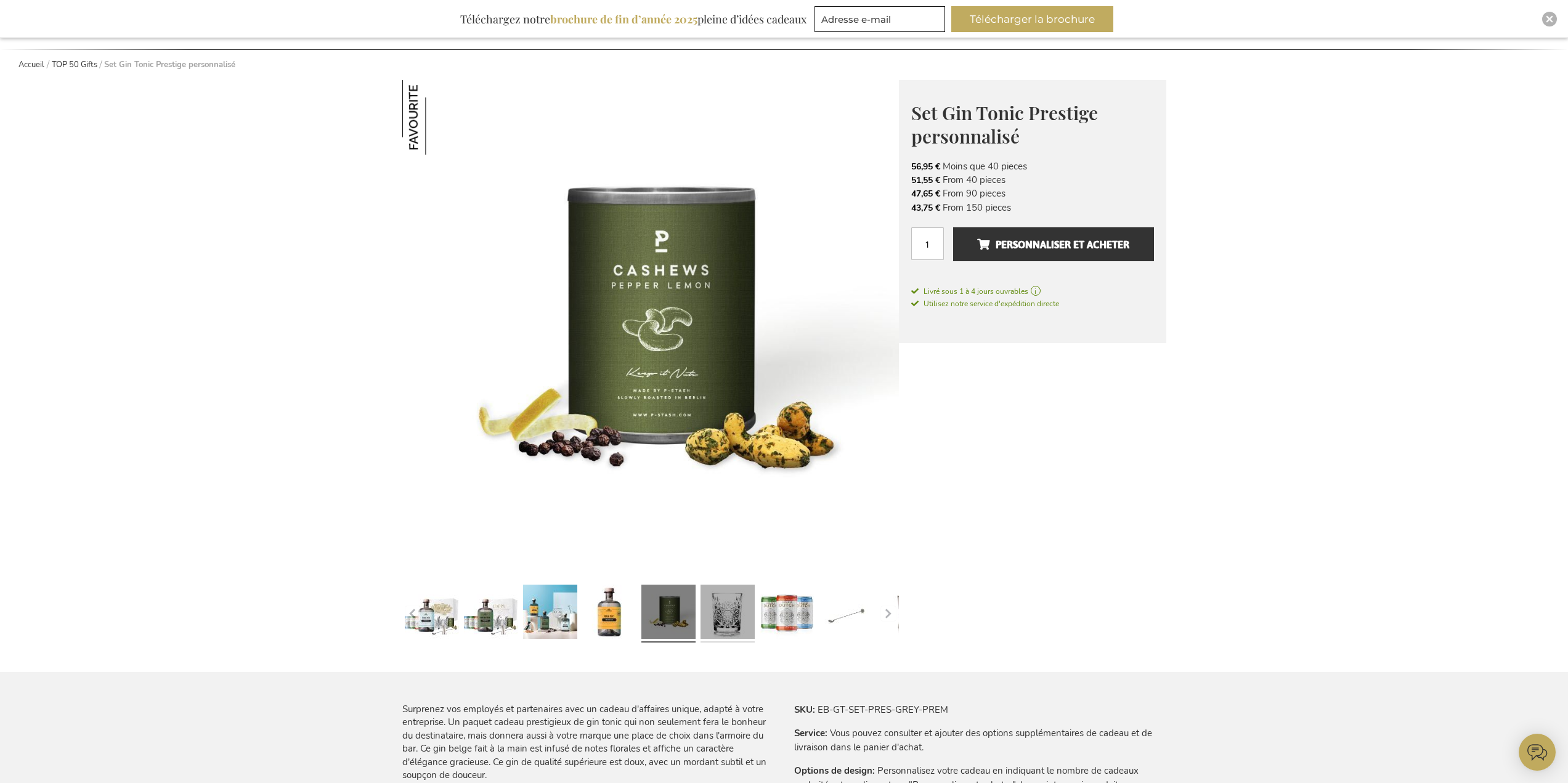
click at [734, 608] on link at bounding box center [728, 613] width 55 height 68
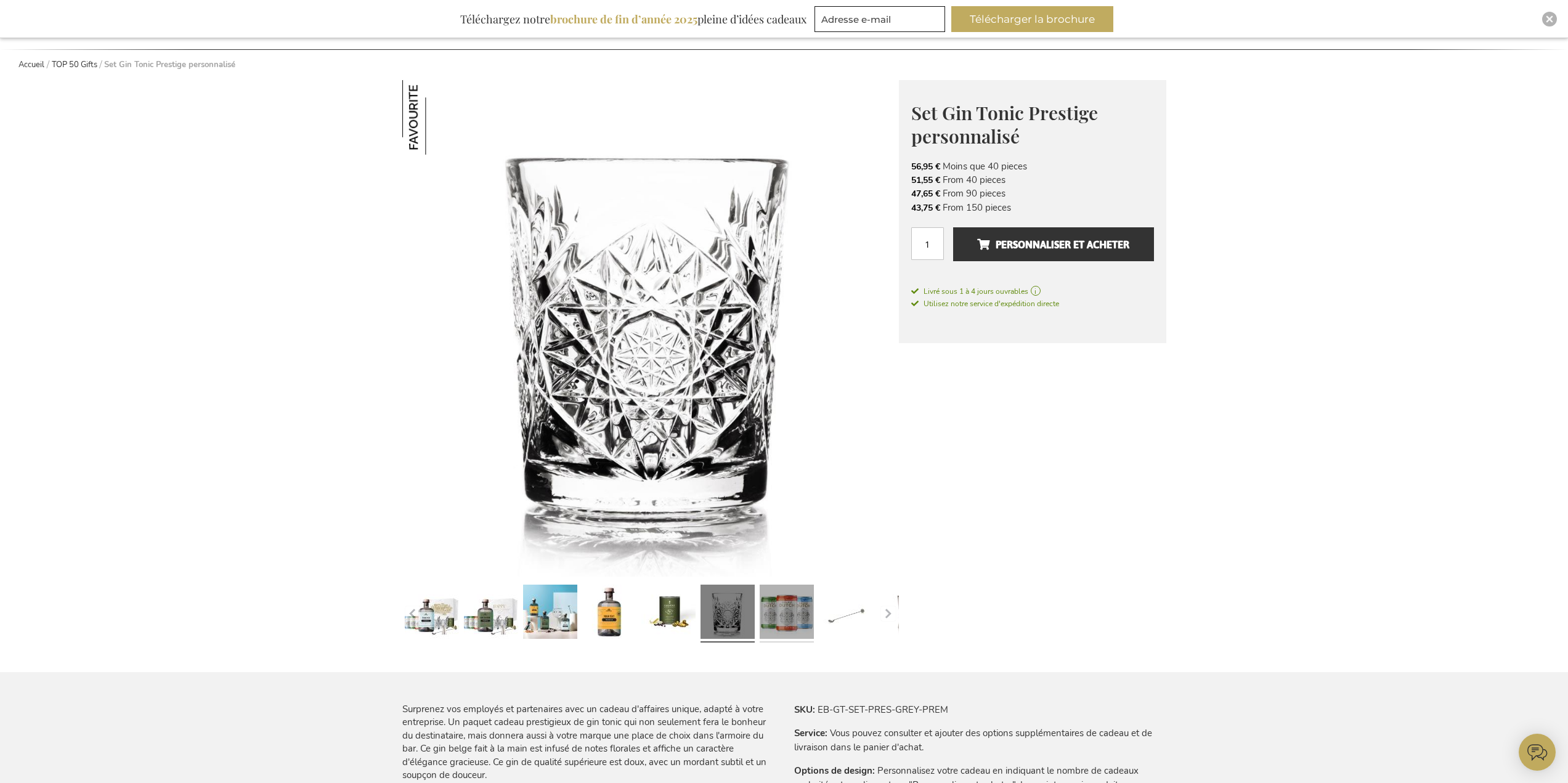
click at [783, 605] on link at bounding box center [787, 613] width 55 height 68
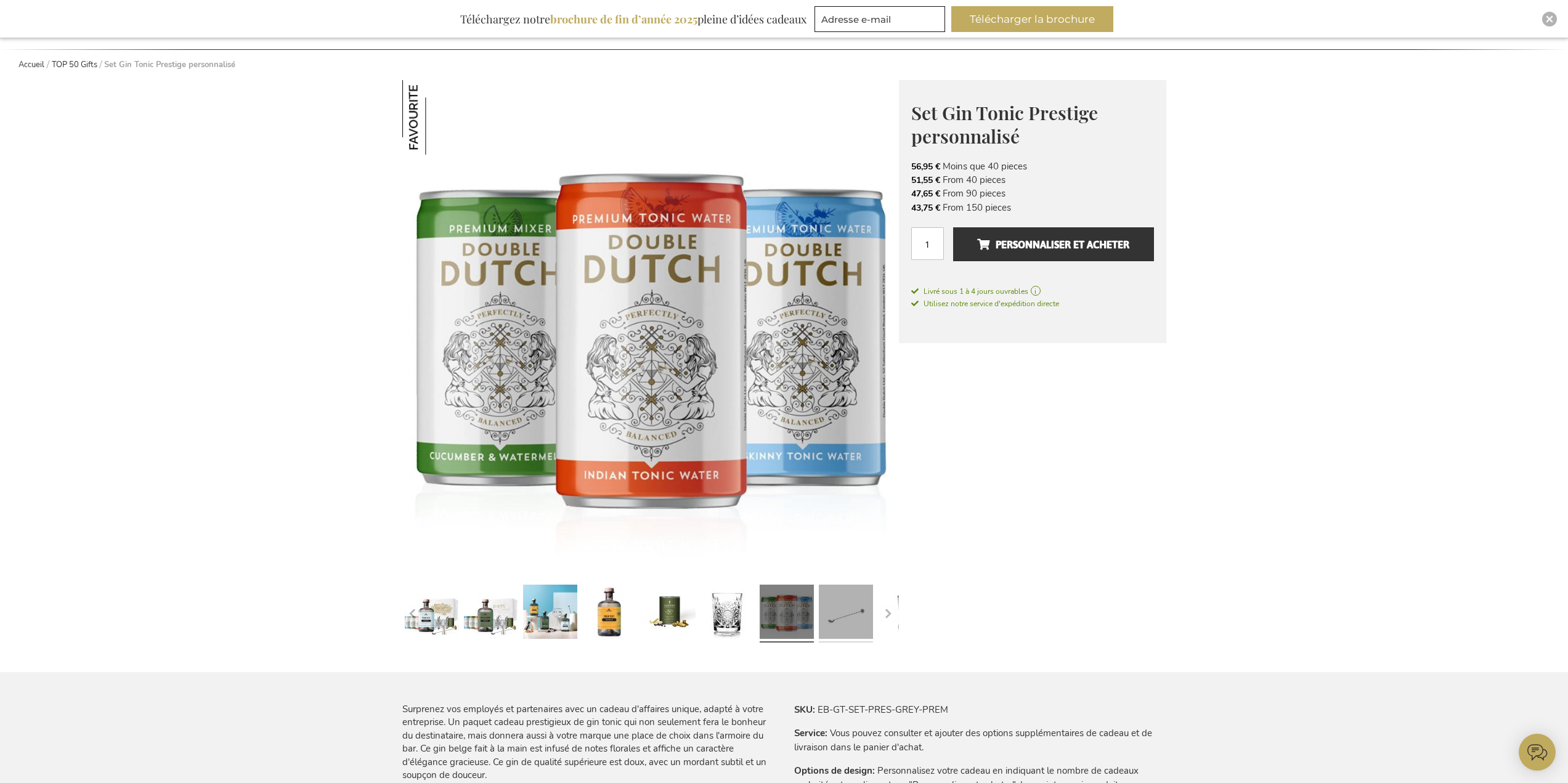
click at [867, 605] on link at bounding box center [846, 613] width 55 height 68
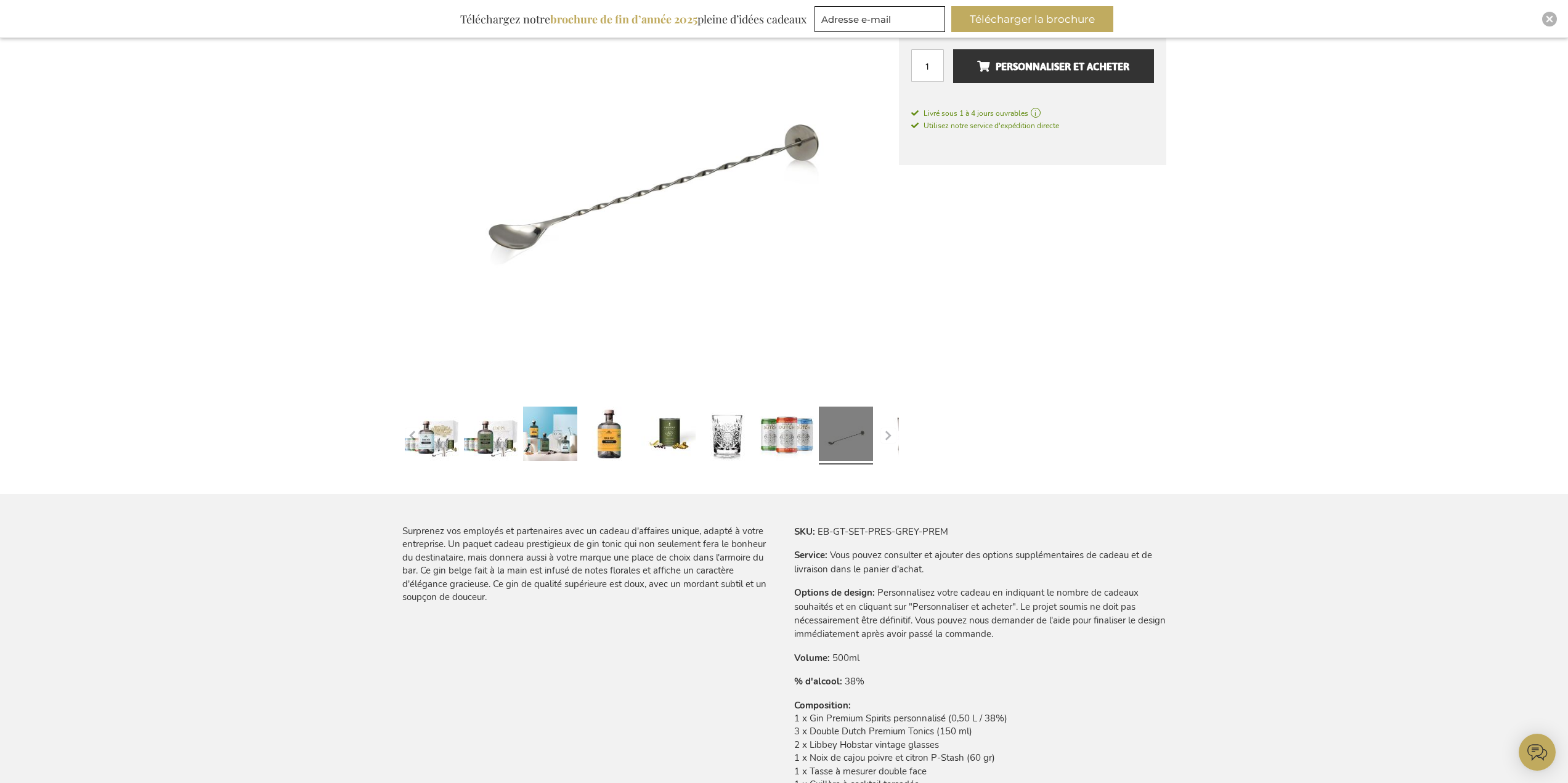
scroll to position [308, 0]
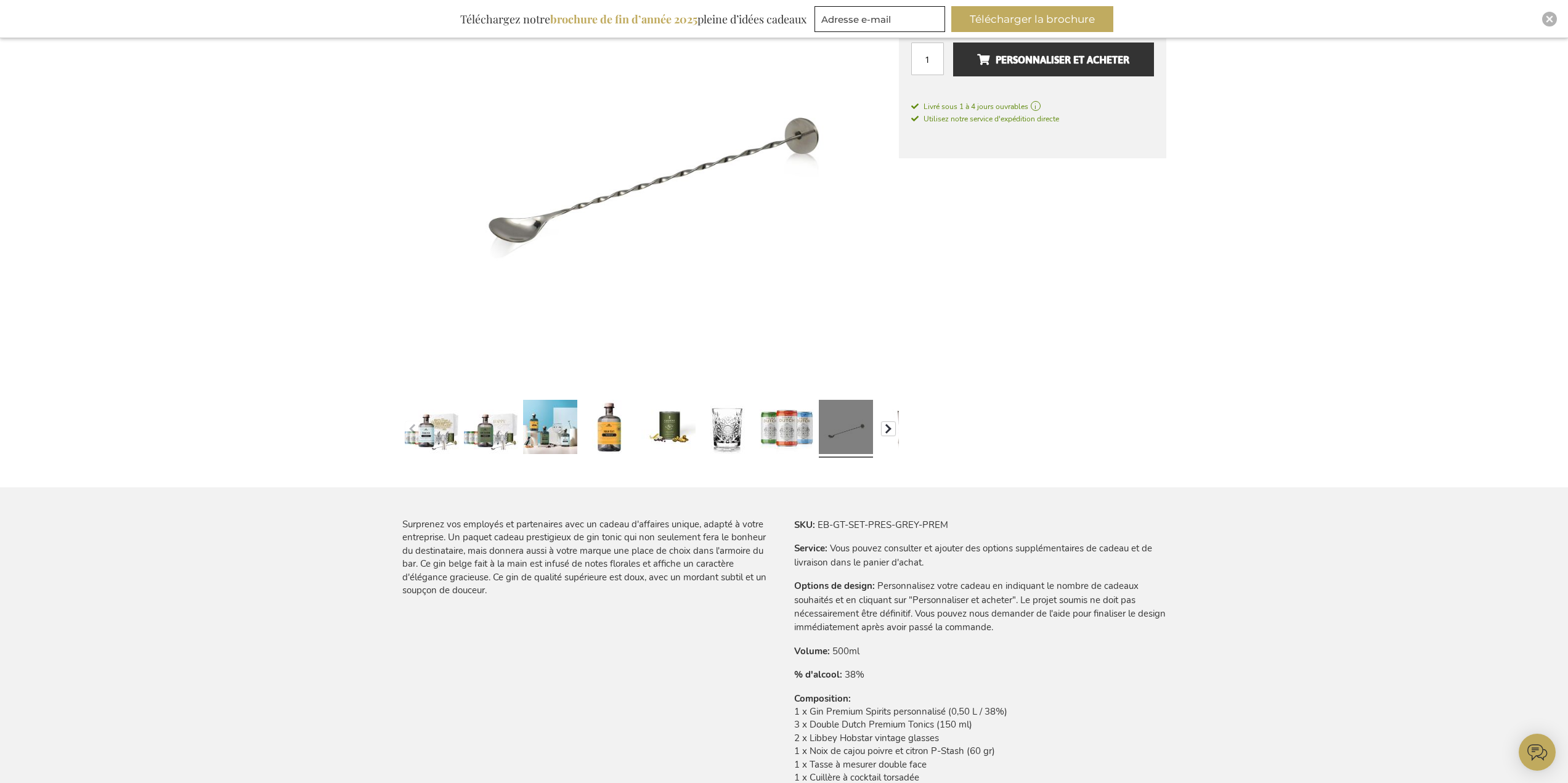
click at [887, 422] on button "button" at bounding box center [889, 429] width 15 height 15
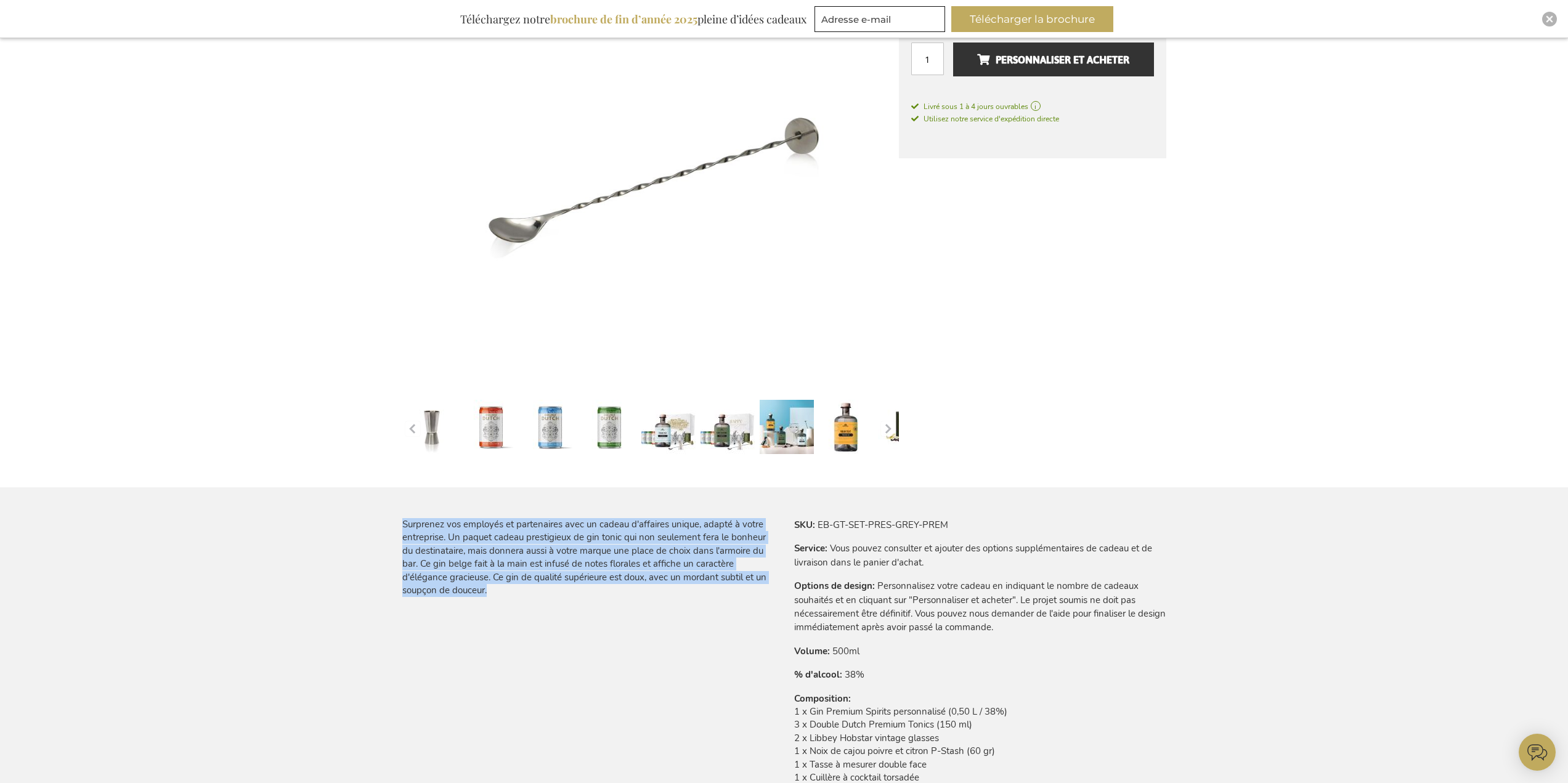
drag, startPoint x: 417, startPoint y: 526, endPoint x: 718, endPoint y: 591, distance: 307.9
click at [718, 591] on div "Surprenez vos employés et partenaires avec un cadeau d'affaires unique, adapté …" at bounding box center [589, 558] width 372 height 80
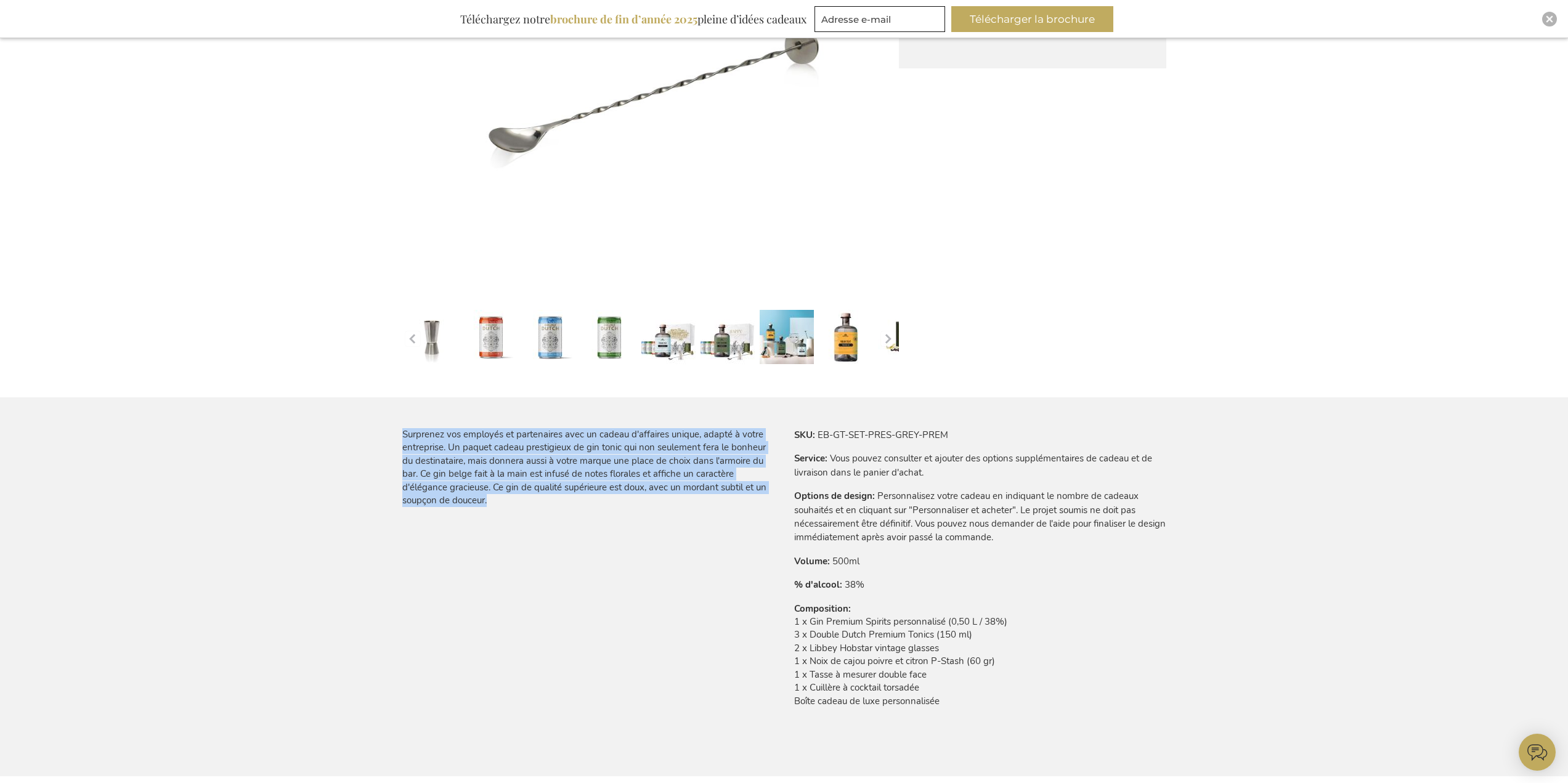
scroll to position [431, 0]
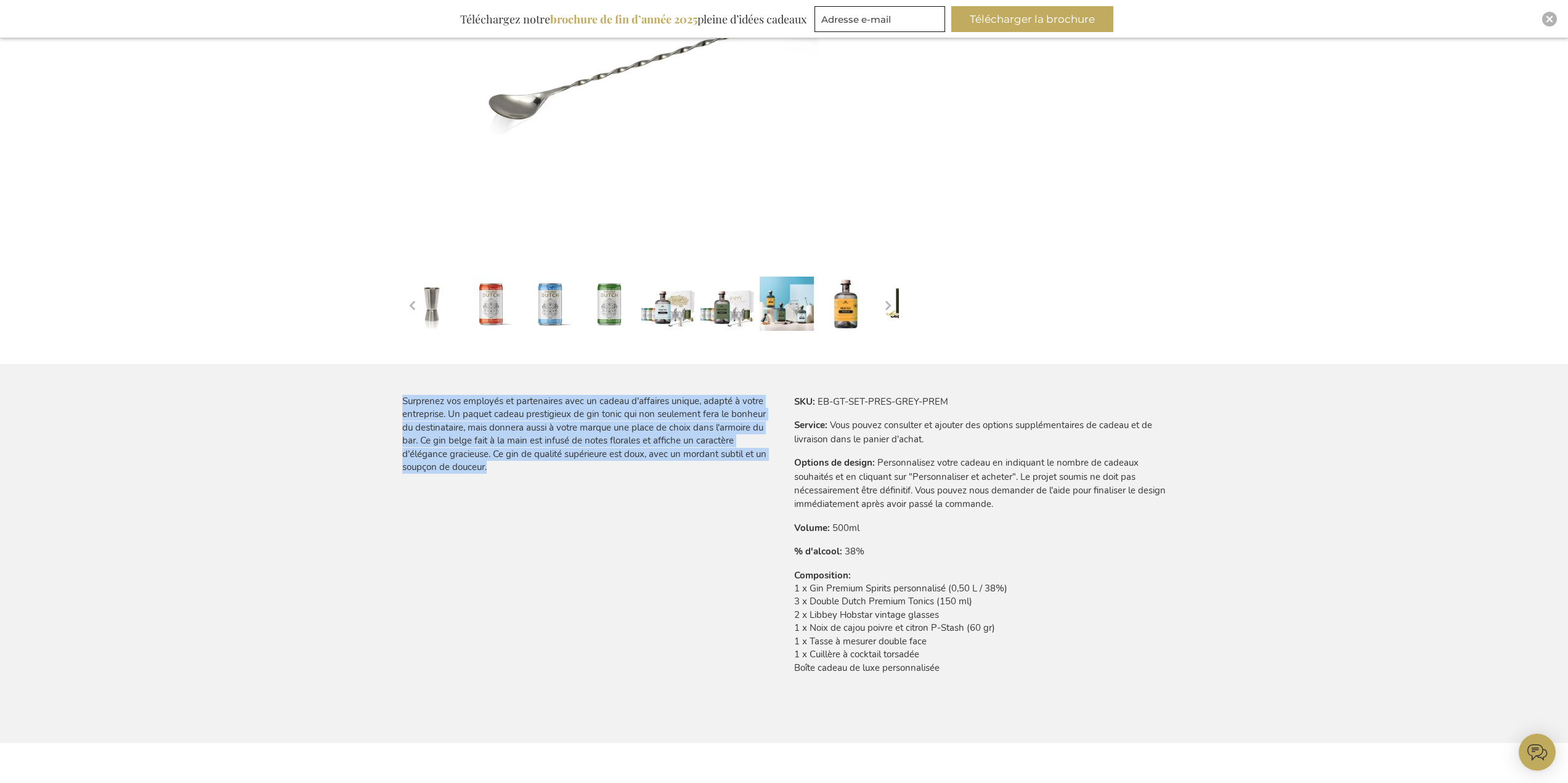
drag, startPoint x: 847, startPoint y: 587, endPoint x: 1033, endPoint y: 624, distance: 189.6
click at [1033, 624] on td "1 x Gin Premium Spirits personnalisé (0,50 L / 38%) 3 x Double Dutch Premium To…" at bounding box center [980, 632] width 372 height 99
click at [1008, 624] on td "1 x Gin Premium Spirits personnalisé (0,50 L / 38%) 3 x Double Dutch Premium To…" at bounding box center [980, 632] width 372 height 99
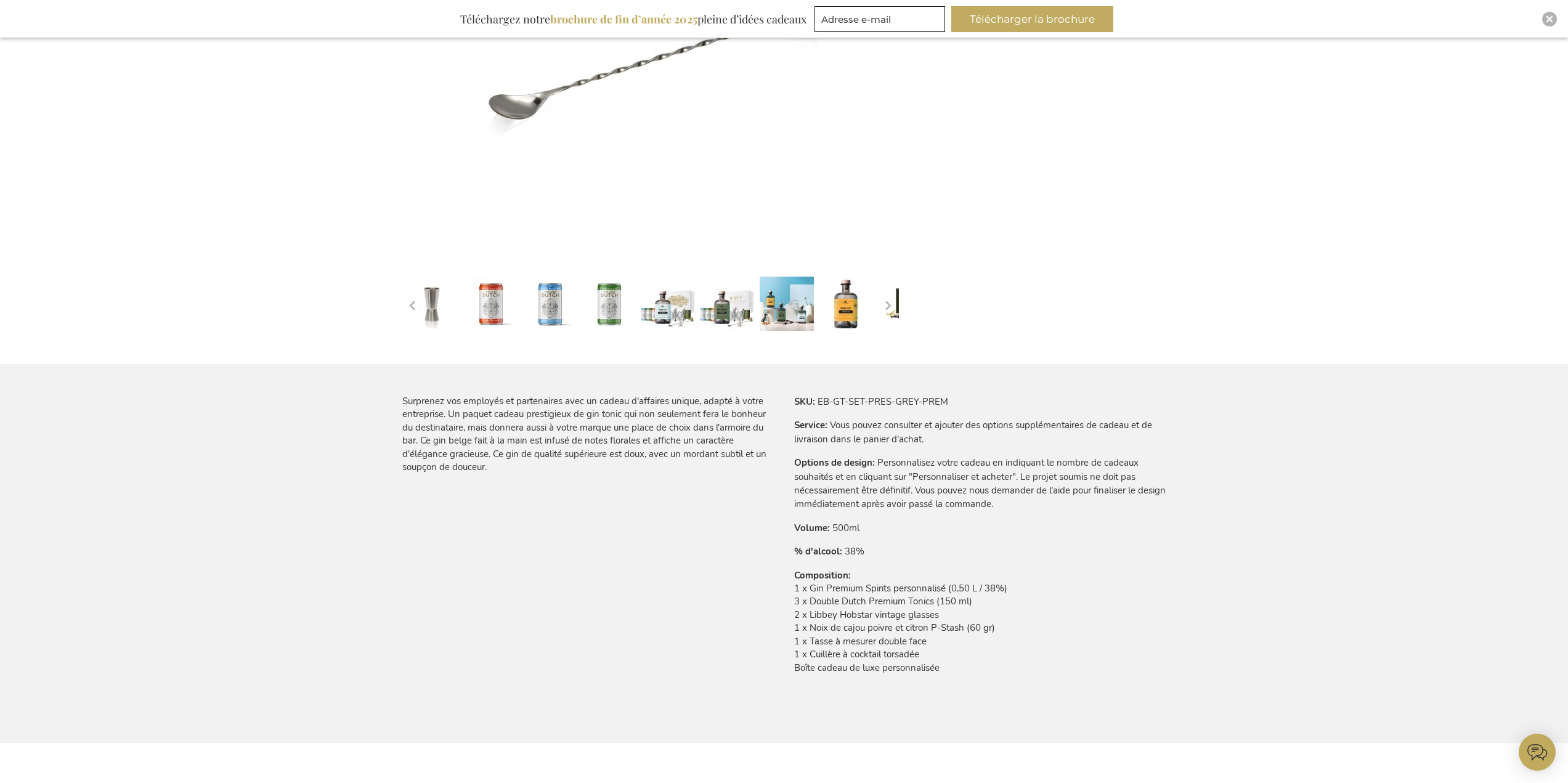
drag, startPoint x: 1024, startPoint y: 625, endPoint x: 800, endPoint y: 624, distance: 224.0
click at [800, 624] on td "1 x Gin Premium Spirits personnalisé (0,50 L / 38%) 3 x Double Dutch Premium To…" at bounding box center [980, 632] width 372 height 99
click at [867, 643] on td "1 x Gin Premium Spirits personnalisé (0,50 L / 38%) 3 x Double Dutch Premium To…" at bounding box center [980, 632] width 372 height 99
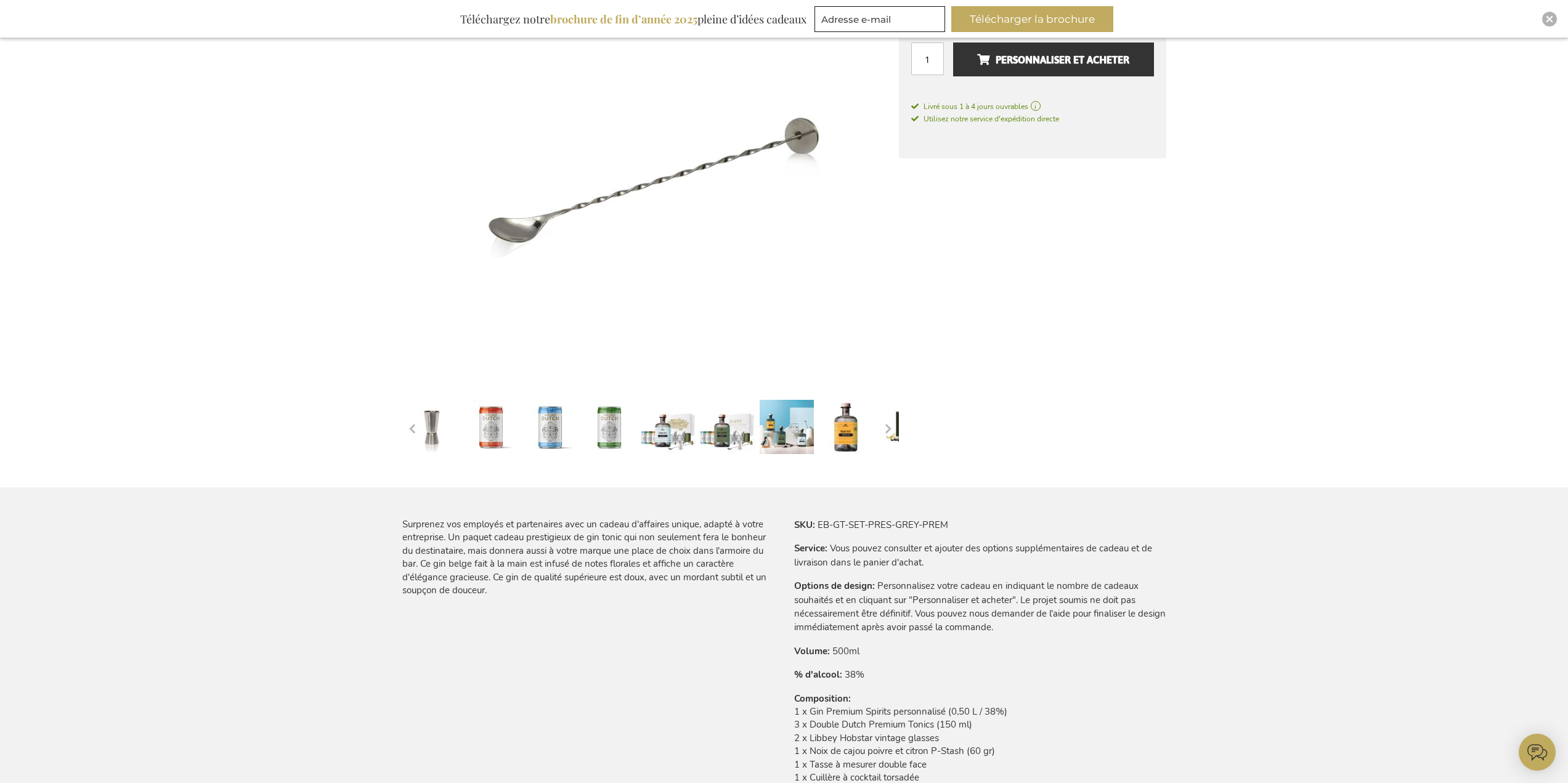
scroll to position [493, 0]
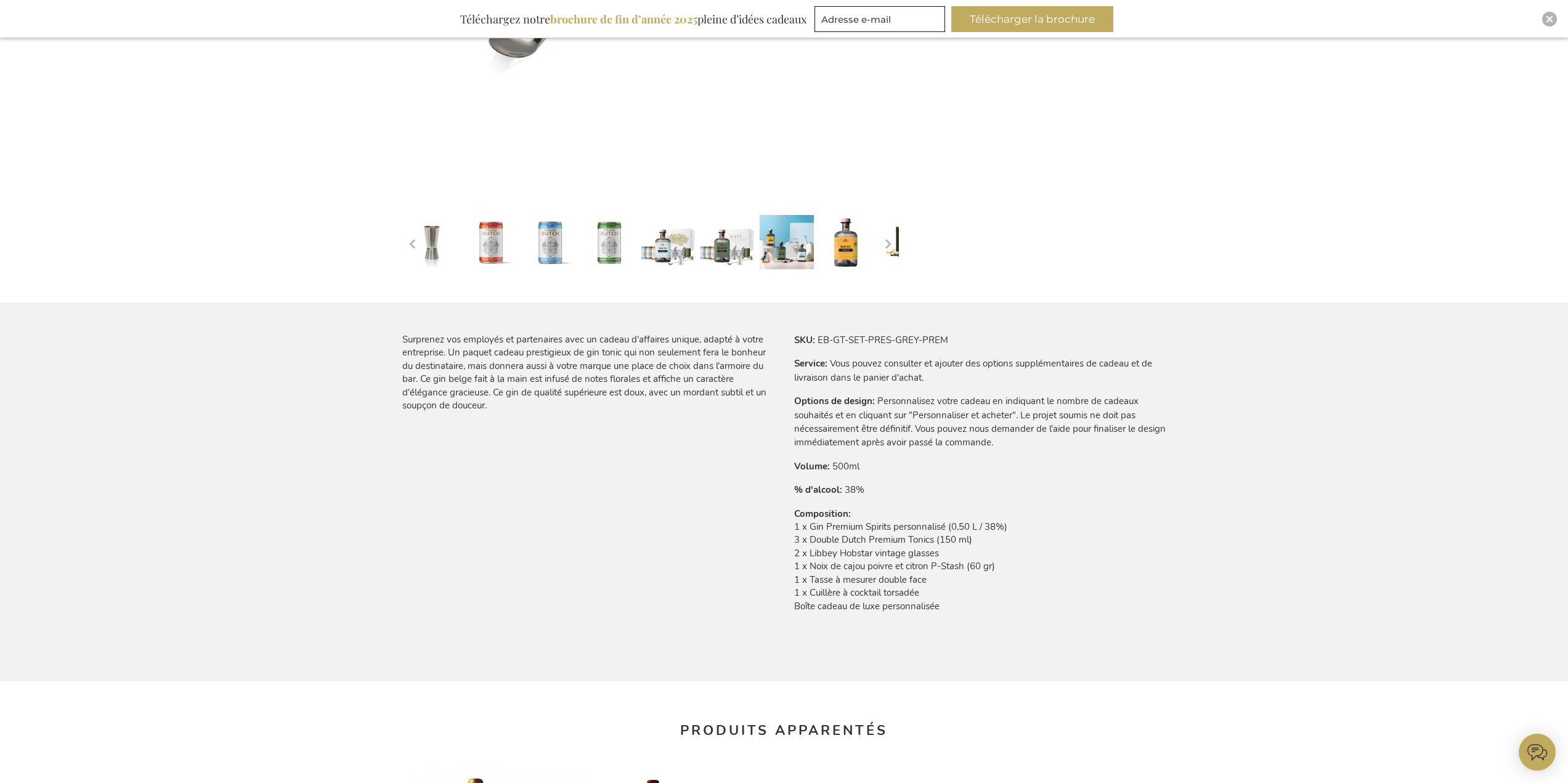
drag, startPoint x: 842, startPoint y: 526, endPoint x: 1026, endPoint y: 556, distance: 186.4
click at [1024, 556] on td "1 x Gin Premium Spirits personnalisé (0,50 L / 38%) 3 x Double Dutch Premium To…" at bounding box center [980, 570] width 372 height 99
click at [0, 0] on td "Personnalisez votre cadeau en indiquant le nombre de cadeaux souhaités et en cl…" at bounding box center [0, 0] width 0 height 0
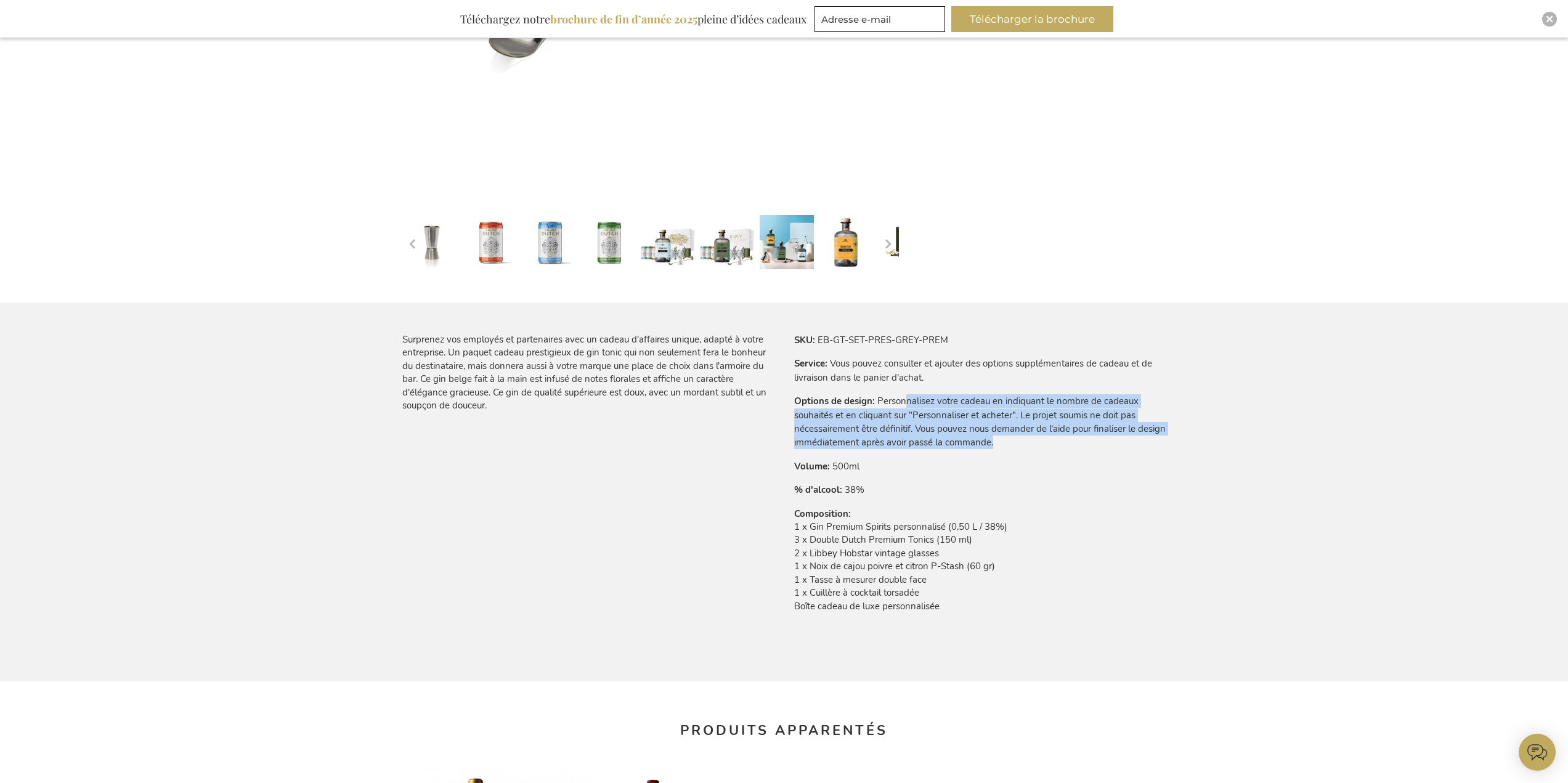
drag, startPoint x: 907, startPoint y: 393, endPoint x: 1033, endPoint y: 444, distance: 135.9
click at [1033, 444] on tbody "SKU EB-GT-SET-PRES-GREY-PREM Service Vous pouvez consulter et ajouter des optio…" at bounding box center [980, 481] width 372 height 296
click at [0, 0] on td "Personnalisez votre cadeau en indiquant le nombre de cadeaux souhaités et en cl…" at bounding box center [0, 0] width 0 height 0
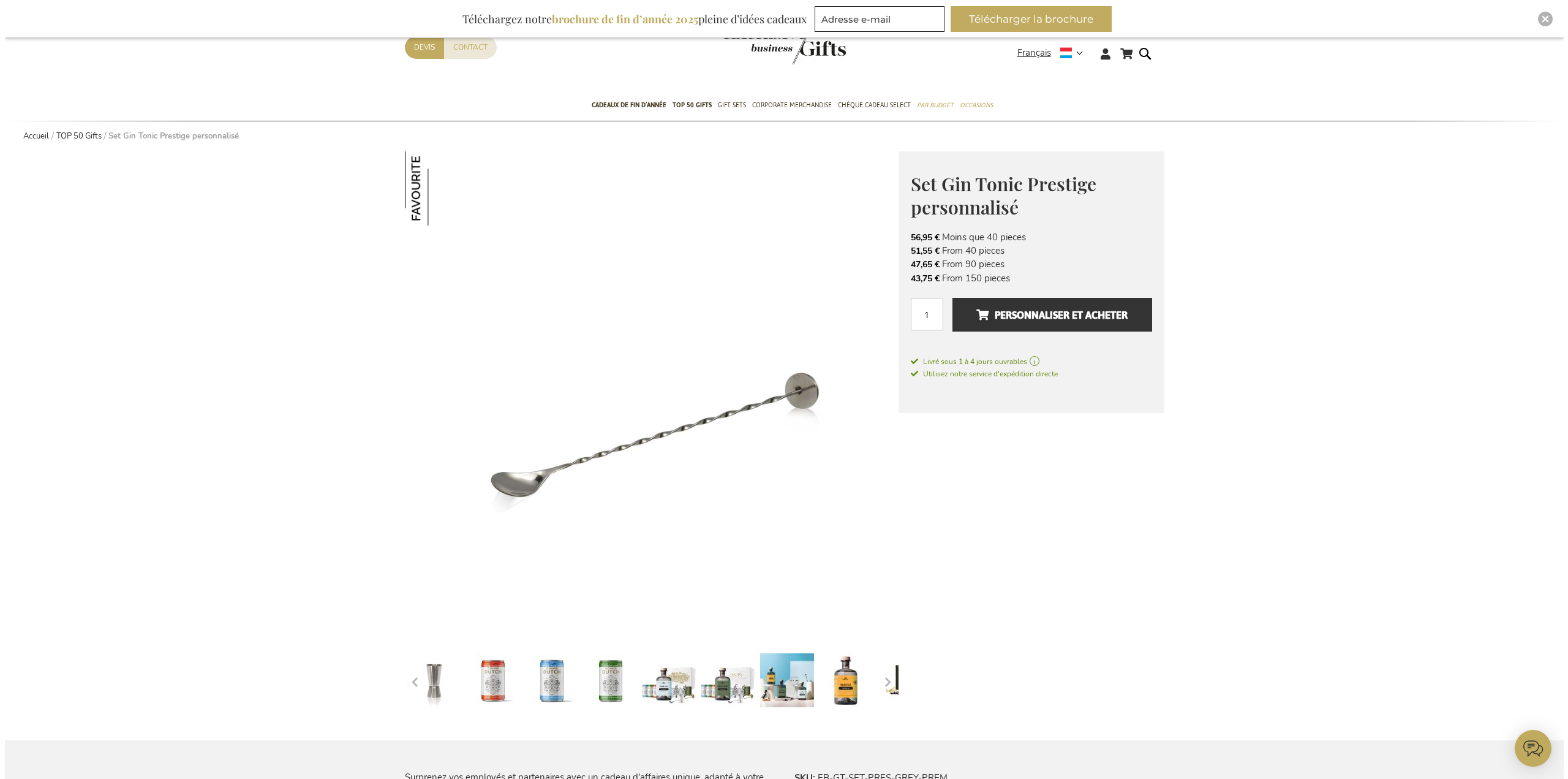
scroll to position [0, 0]
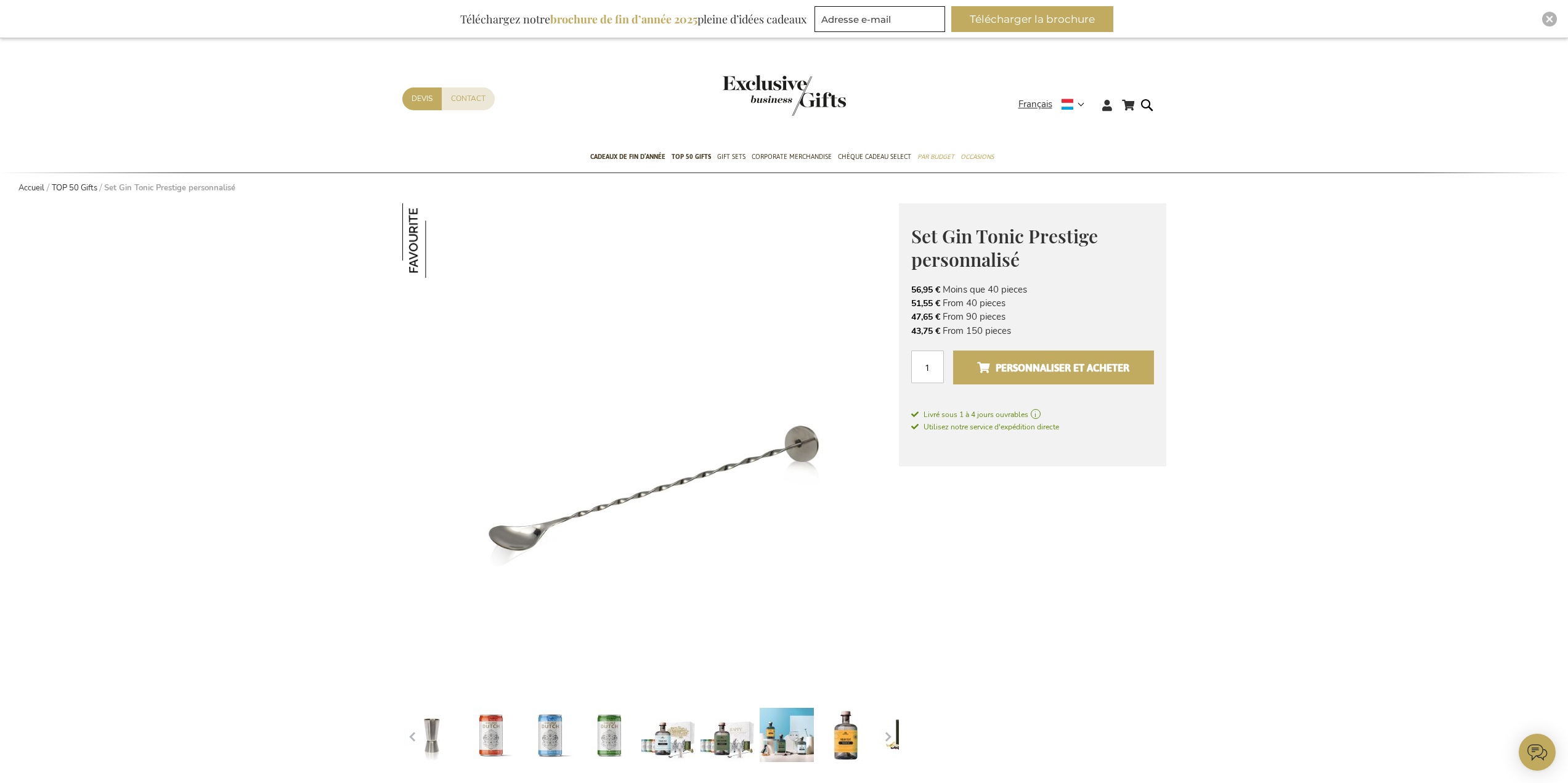
click at [1037, 363] on span "Personnaliser et acheter" at bounding box center [1053, 367] width 152 height 20
